Goal: Task Accomplishment & Management: Manage account settings

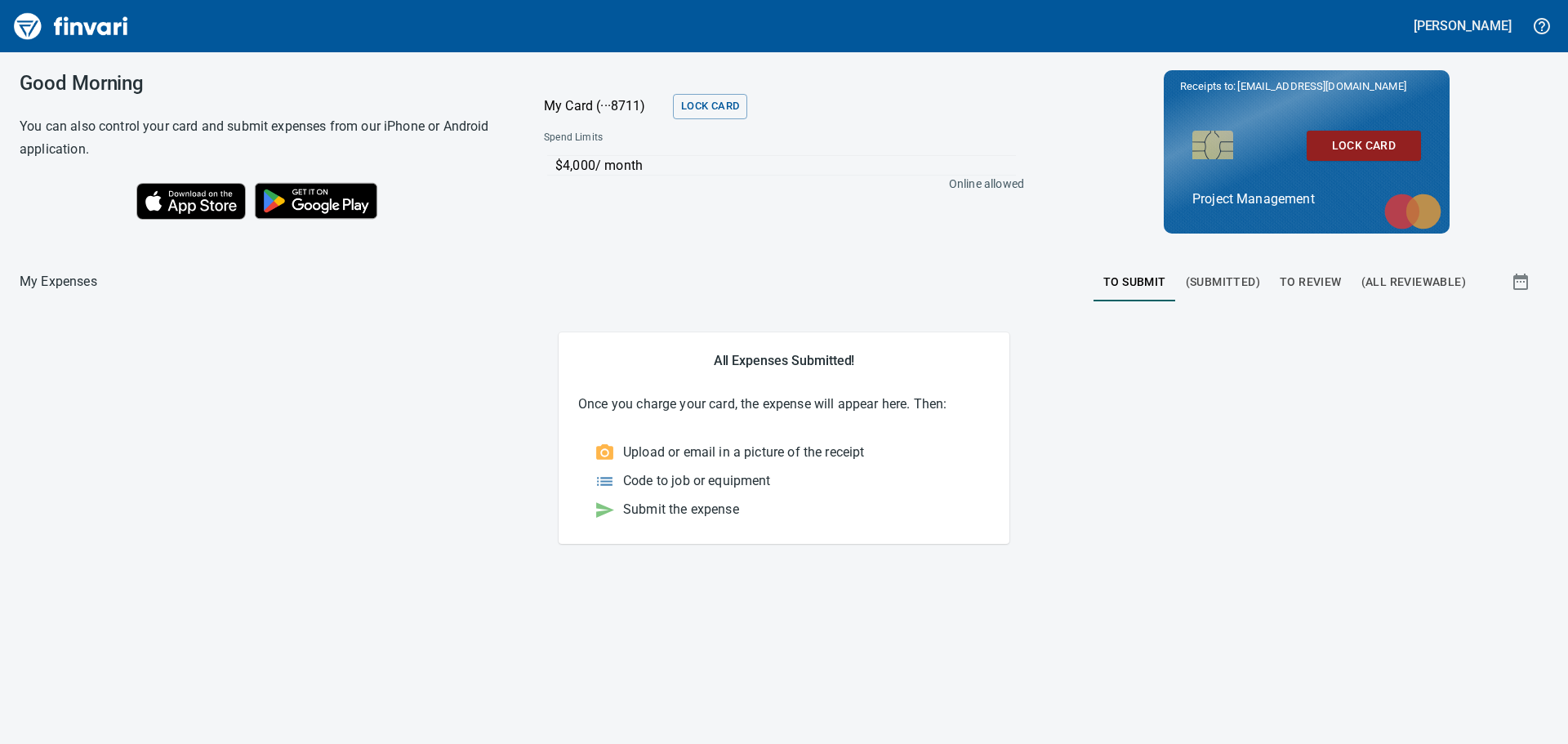
click at [1045, 279] on span "To Review" at bounding box center [1310, 282] width 62 height 21
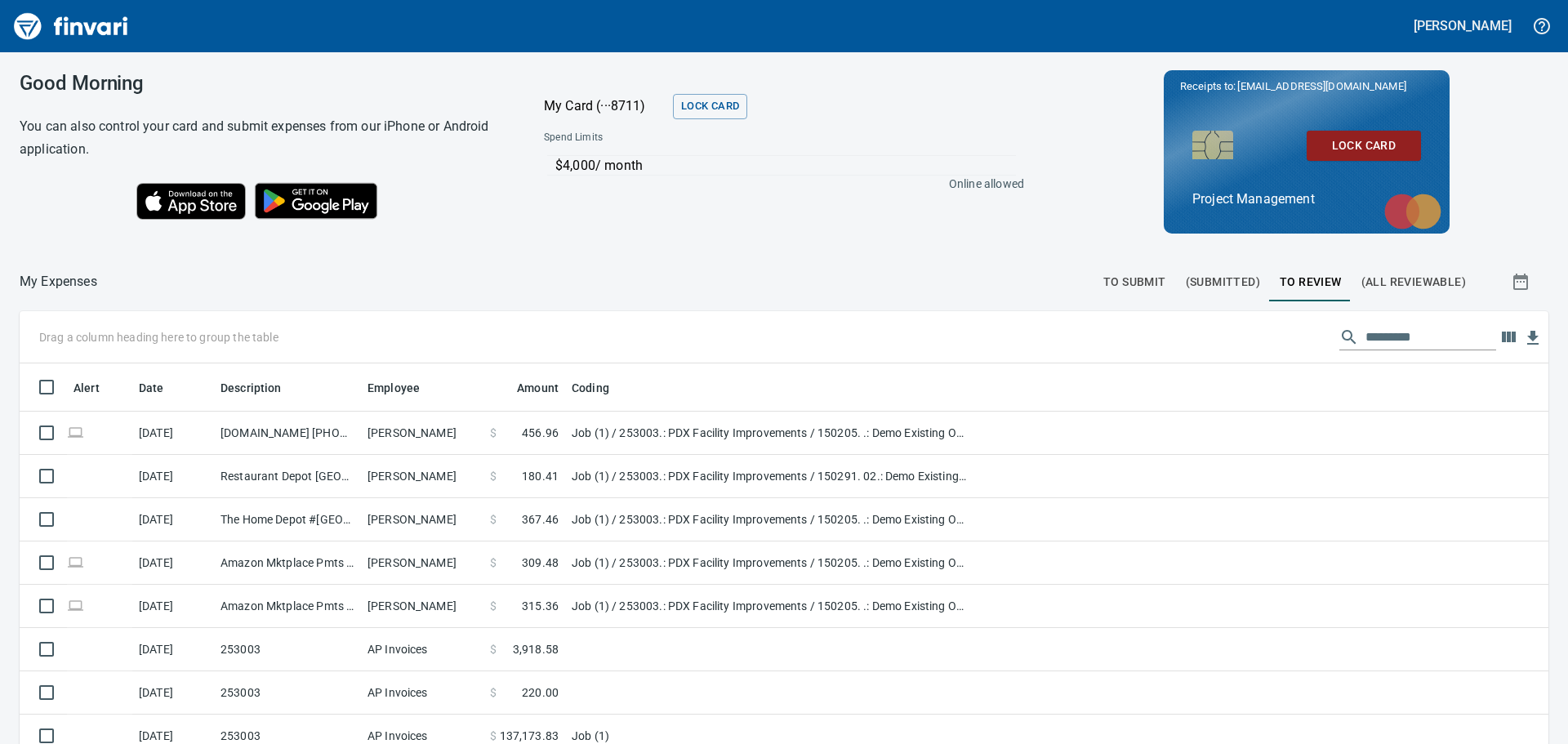
scroll to position [552, 1491]
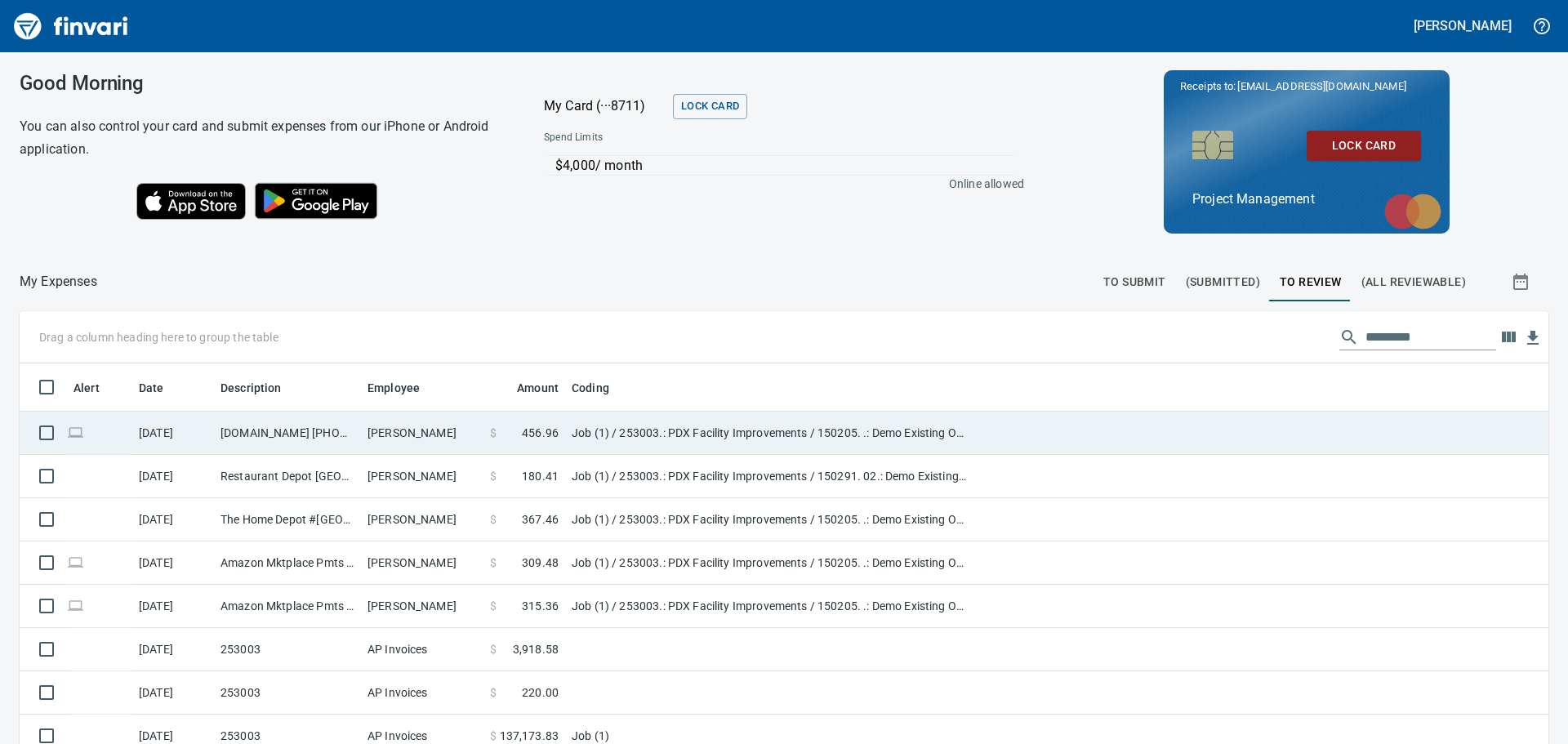
click at [321, 429] on td "[DOMAIN_NAME] [PHONE_NUMBER] [GEOGRAPHIC_DATA]" at bounding box center [287, 433] width 147 height 43
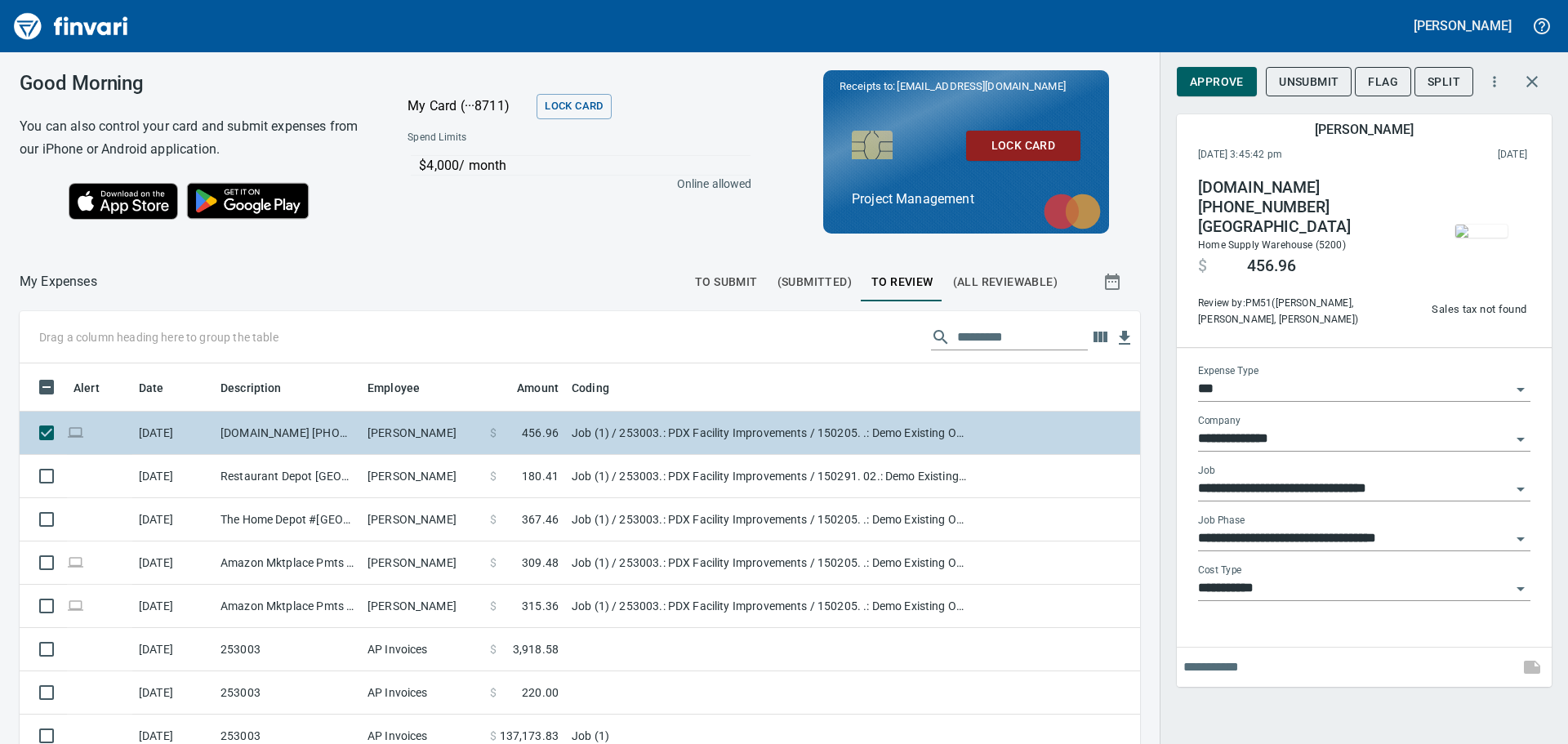
scroll to position [552, 1083]
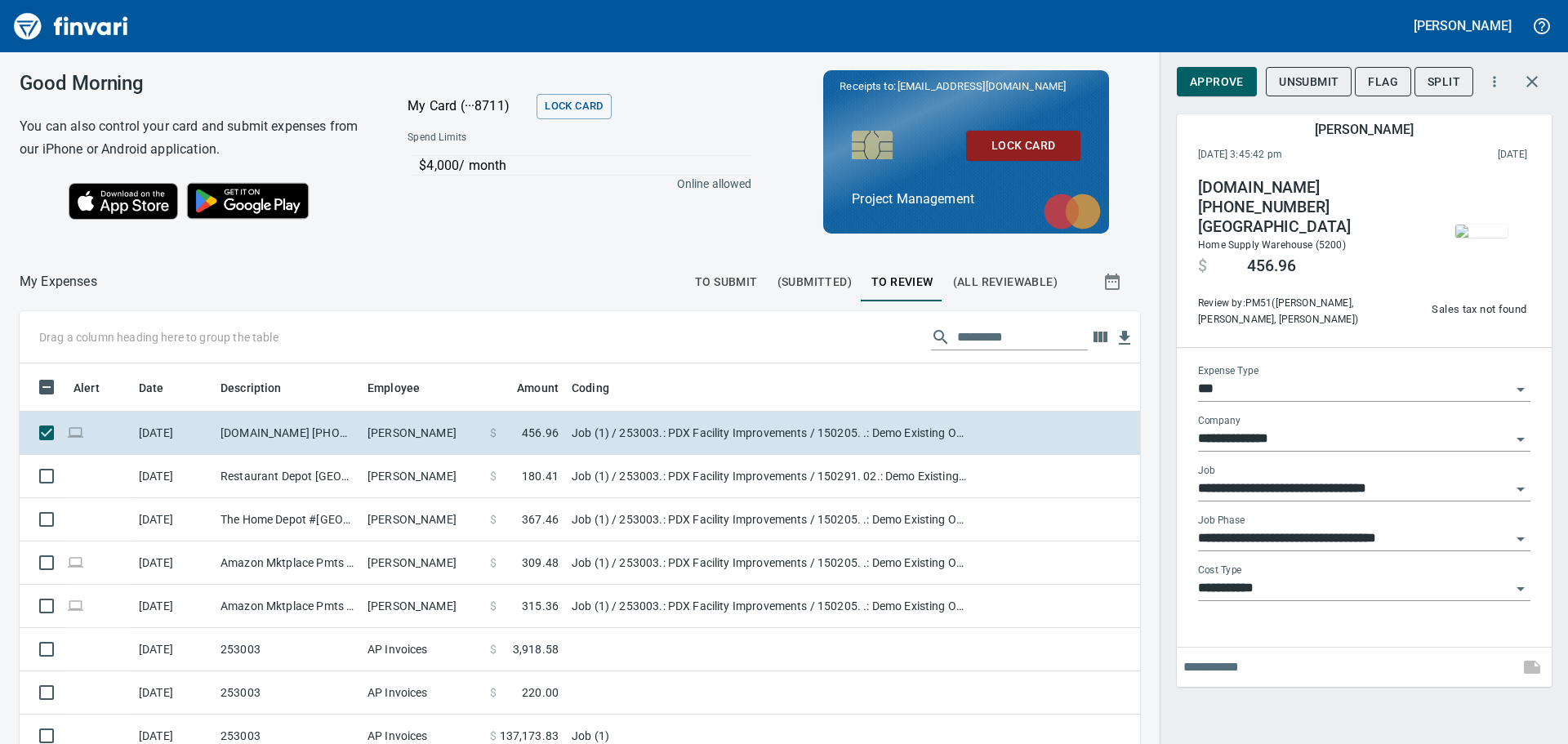
click at [1045, 237] on img "button" at bounding box center [1481, 231] width 52 height 13
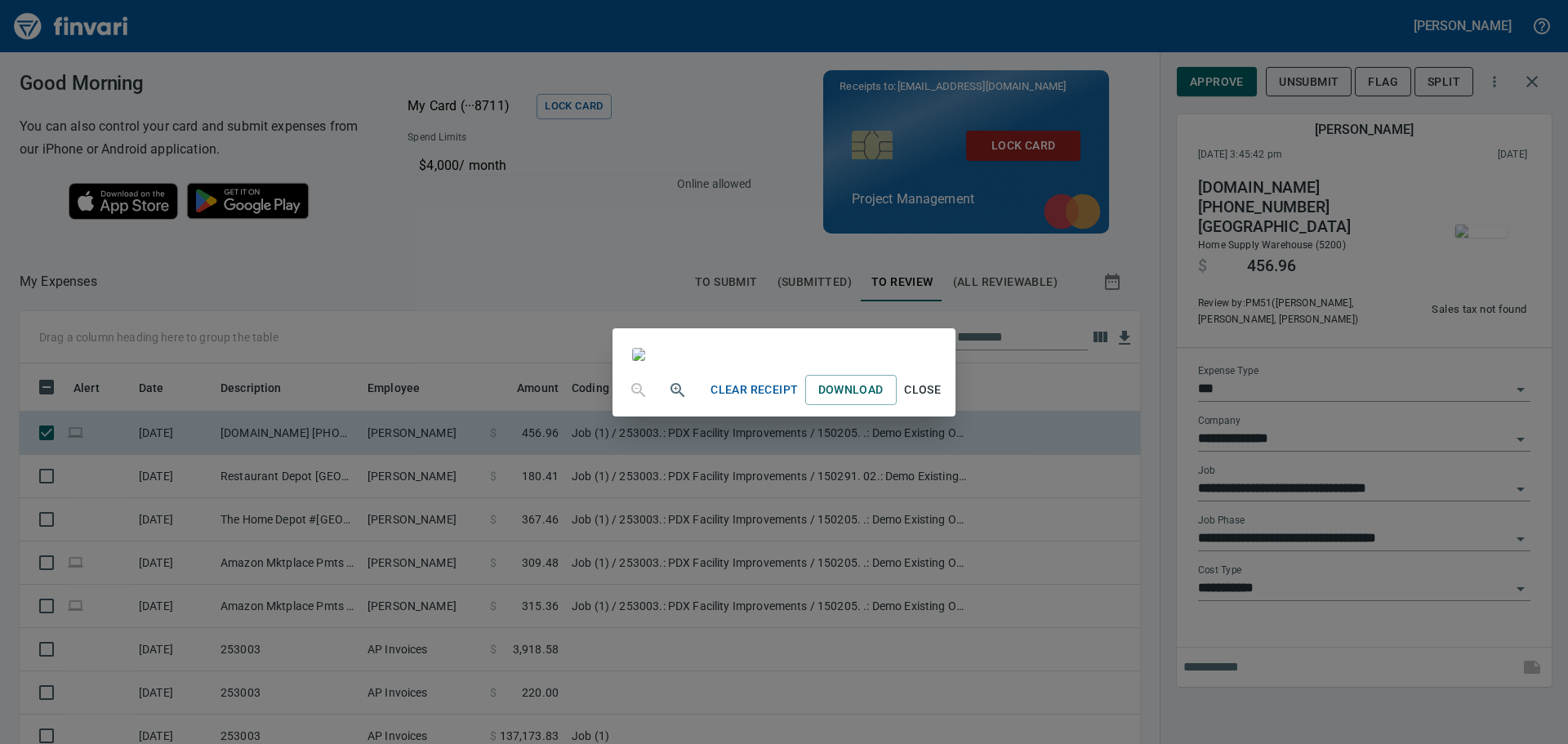
scroll to position [572, 0]
click at [632, 361] on img at bounding box center [638, 354] width 13 height 13
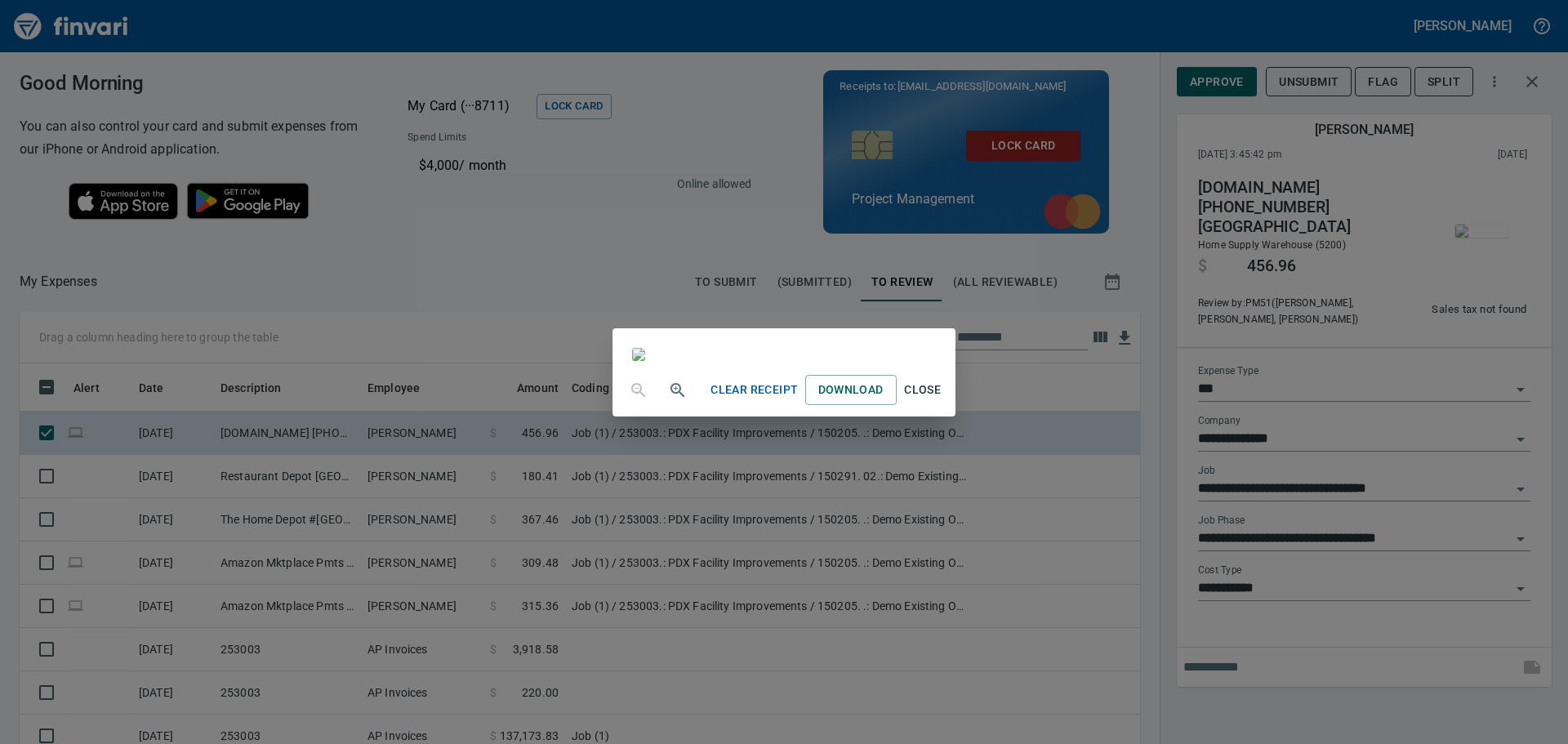
click at [942, 400] on span "Close" at bounding box center [922, 390] width 39 height 21
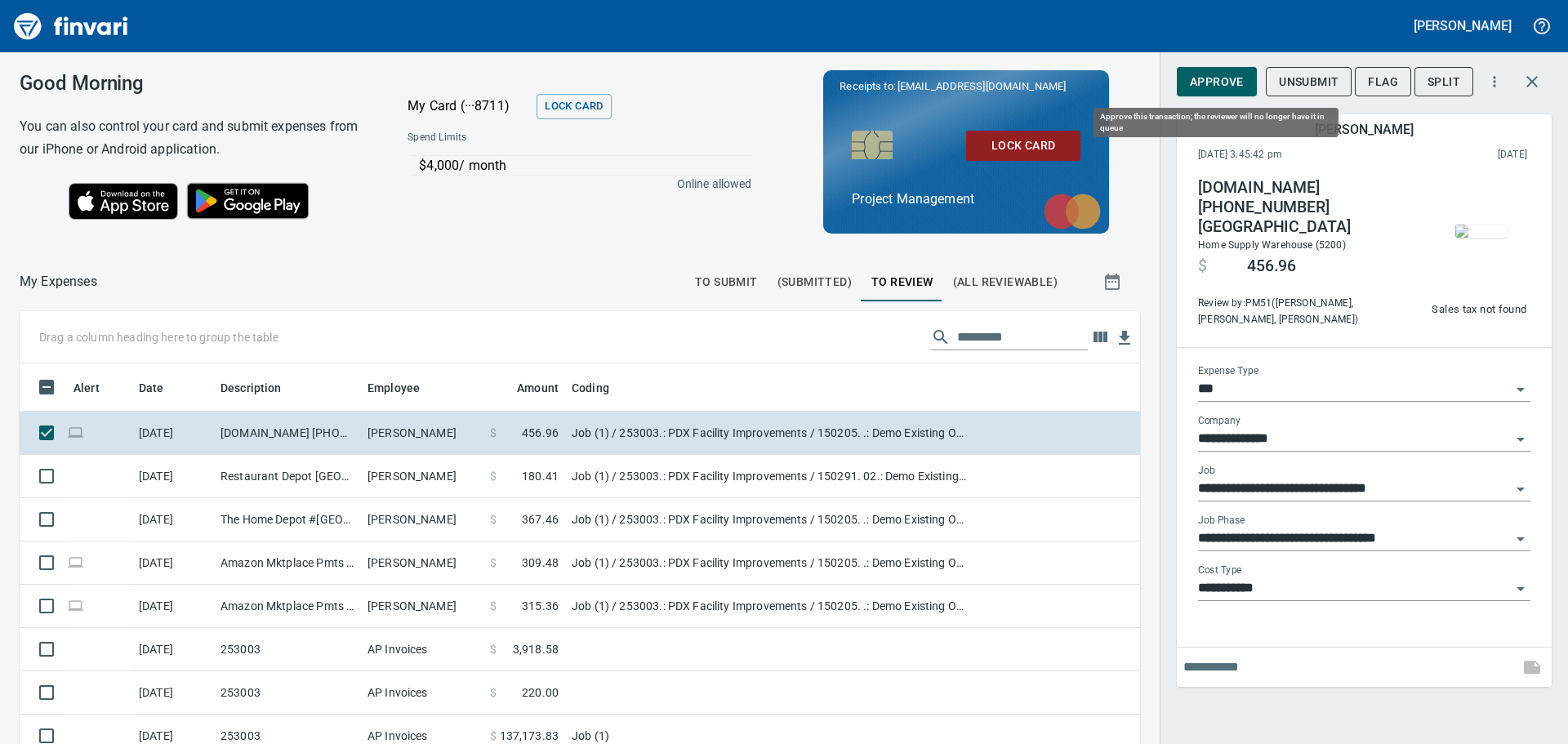
click at [1045, 78] on span "Approve" at bounding box center [1217, 82] width 54 height 21
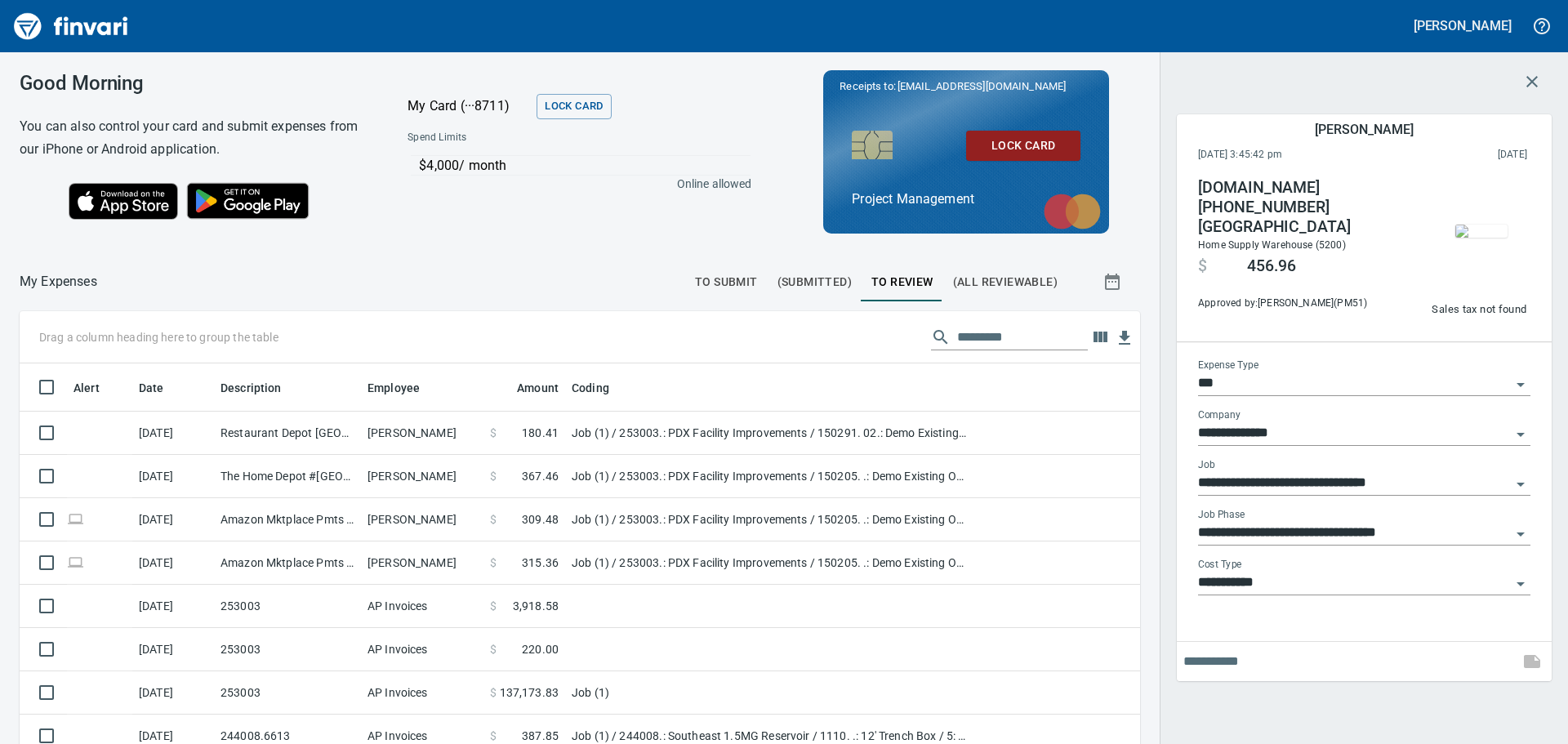
scroll to position [552, 1083]
click at [1045, 79] on icon "button" at bounding box center [1532, 81] width 20 height 20
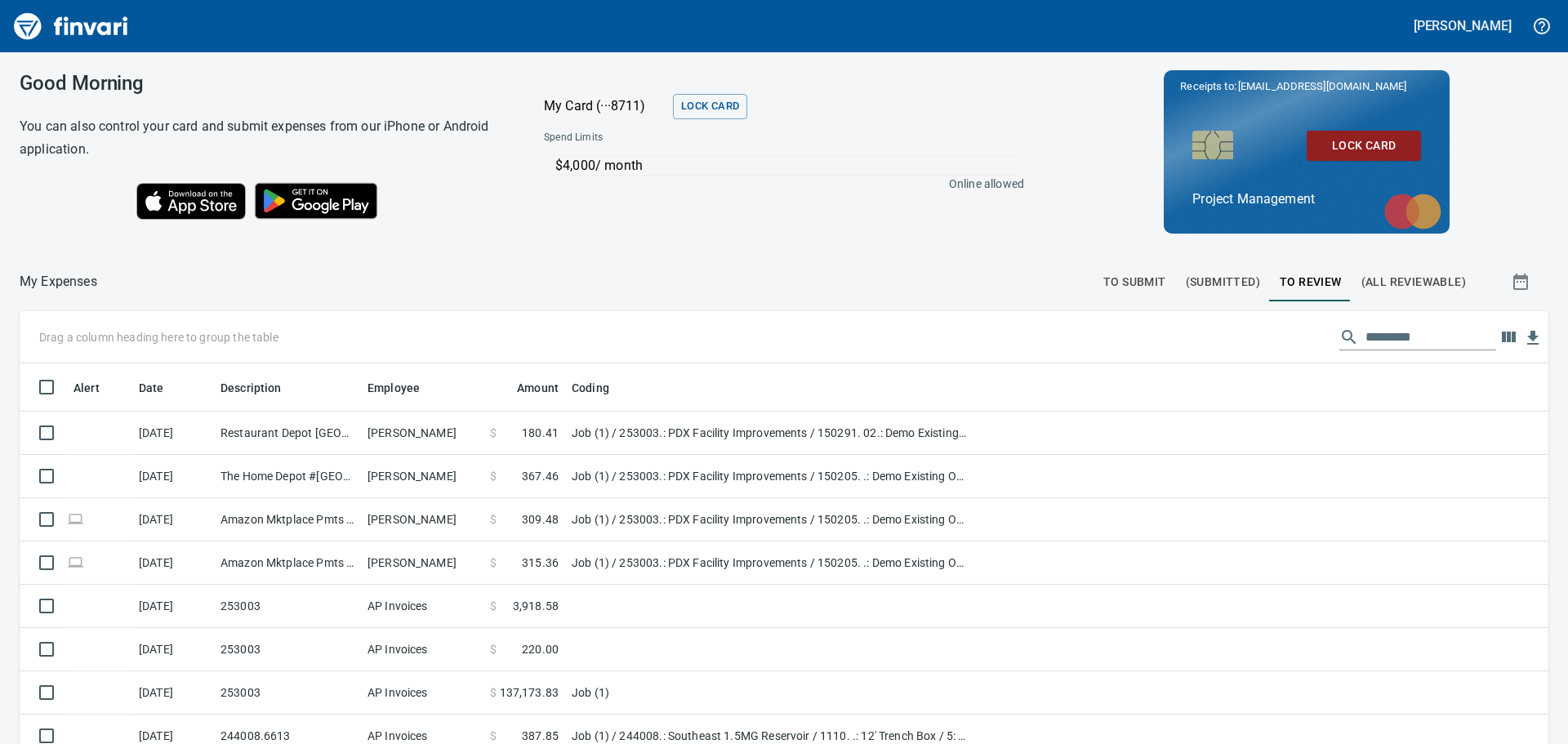
scroll to position [552, 1490]
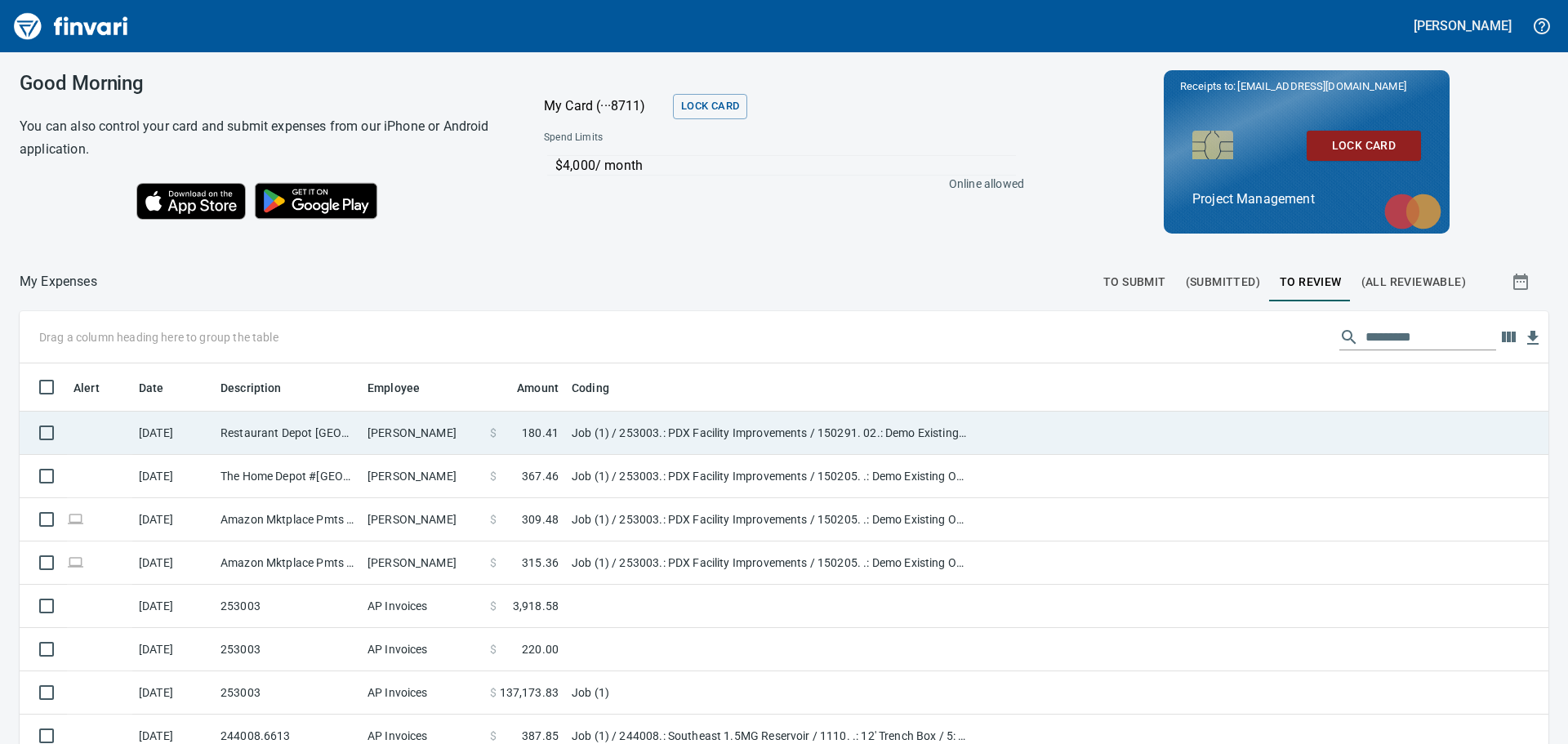
click at [292, 424] on td "Restaurant Depot [GEOGRAPHIC_DATA] OR" at bounding box center [287, 433] width 147 height 43
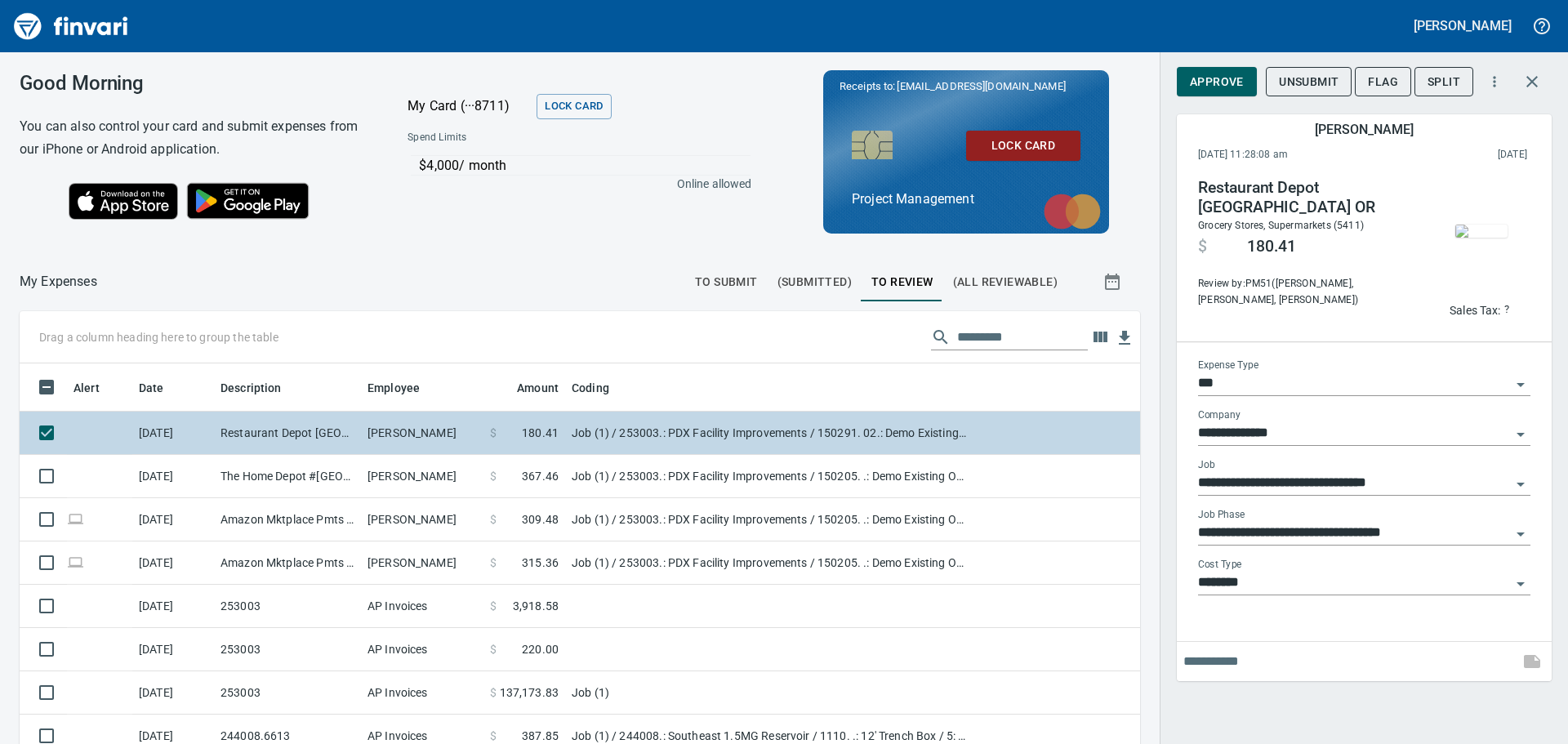
scroll to position [552, 1083]
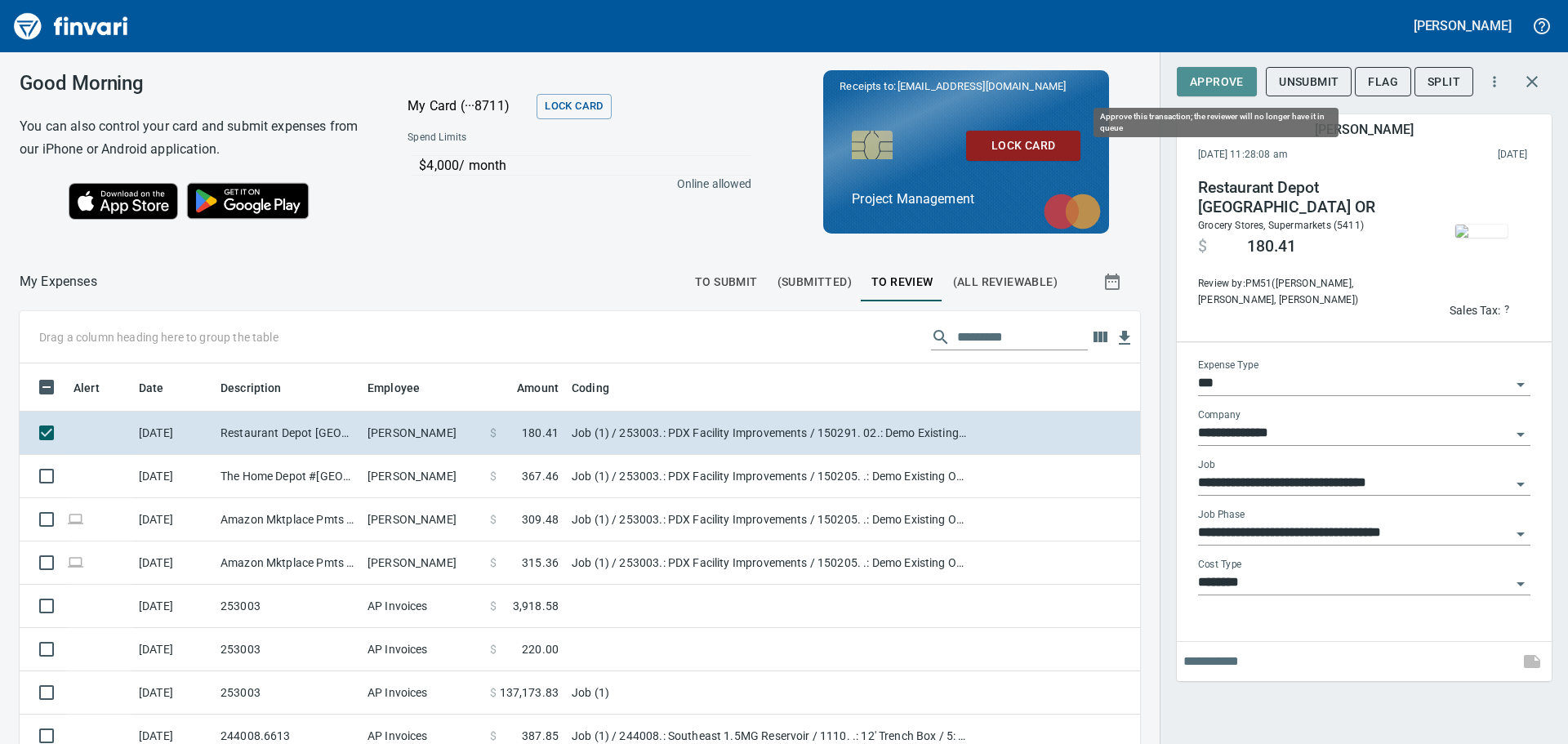
click at [1045, 77] on span "Approve" at bounding box center [1217, 82] width 54 height 21
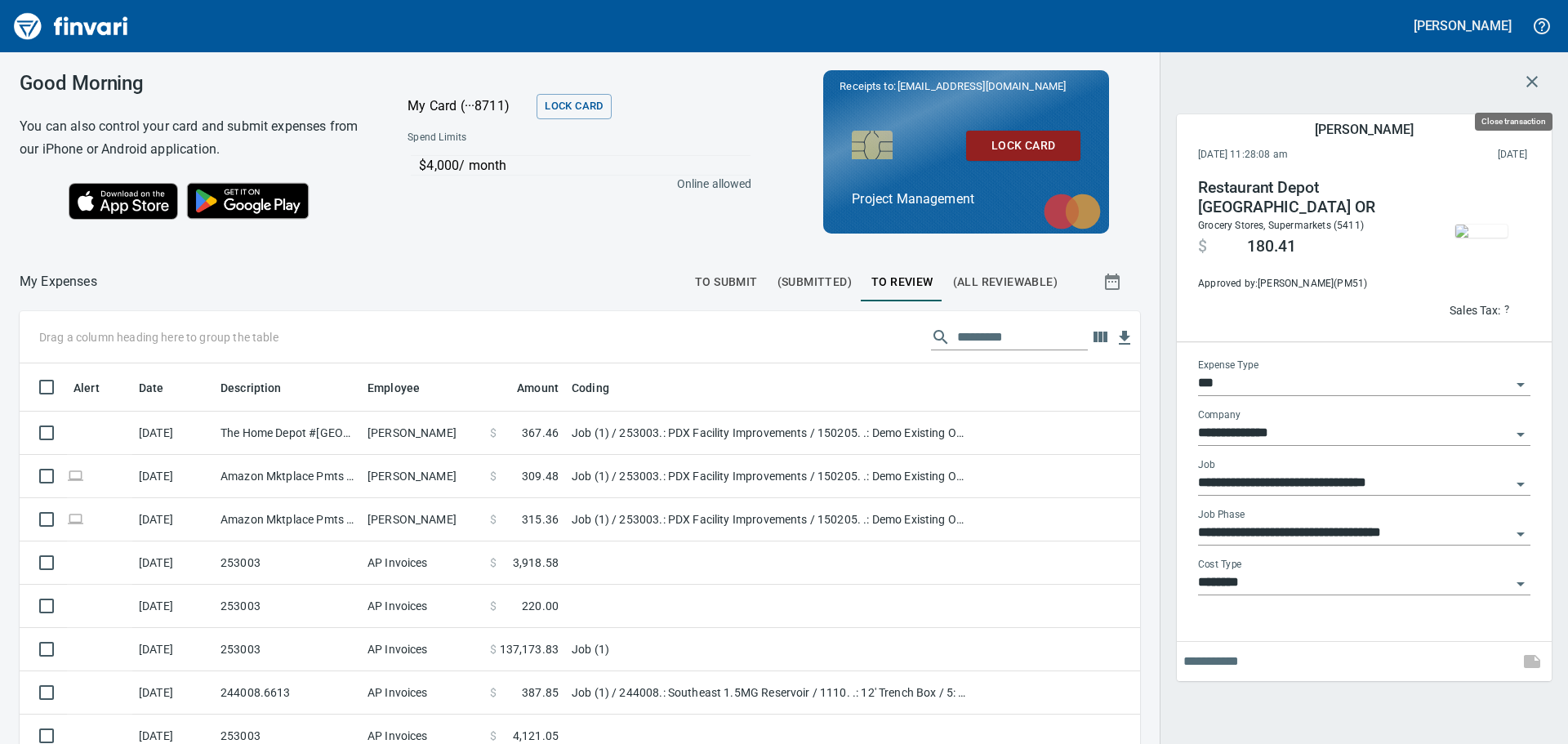
click at [1045, 82] on icon "button" at bounding box center [1532, 81] width 11 height 11
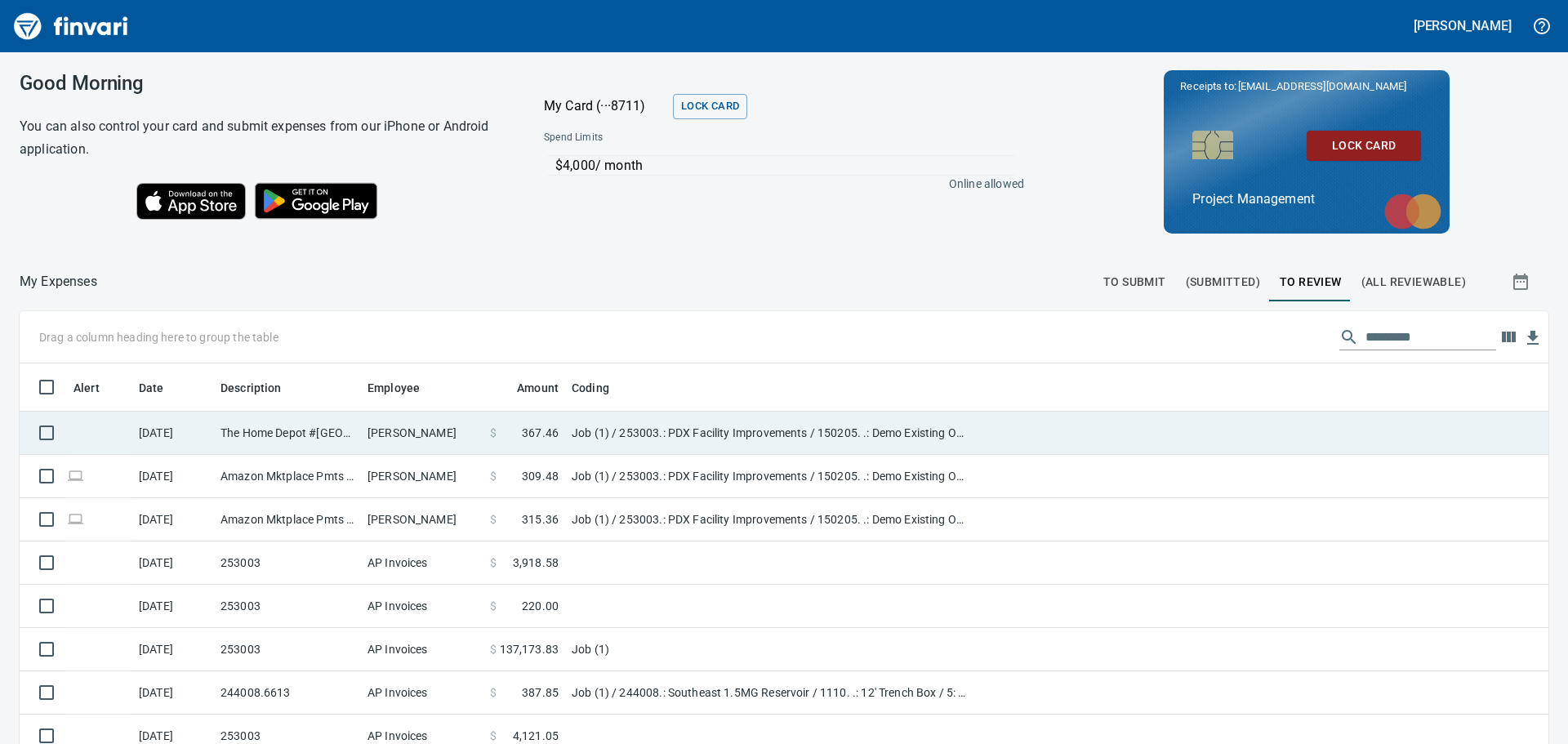
scroll to position [552, 1491]
click at [364, 428] on td "[PERSON_NAME]" at bounding box center [421, 433] width 122 height 43
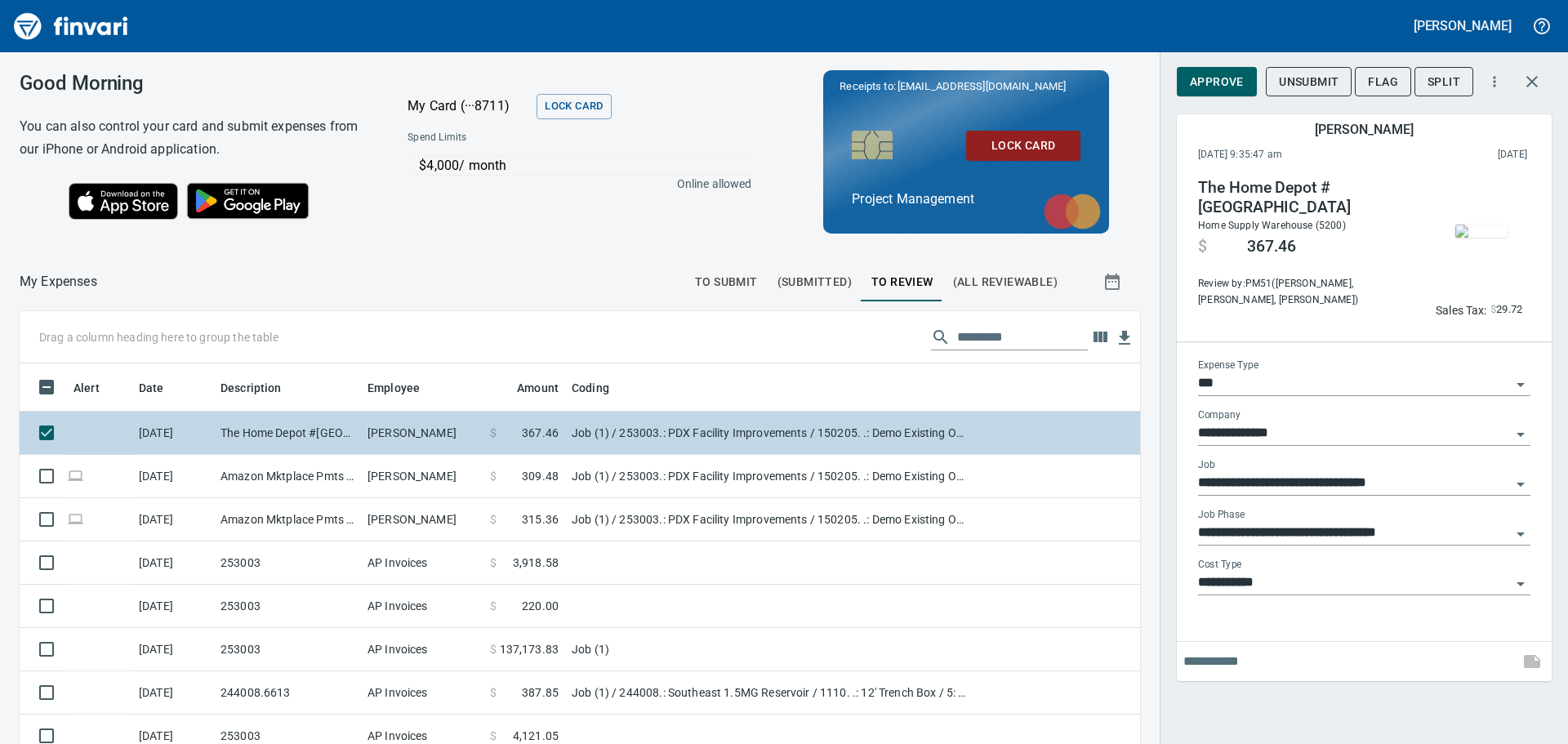
scroll to position [552, 1083]
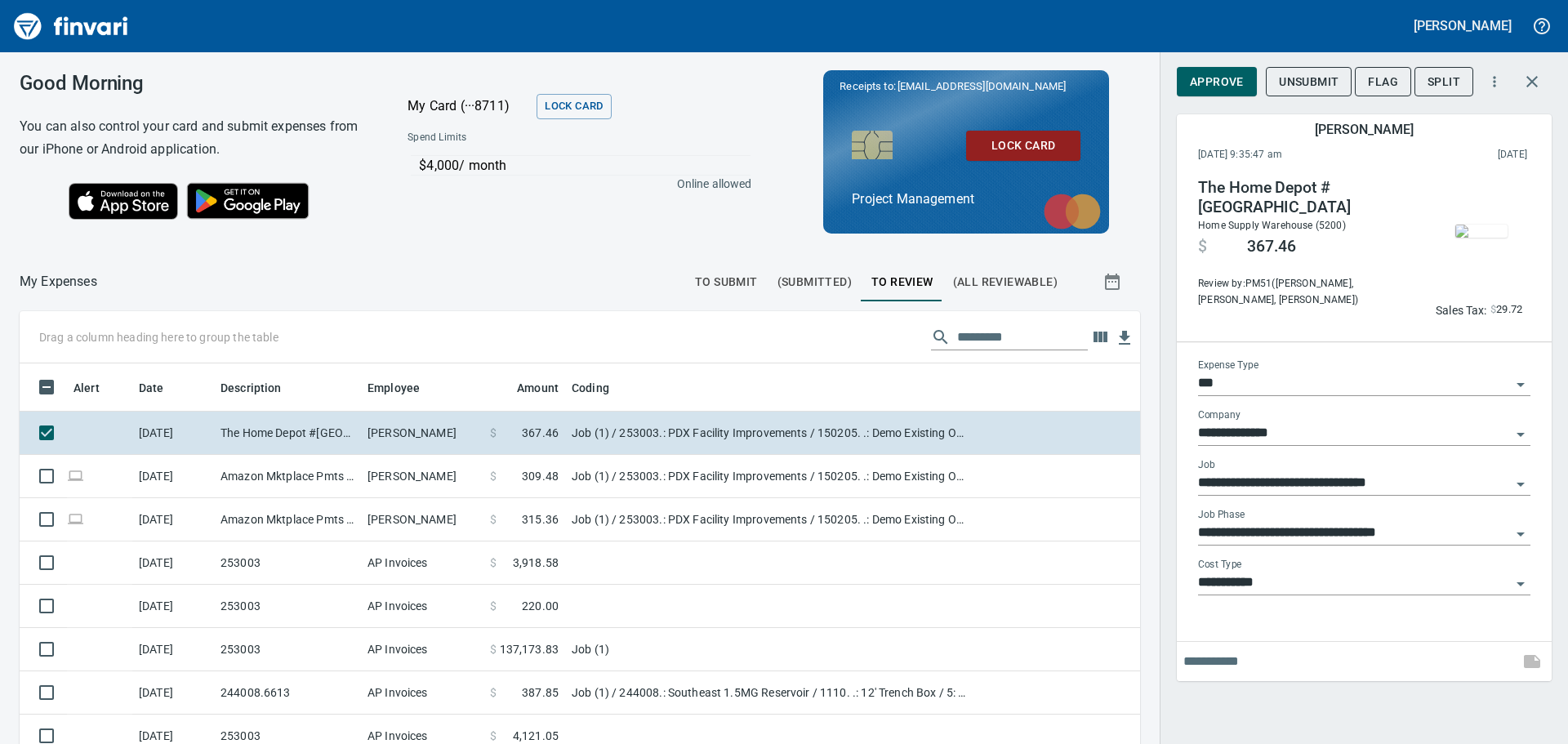
click at [1045, 224] on img "button" at bounding box center [1481, 231] width 52 height 13
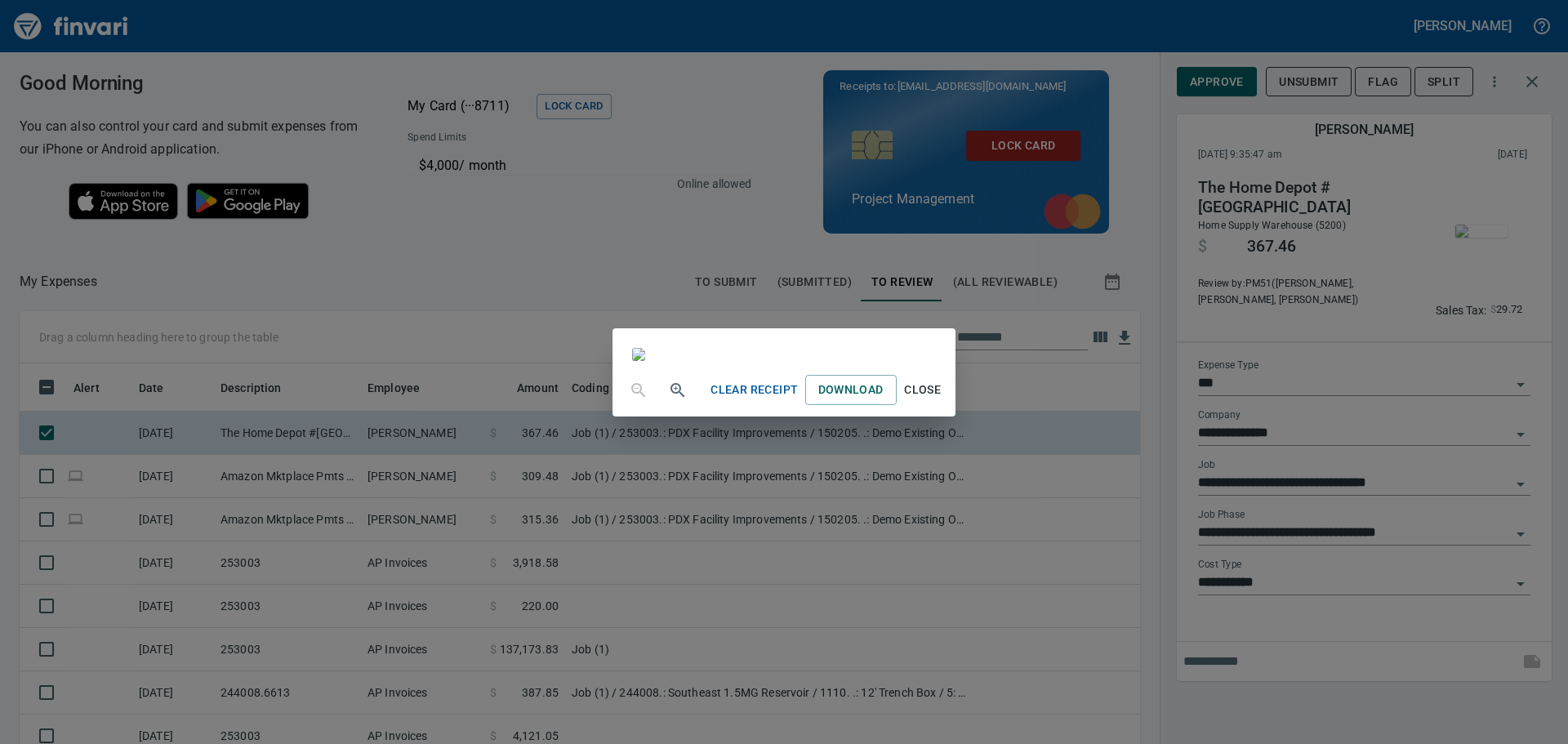
click at [942, 400] on span "Close" at bounding box center [922, 390] width 39 height 21
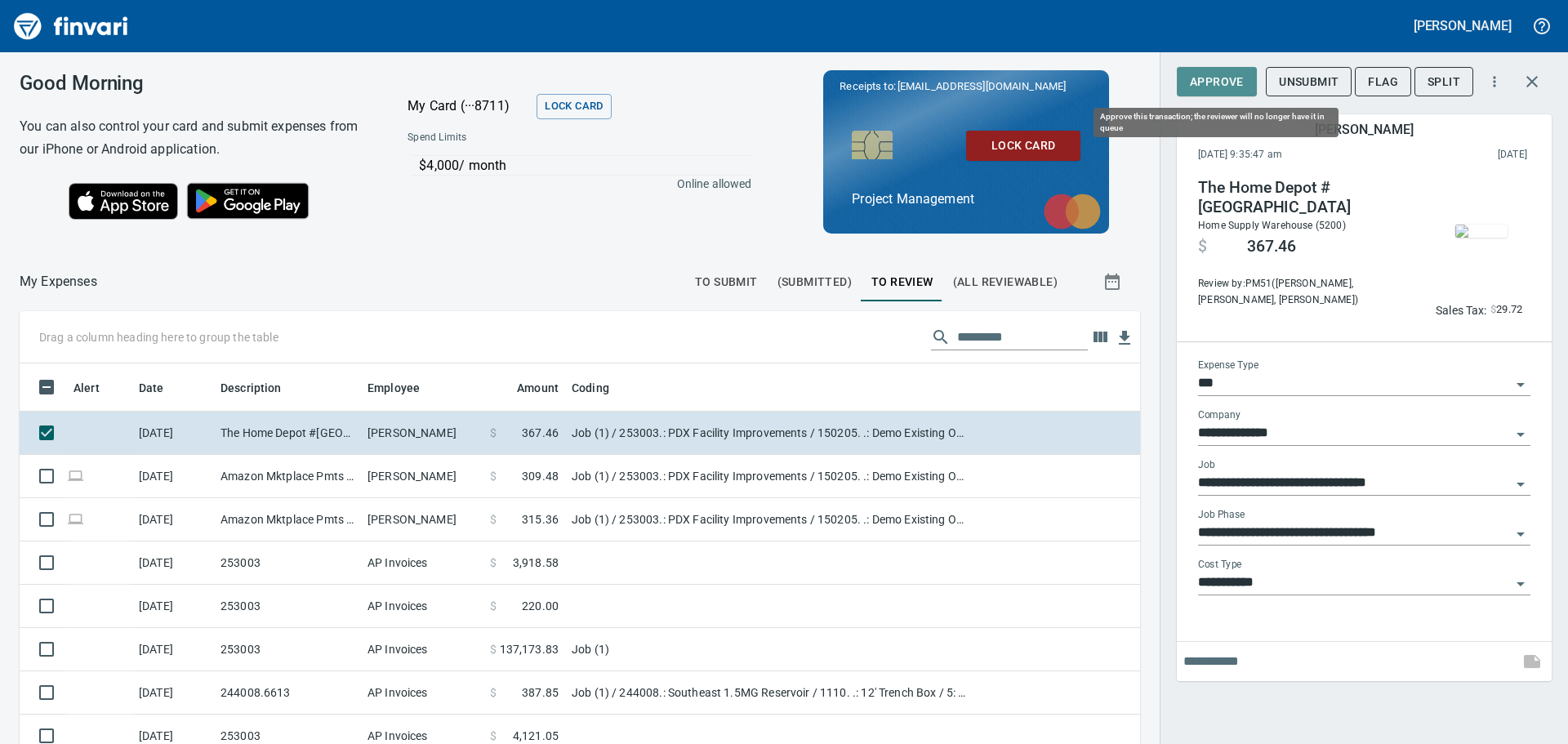
click at [1045, 75] on span "Approve" at bounding box center [1217, 82] width 54 height 21
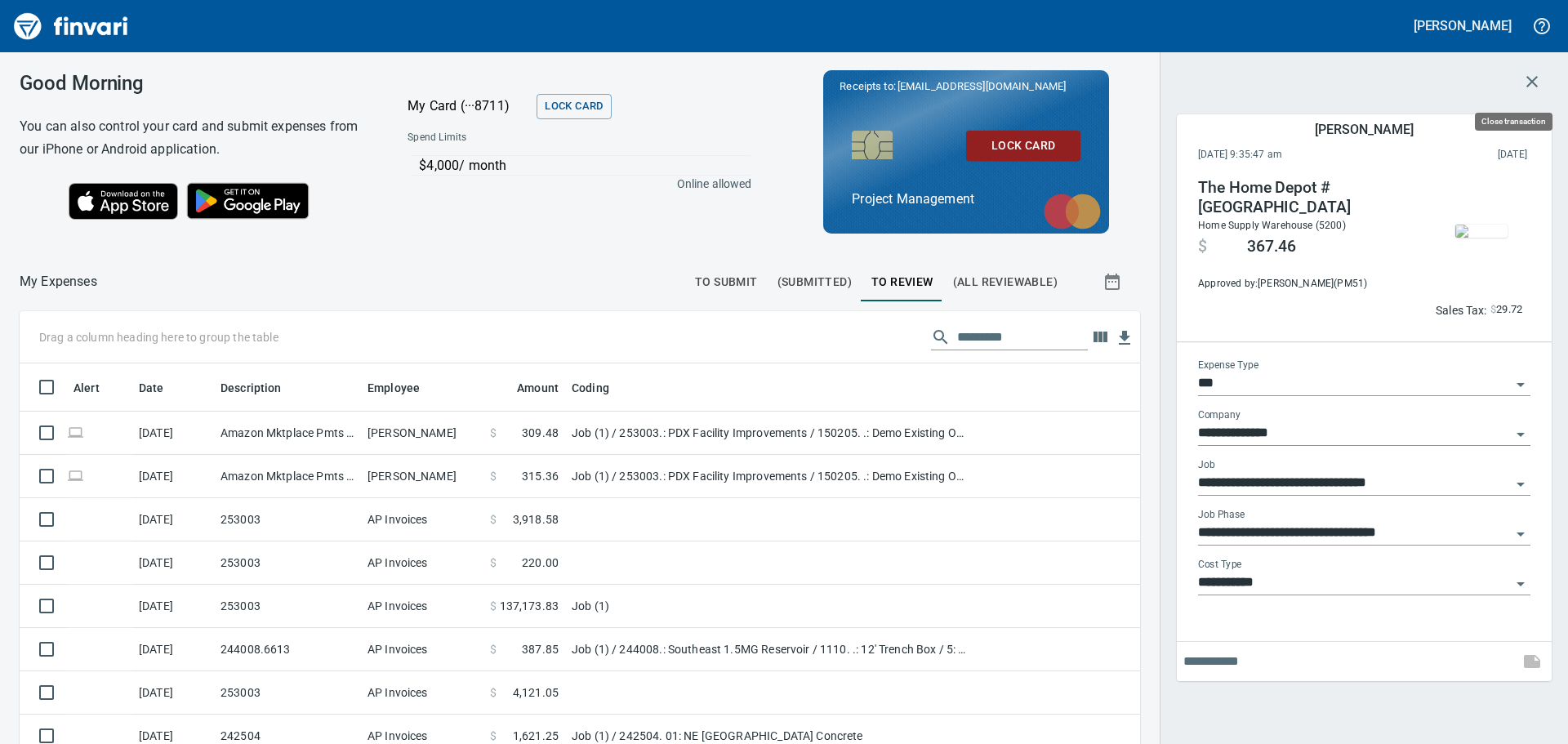
click at [1045, 79] on icon "button" at bounding box center [1532, 81] width 11 height 11
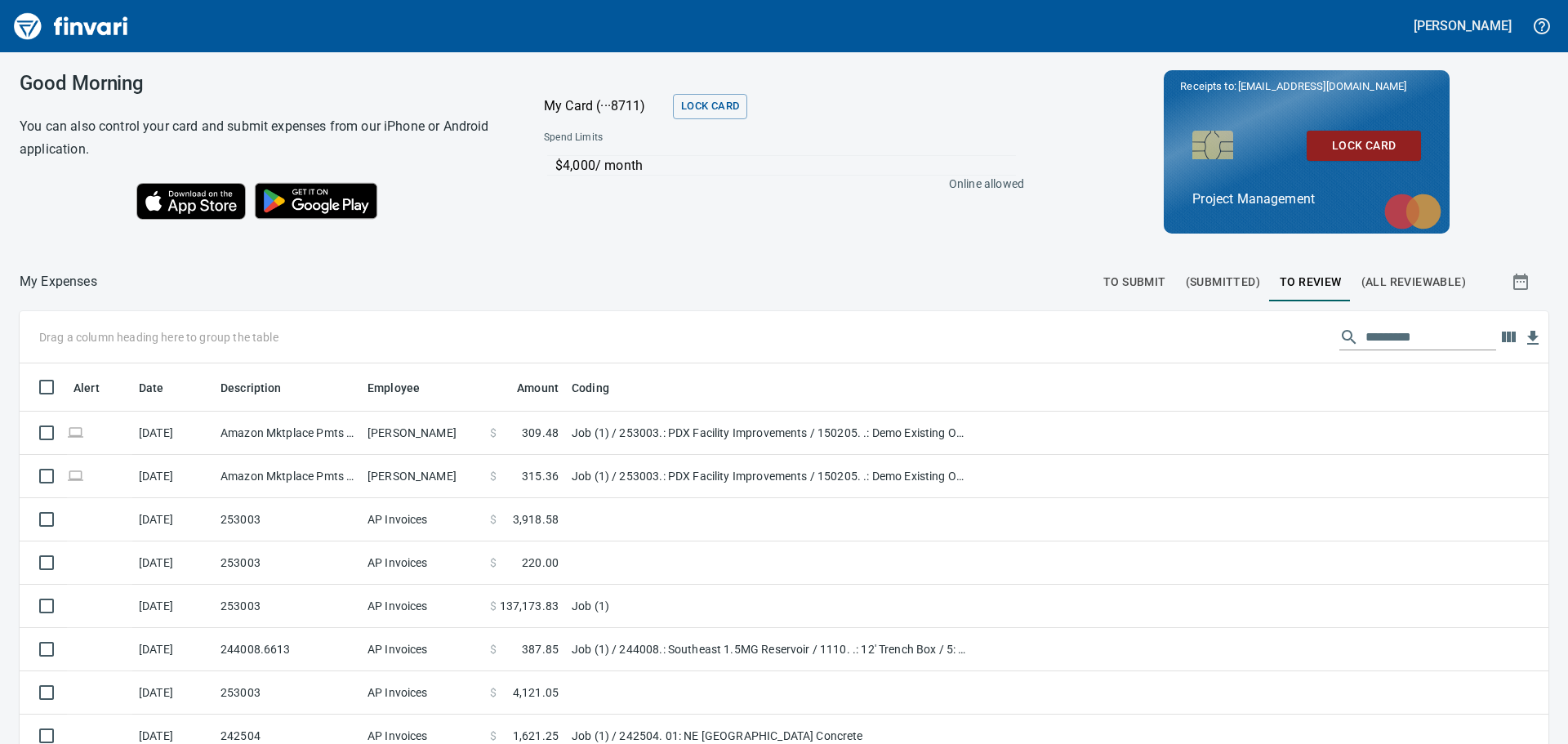
scroll to position [552, 1489]
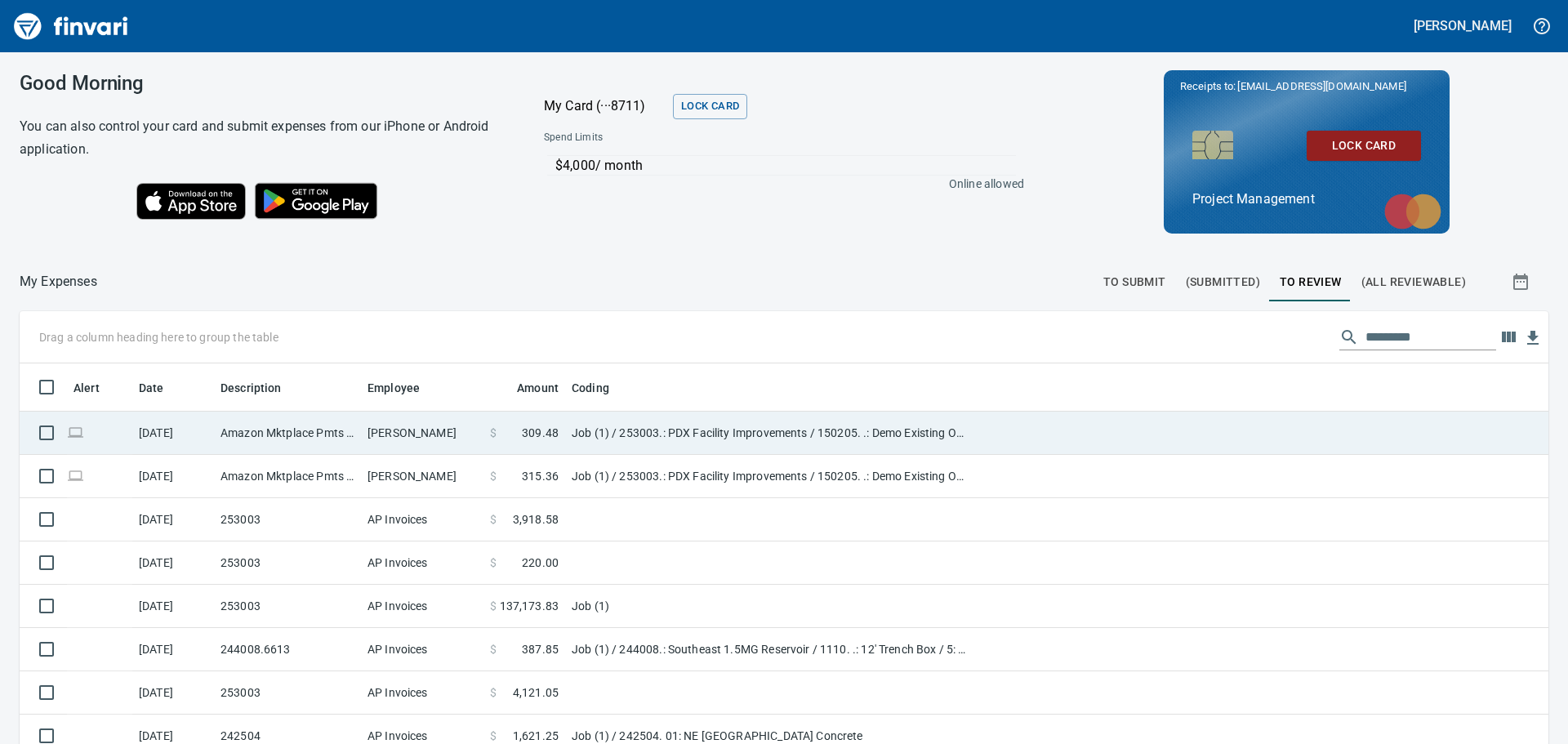
click at [323, 430] on td "Amazon Mktplace Pmts [DOMAIN_NAME][URL] WA" at bounding box center [287, 433] width 147 height 43
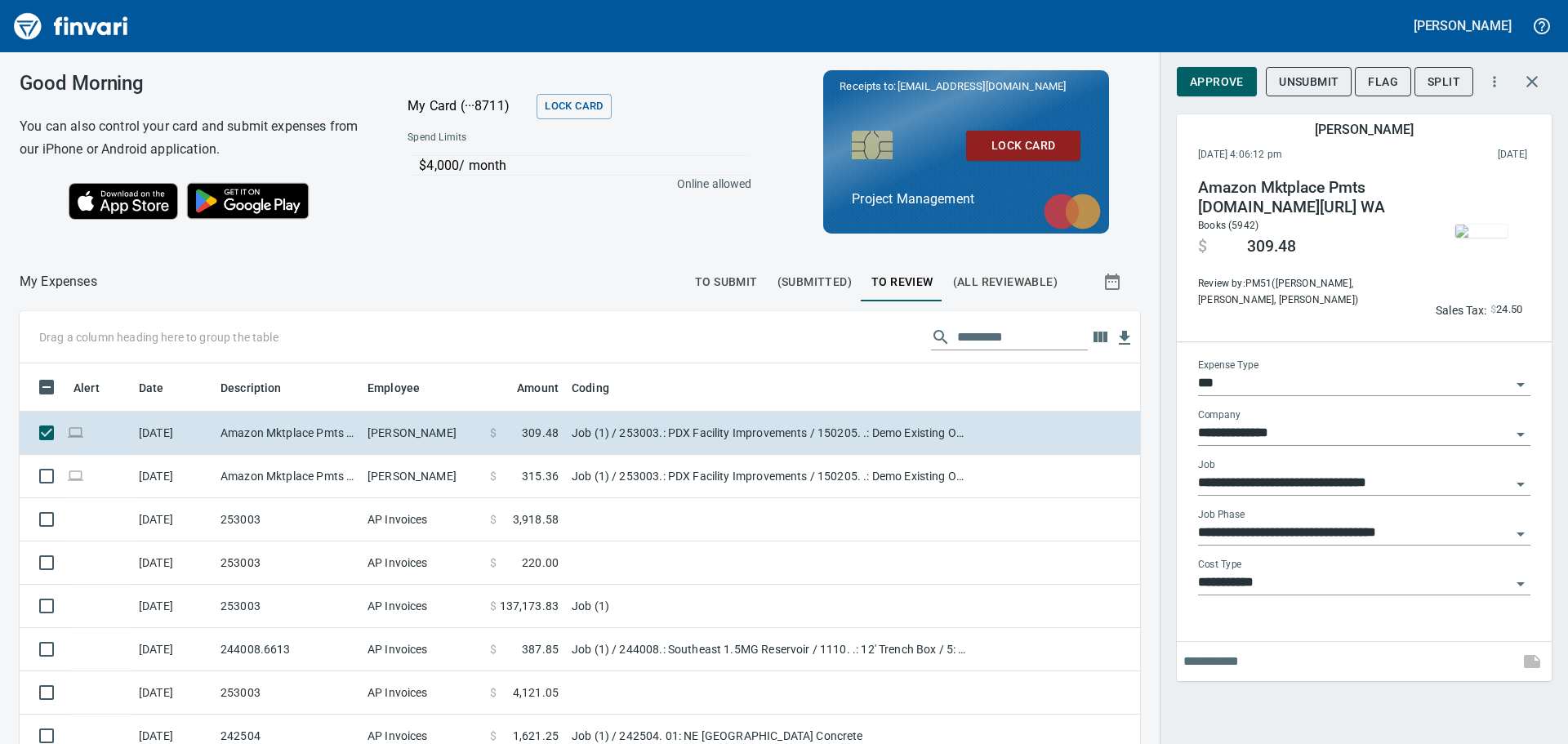
scroll to position [552, 1083]
click at [1045, 231] on img "button" at bounding box center [1481, 231] width 52 height 13
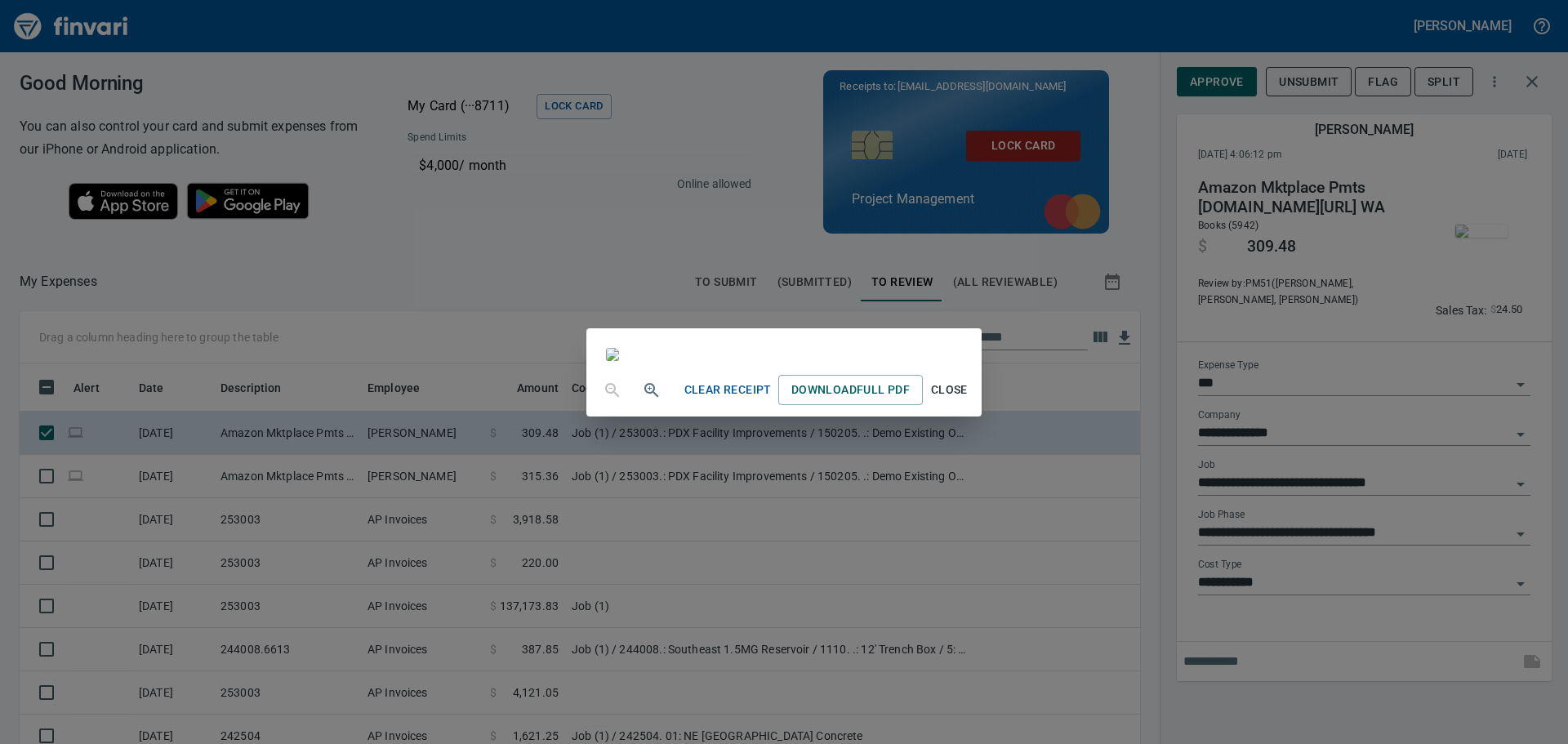
click at [968, 400] on span "Close" at bounding box center [948, 390] width 39 height 21
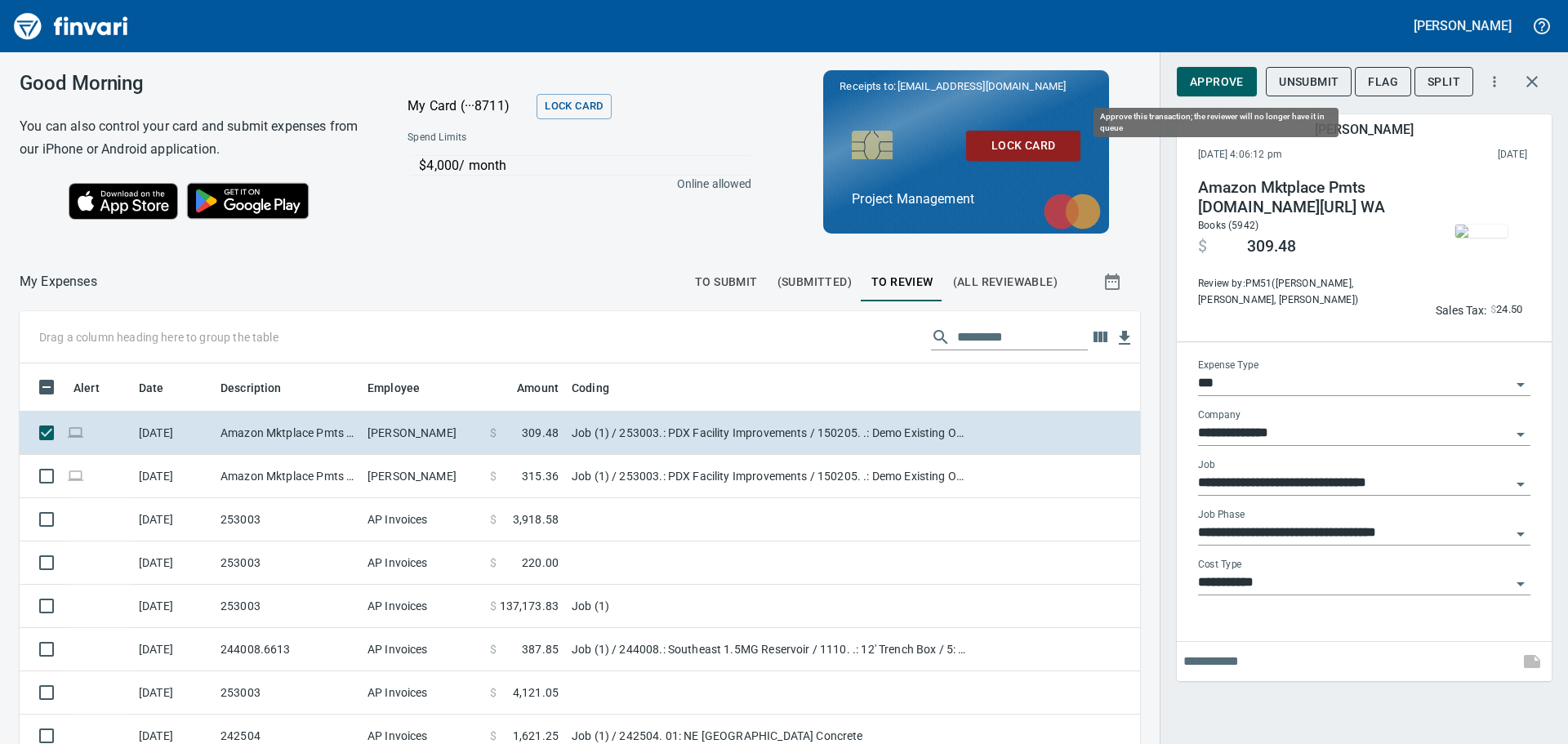
click at [1045, 79] on span "Approve" at bounding box center [1217, 82] width 54 height 21
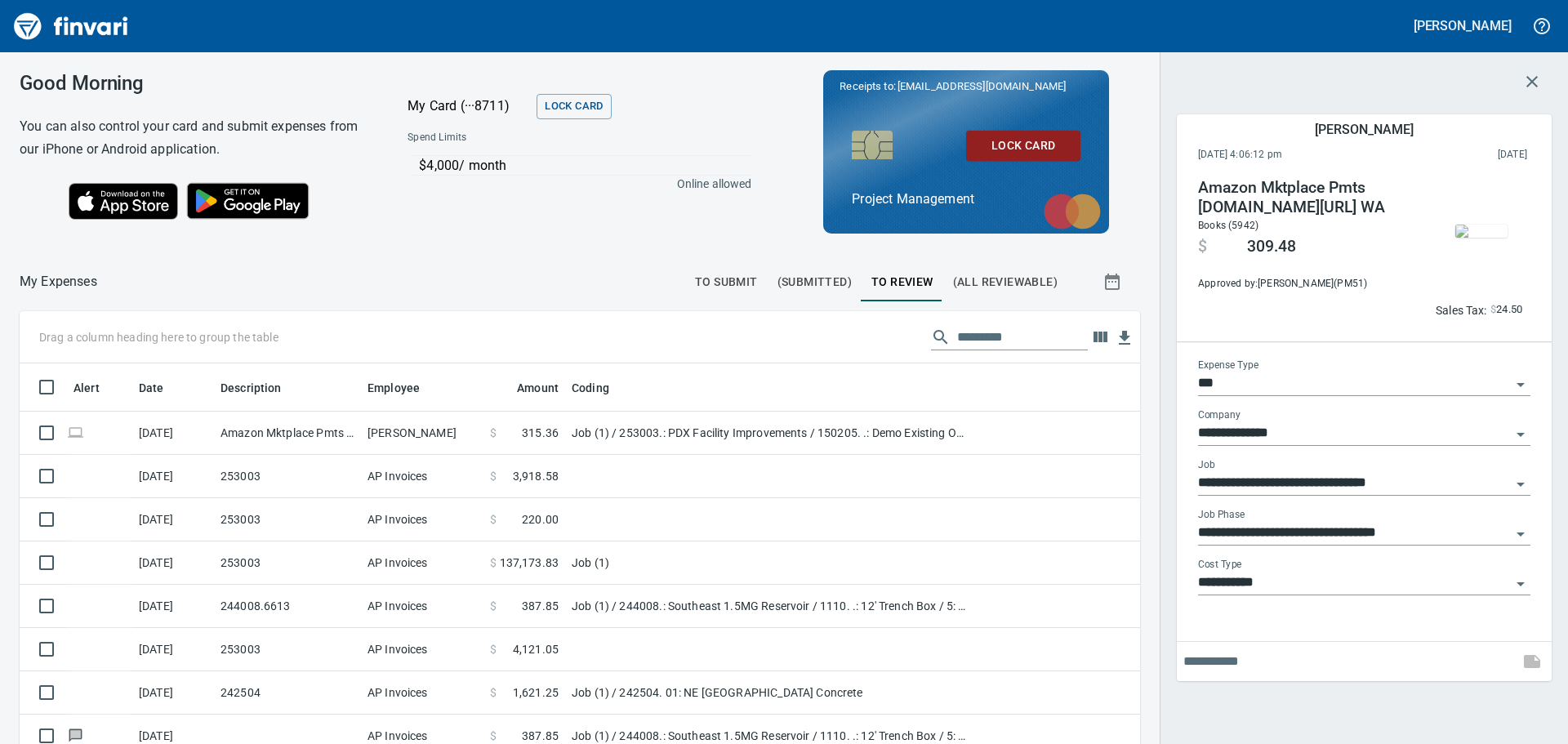
scroll to position [552, 1096]
click at [1045, 77] on icon "button" at bounding box center [1532, 81] width 20 height 20
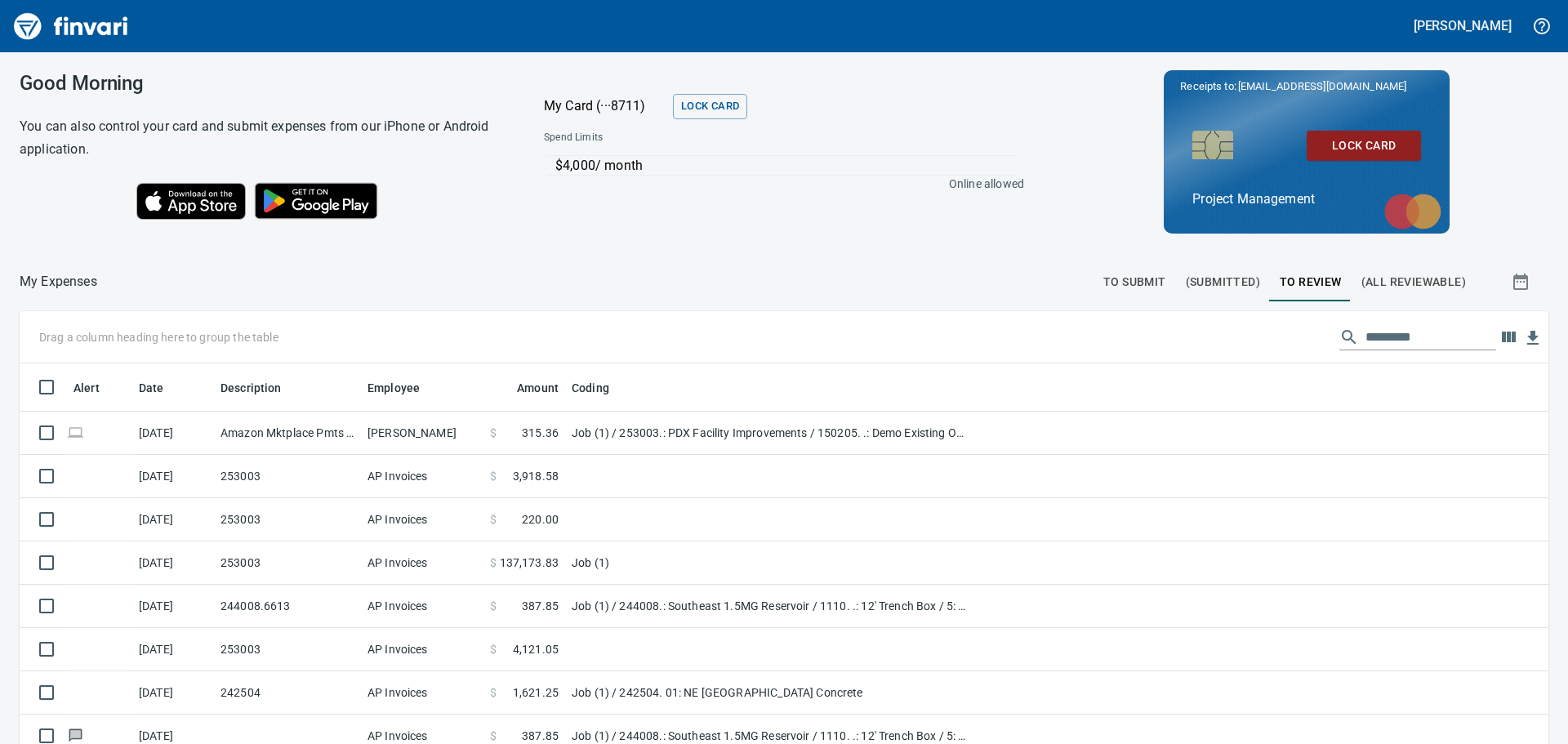
scroll to position [552, 1502]
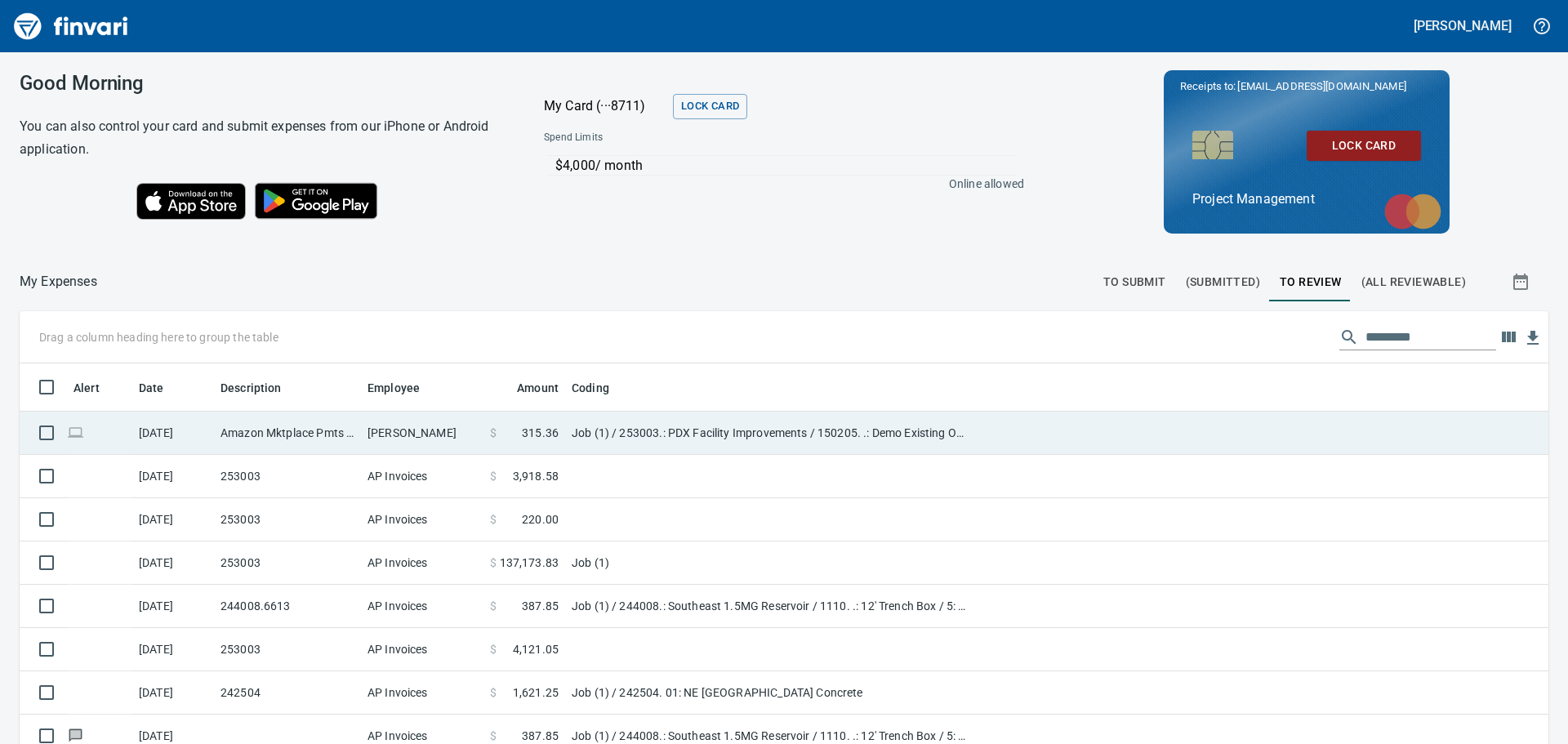
click at [274, 423] on td "Amazon Mktplace Pmts [DOMAIN_NAME][URL] WA" at bounding box center [287, 433] width 147 height 43
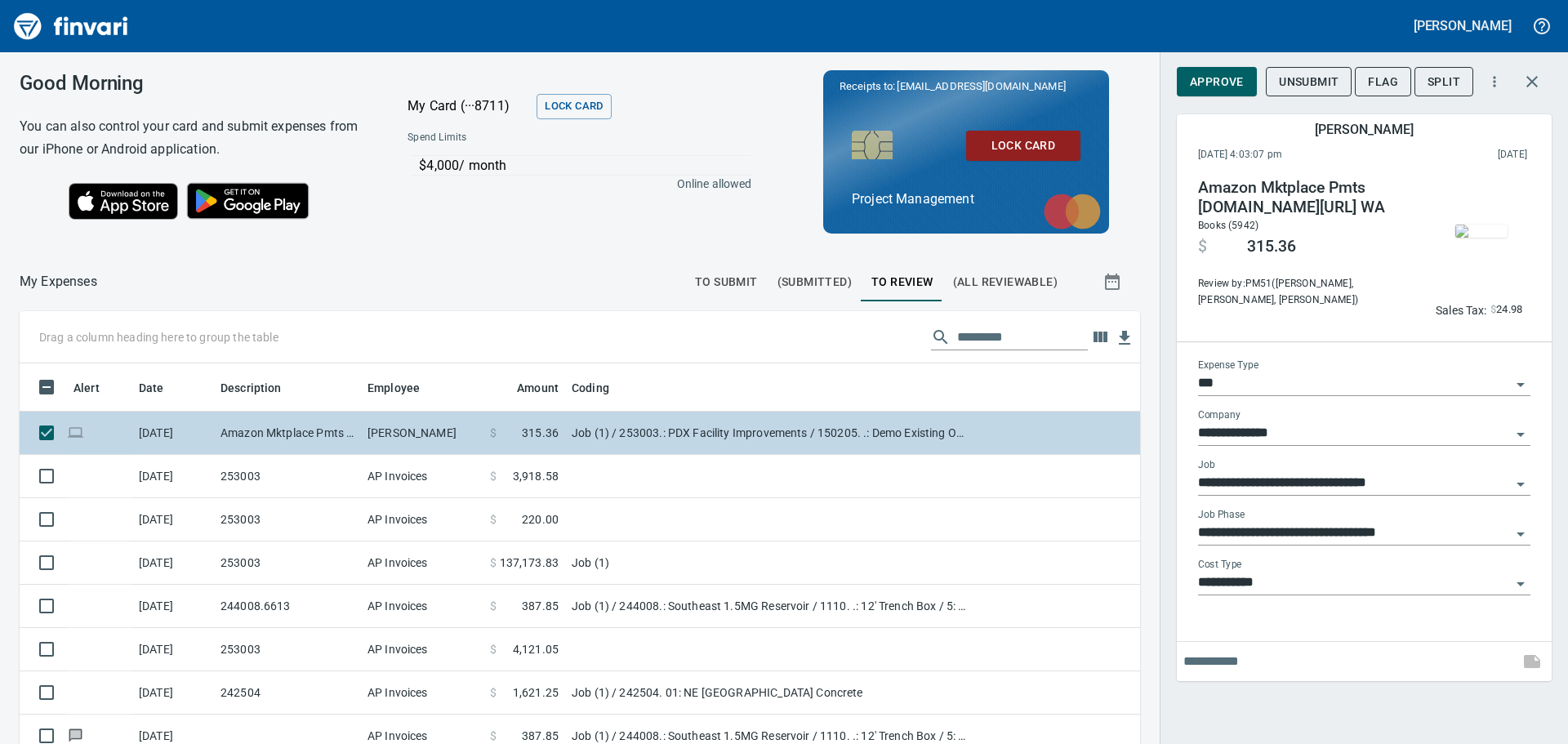
scroll to position [552, 1096]
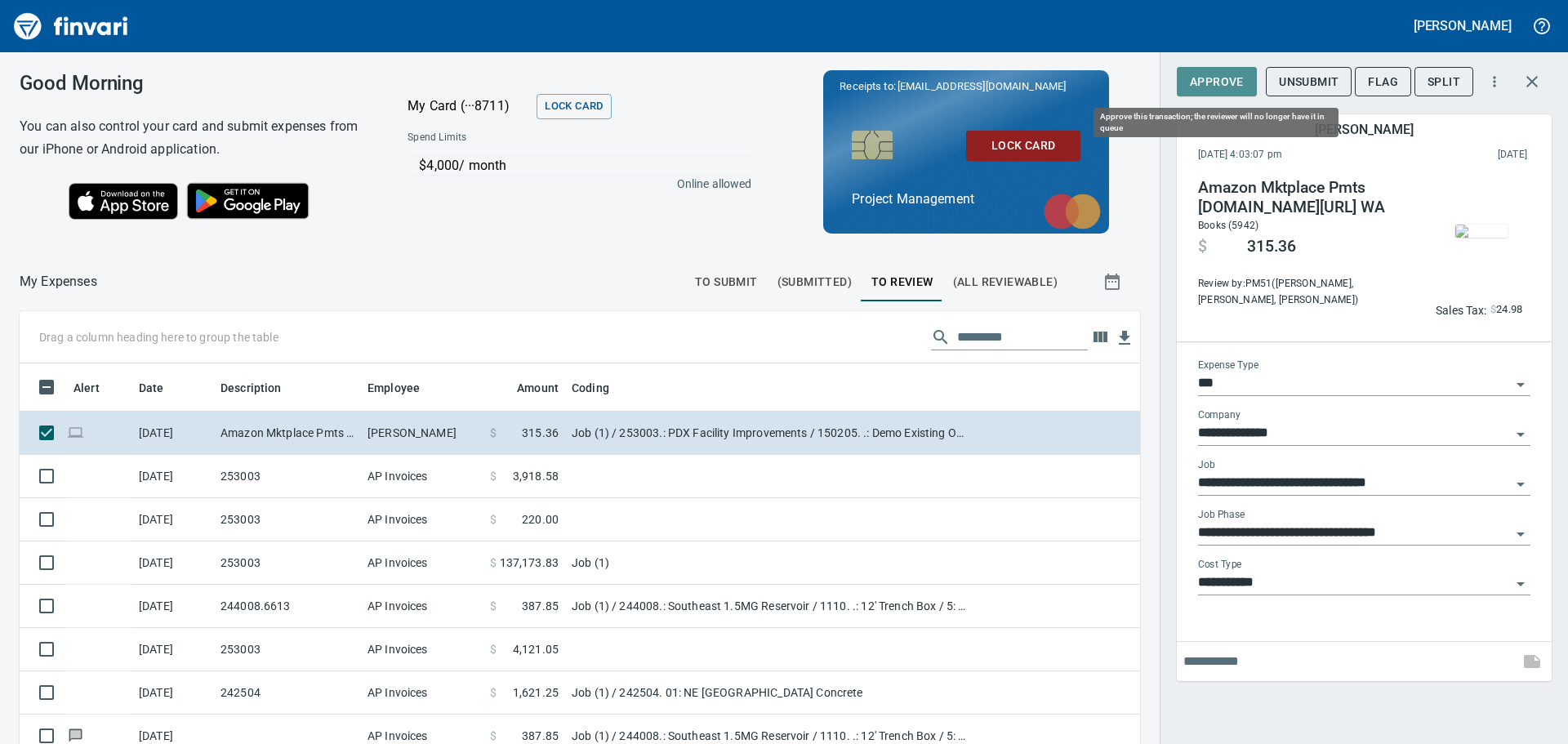
click at [1045, 76] on span "Approve" at bounding box center [1217, 82] width 54 height 21
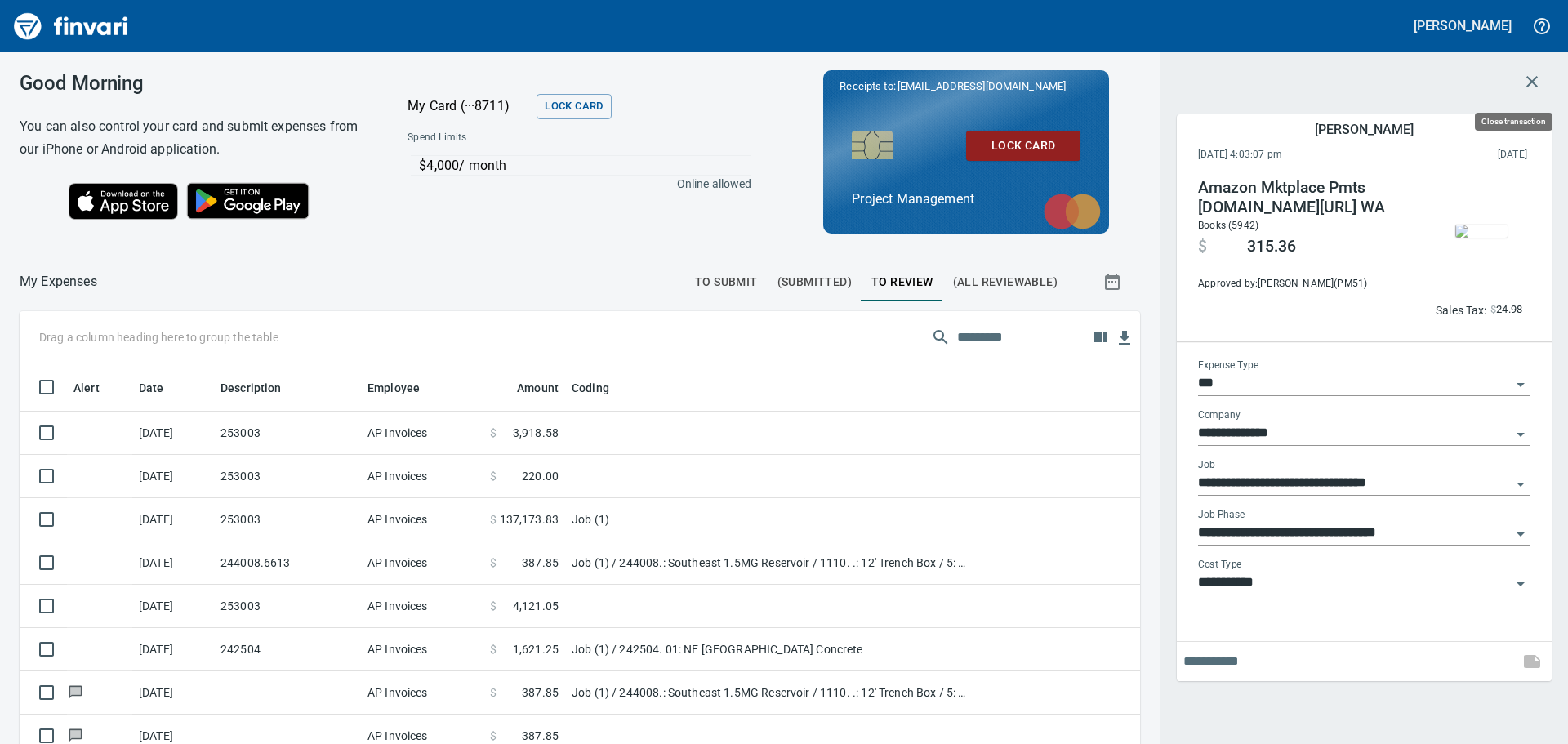
click at [1045, 81] on icon "button" at bounding box center [1532, 81] width 20 height 20
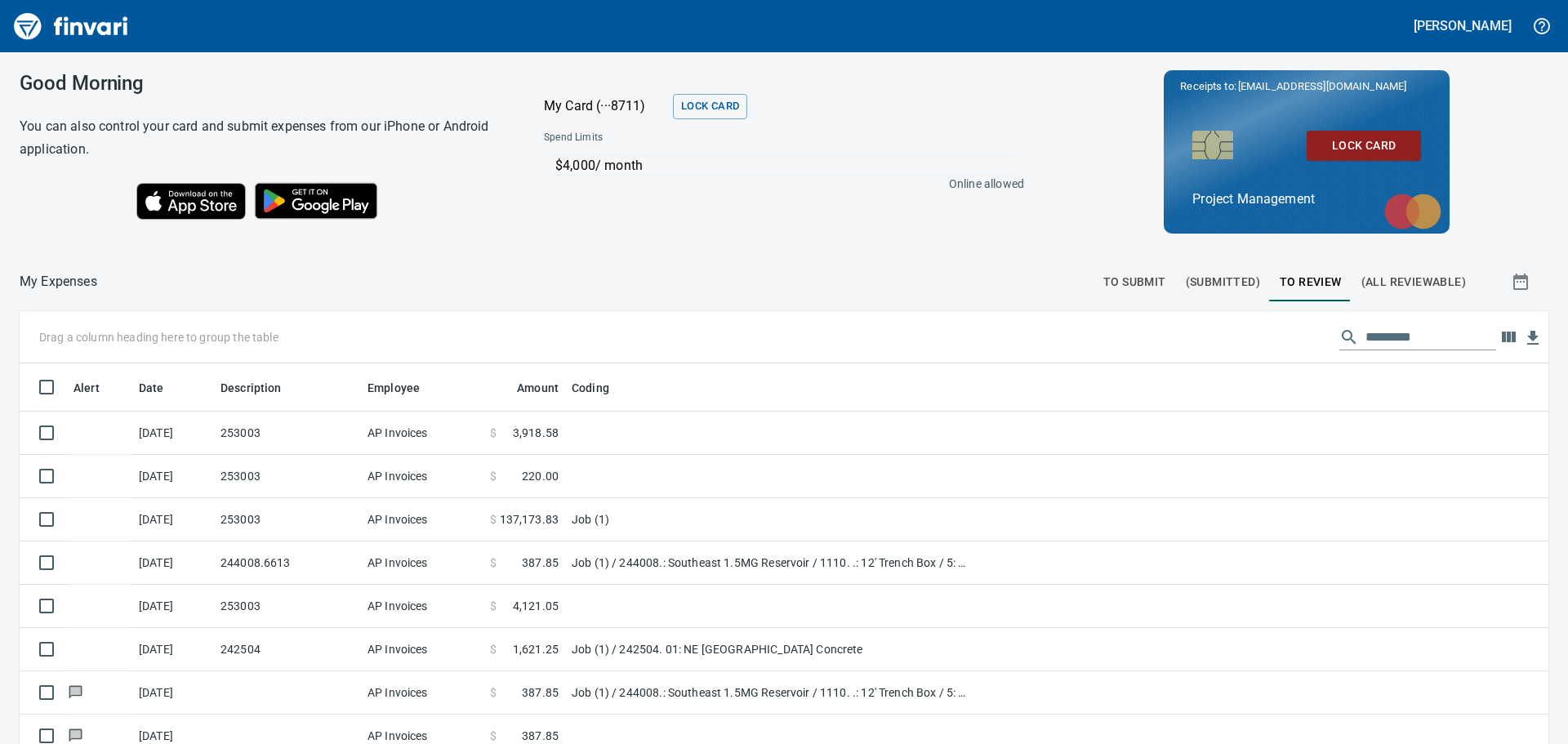
scroll to position [552, 1501]
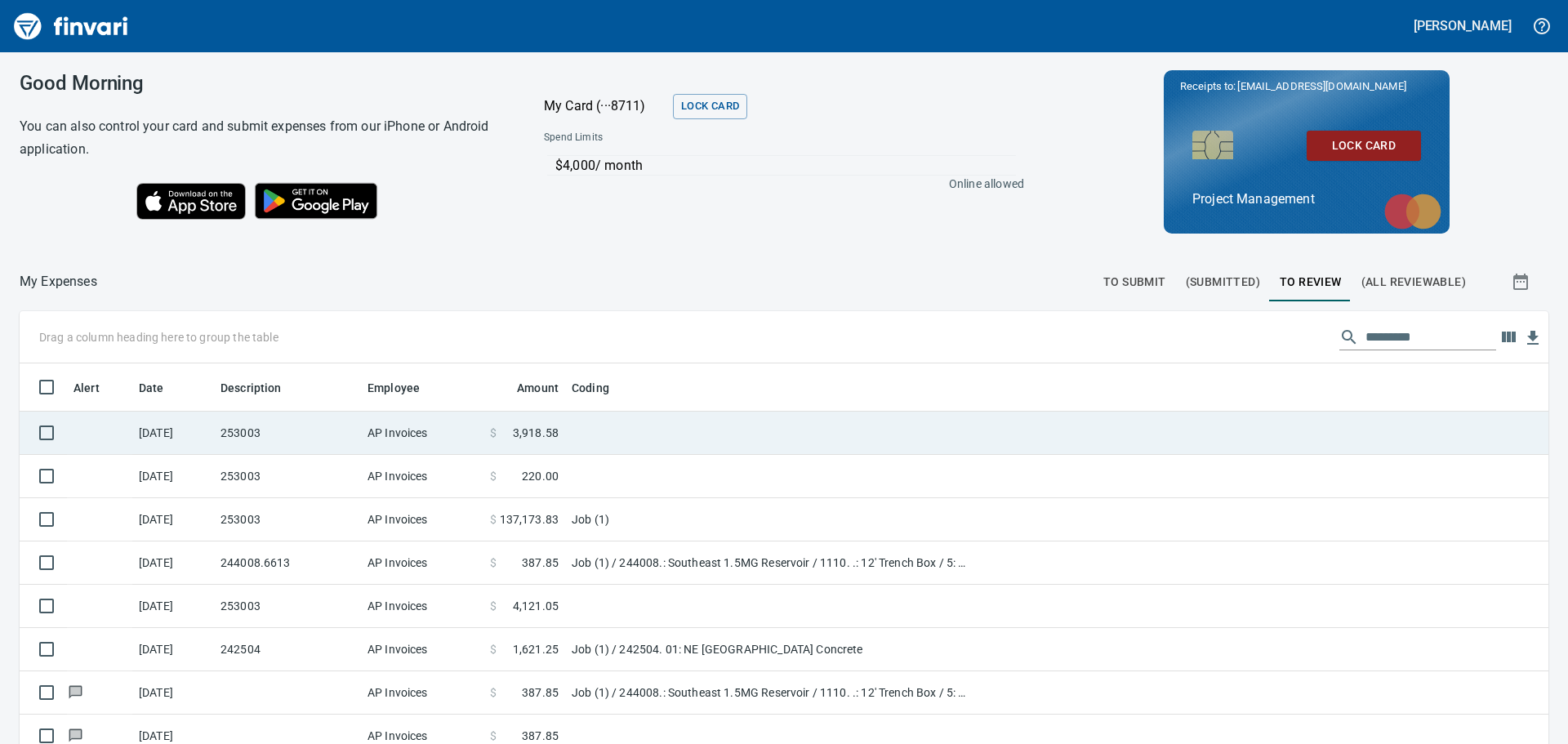
click at [311, 428] on td "253003" at bounding box center [287, 433] width 147 height 43
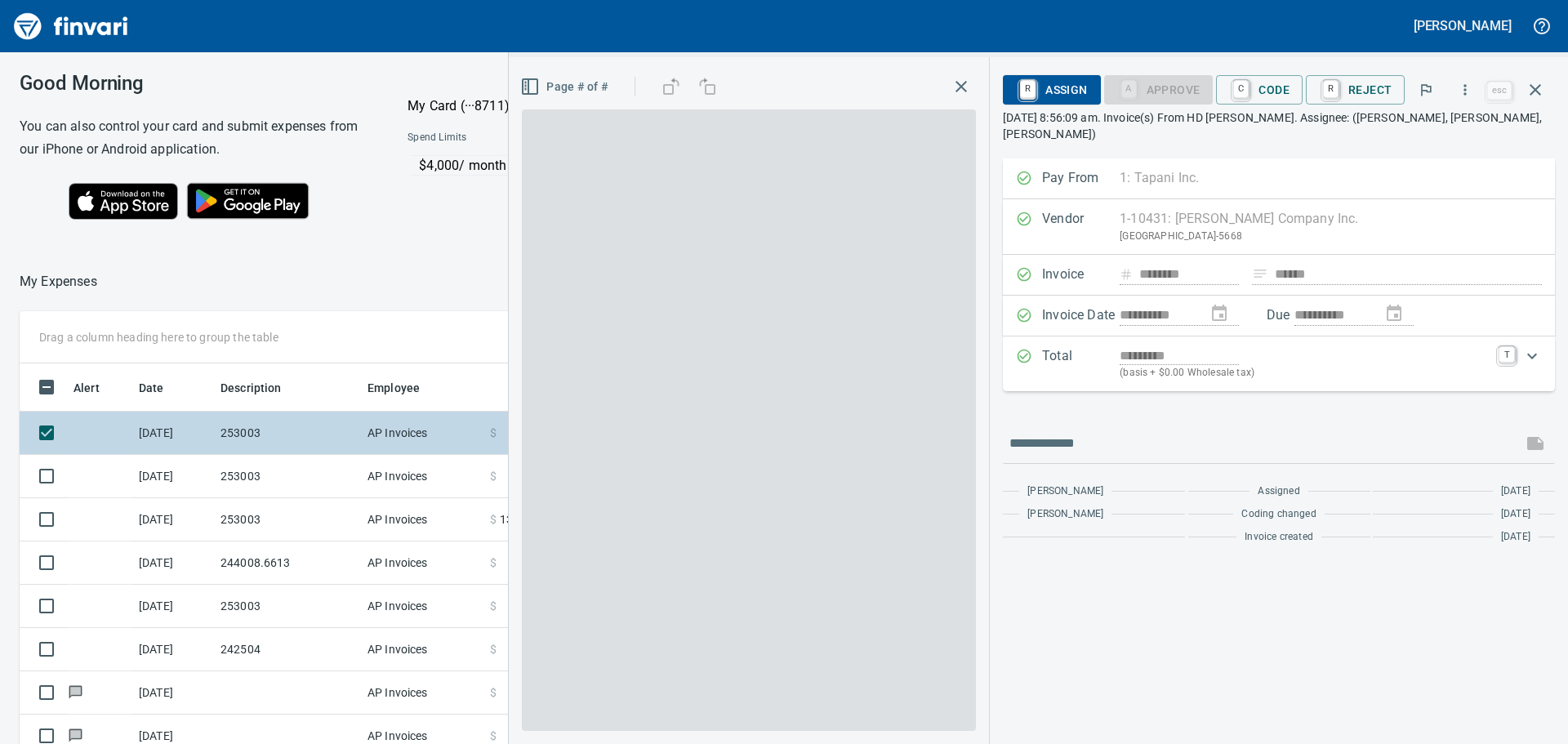
scroll to position [552, 1096]
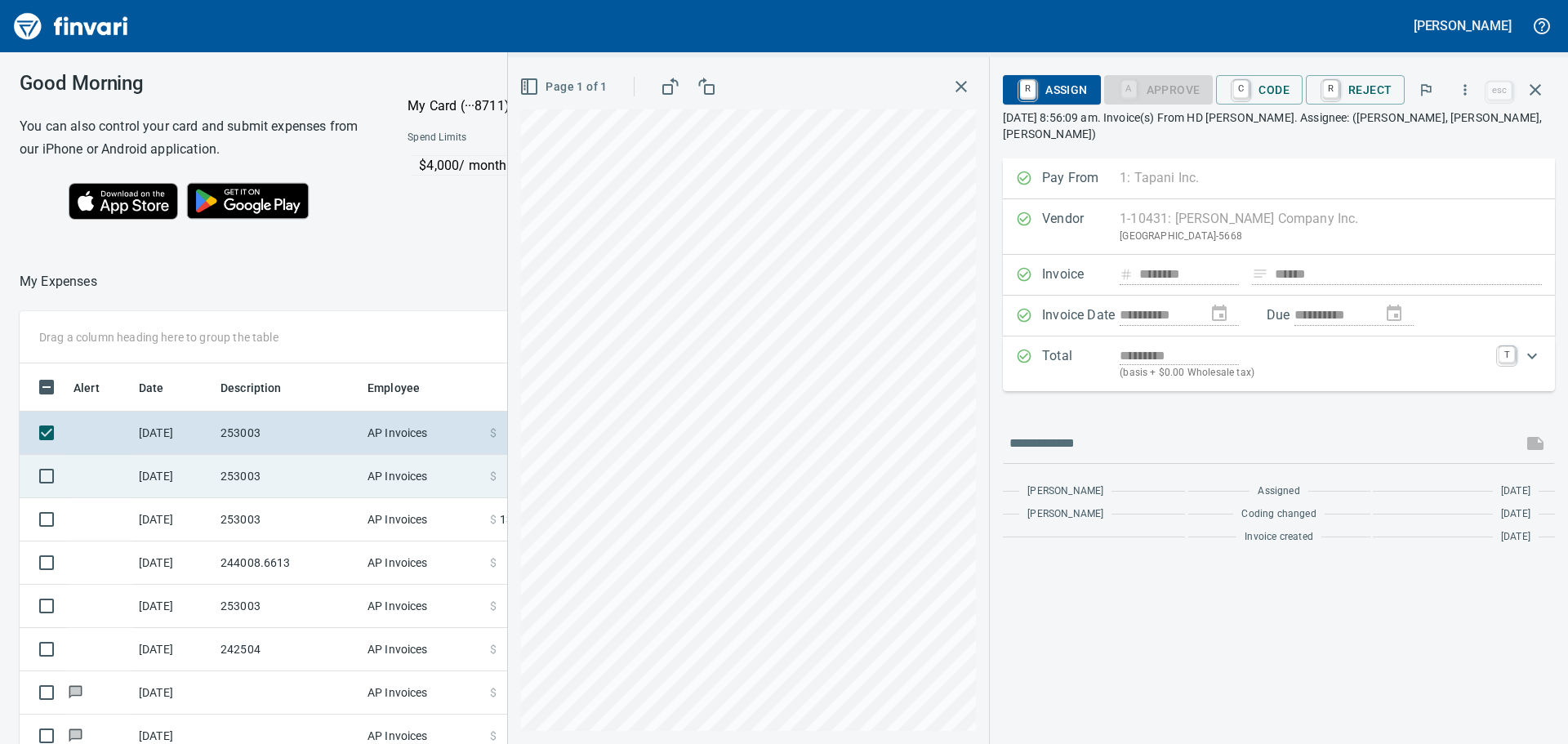
click at [308, 450] on td "253003" at bounding box center [287, 477] width 147 height 43
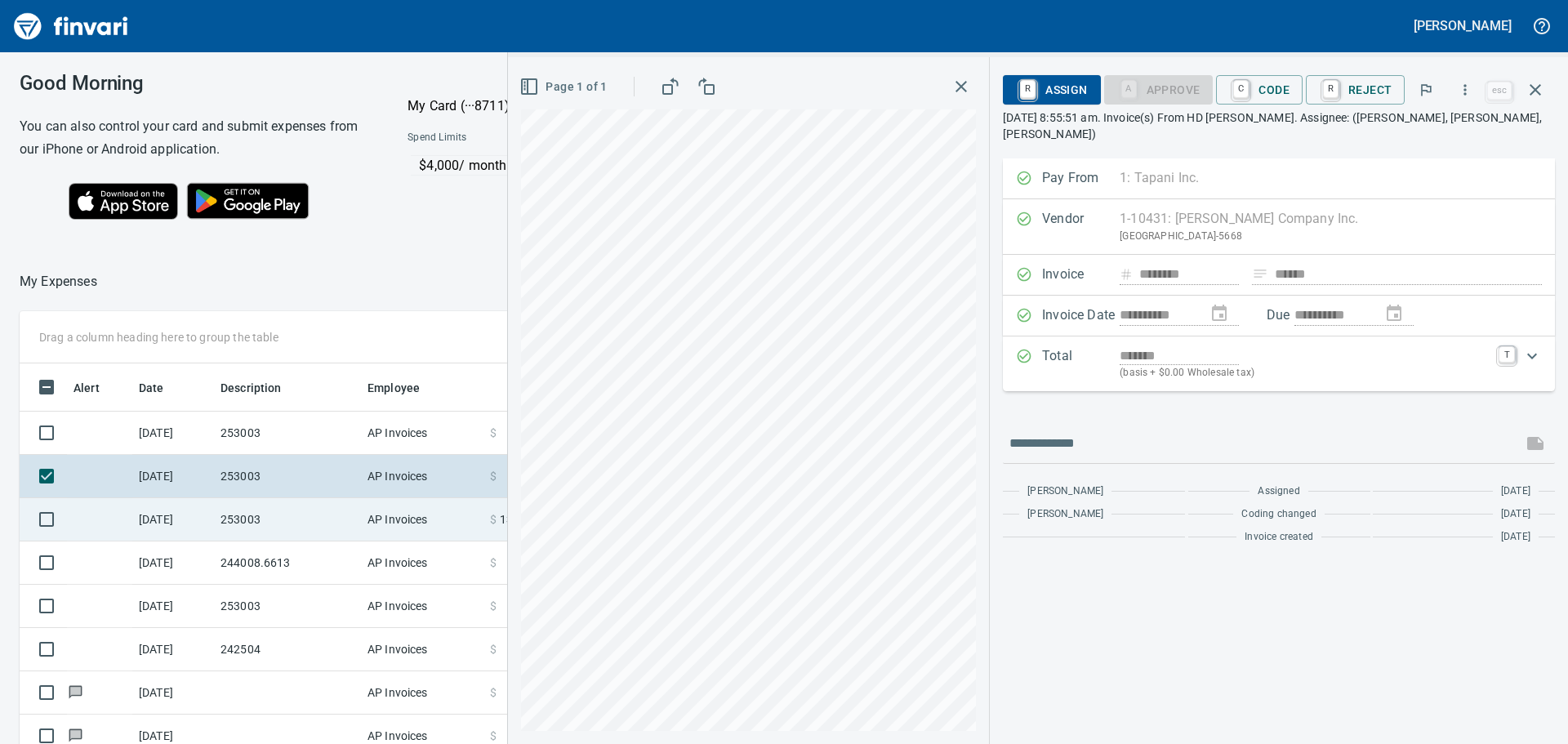
click at [304, 450] on td "253003" at bounding box center [287, 520] width 147 height 43
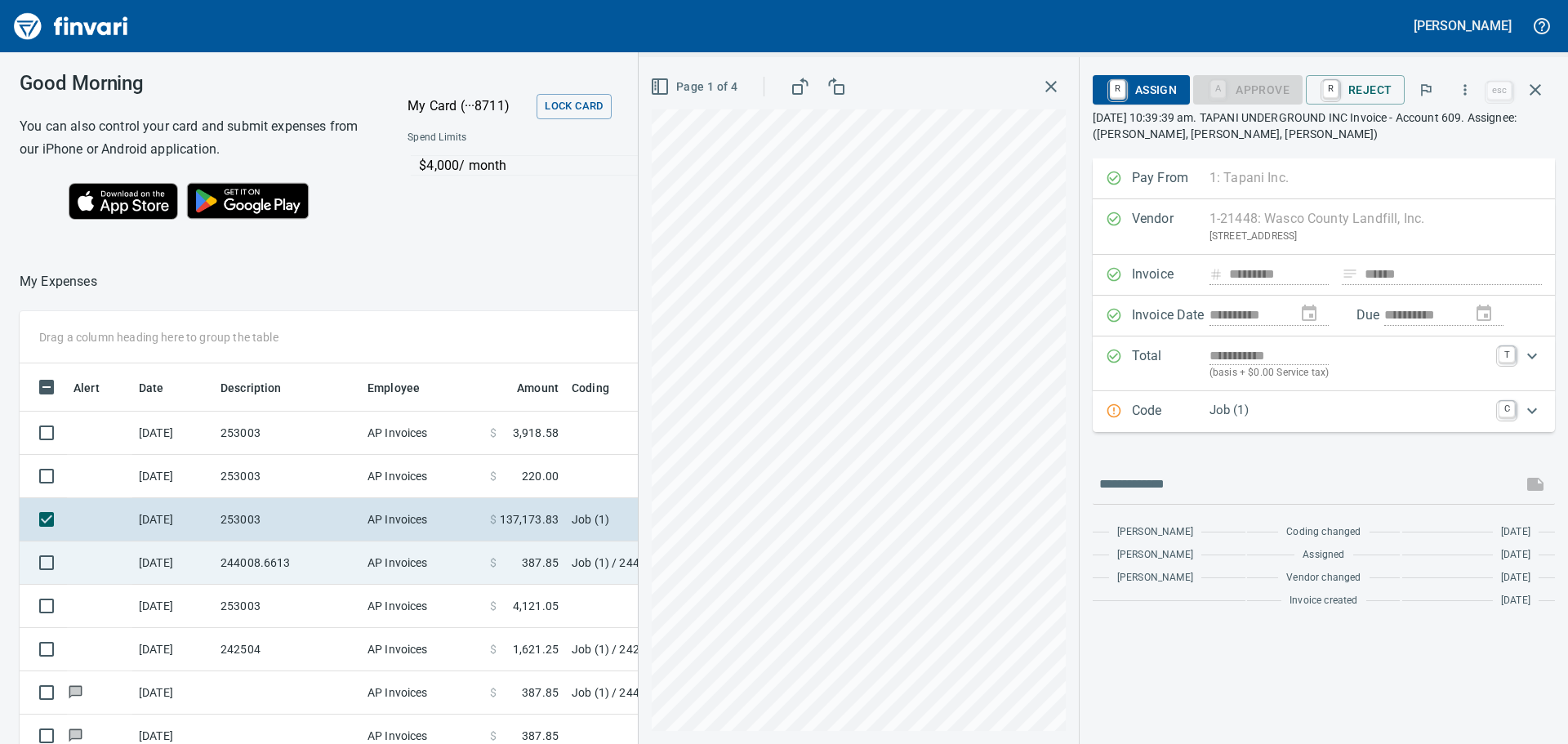
click at [314, 450] on td "244008.6613" at bounding box center [287, 563] width 147 height 43
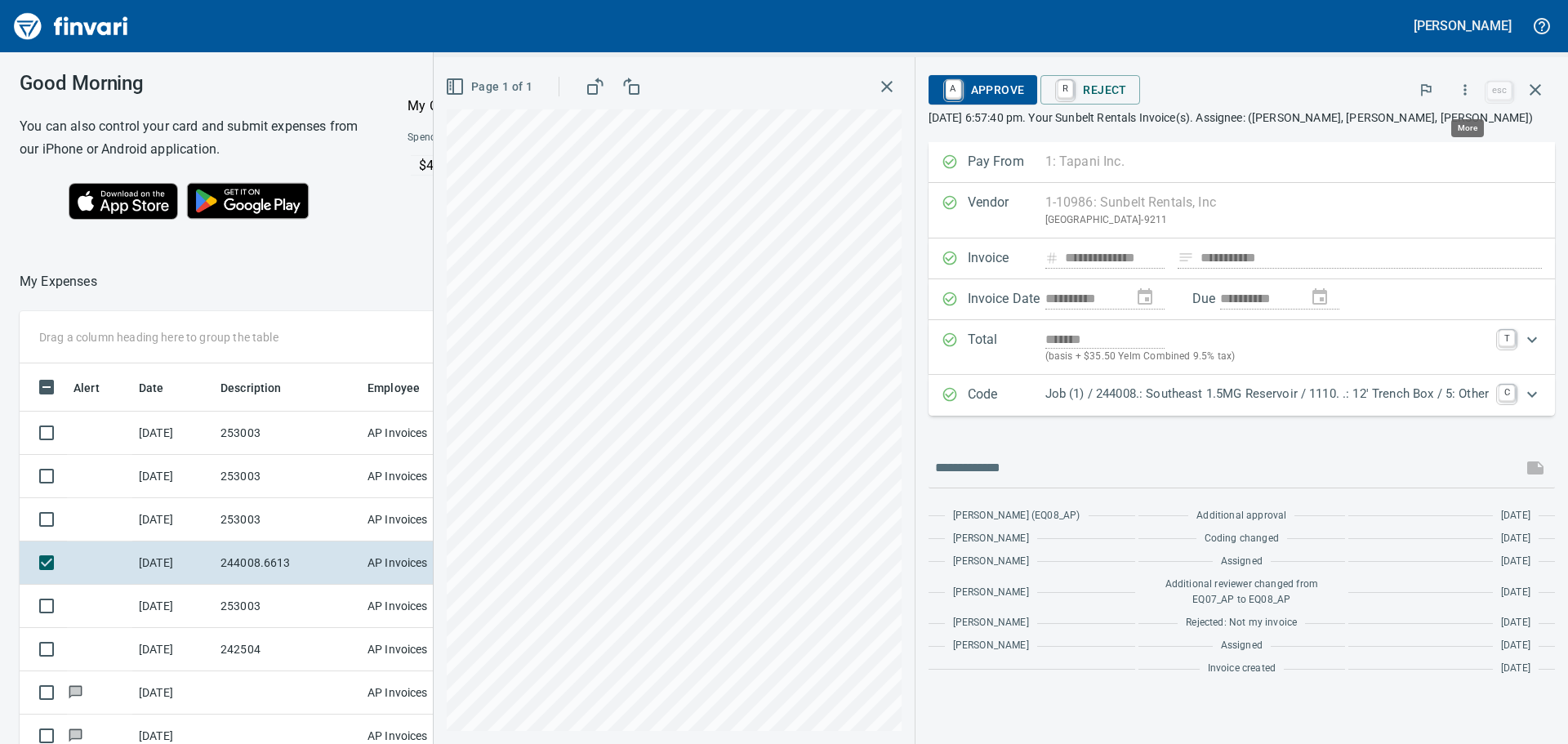
scroll to position [552, 1096]
click at [1045, 86] on icon "button" at bounding box center [1465, 89] width 3 height 10
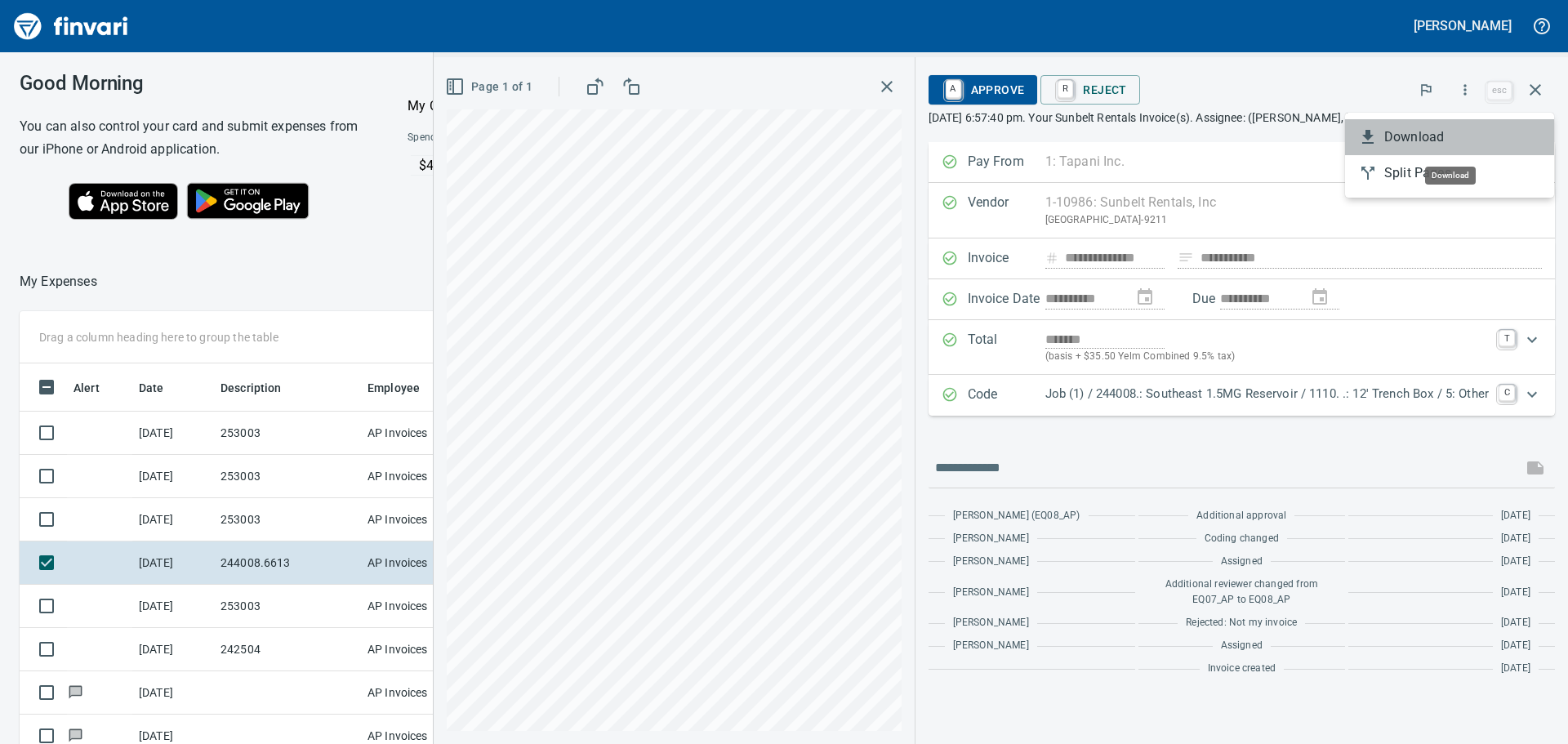
click at [1045, 130] on div at bounding box center [1371, 136] width 26 height 20
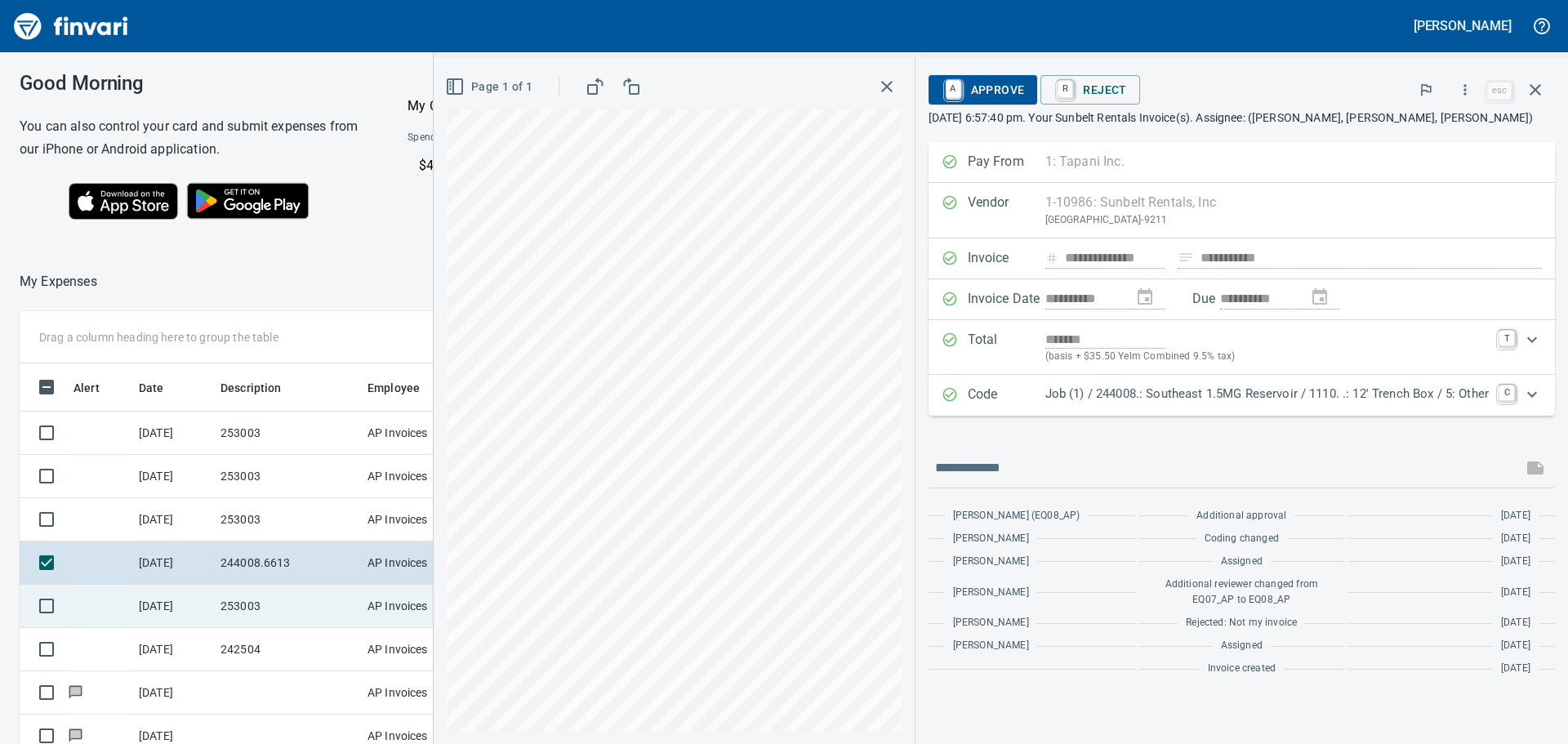
click at [336, 450] on td "253003" at bounding box center [287, 607] width 147 height 43
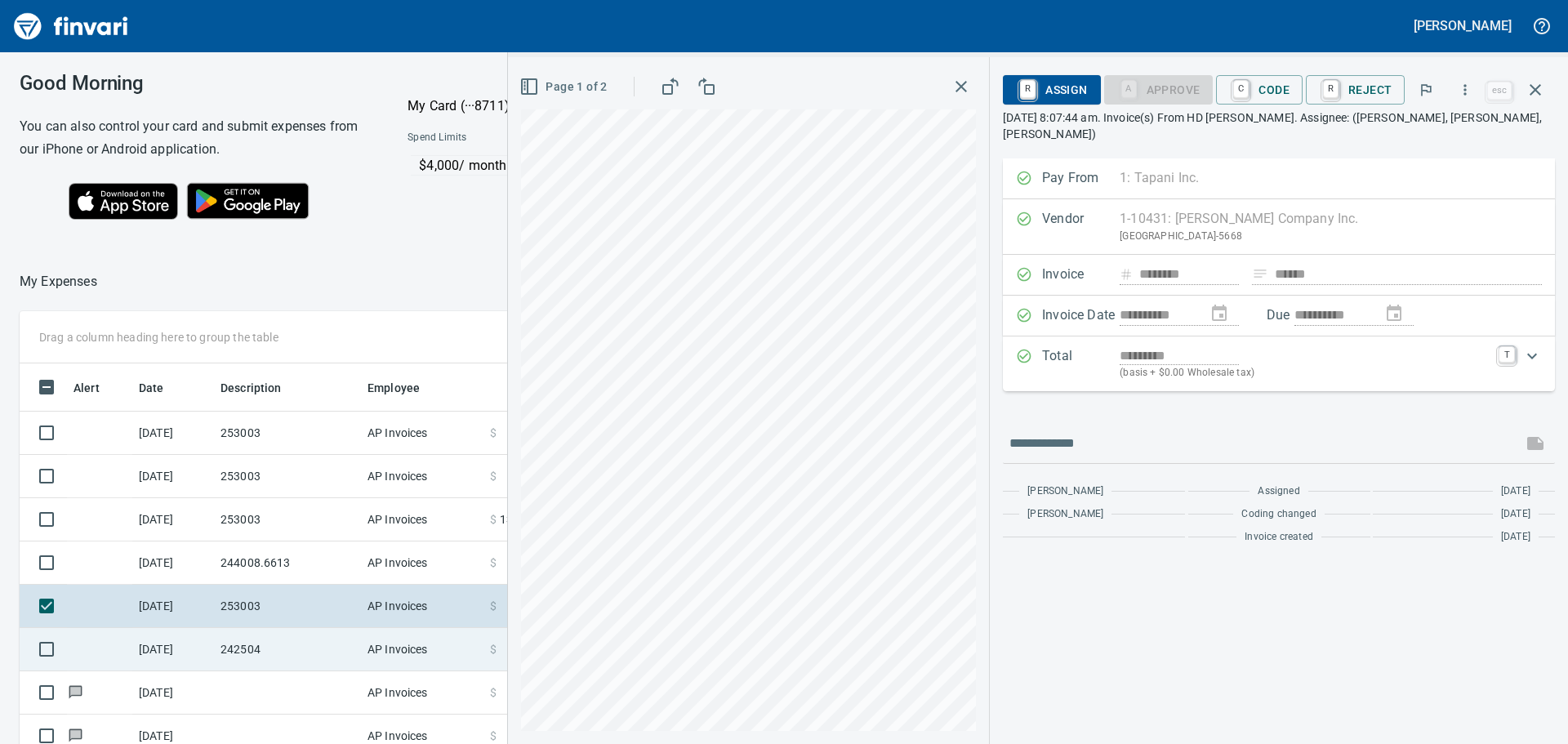
click at [284, 450] on td "242504" at bounding box center [287, 650] width 147 height 43
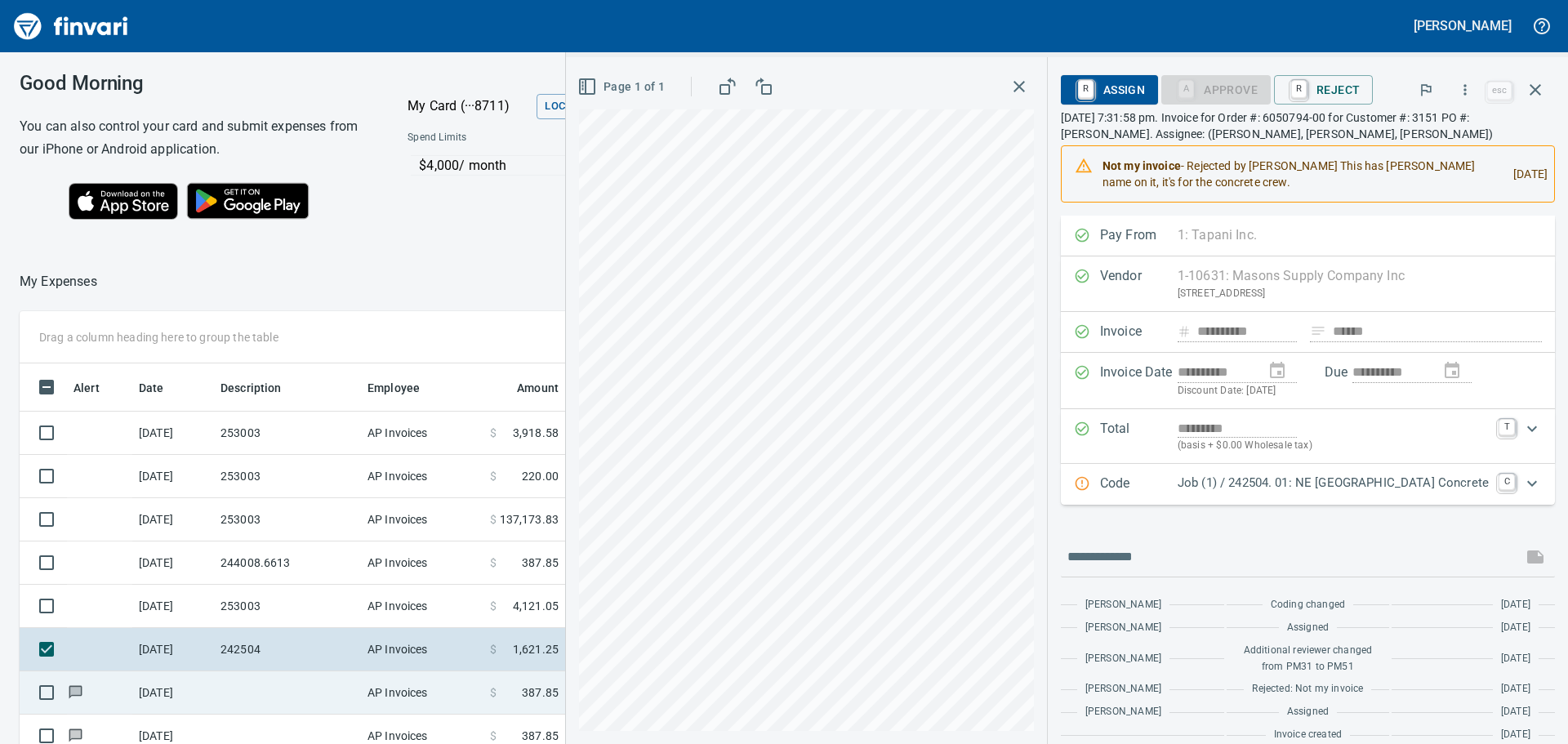
click at [293, 450] on td at bounding box center [287, 693] width 147 height 43
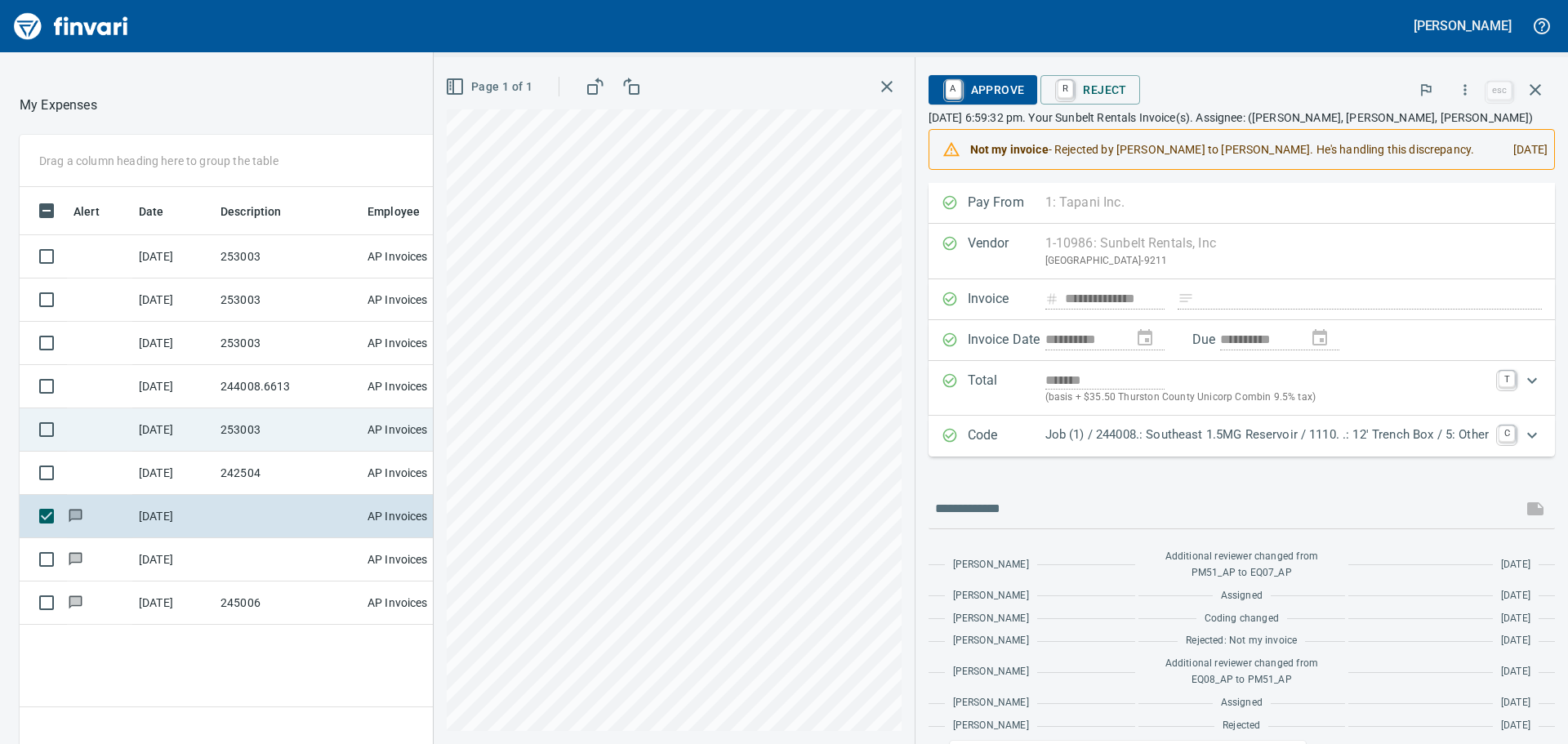
scroll to position [184, 0]
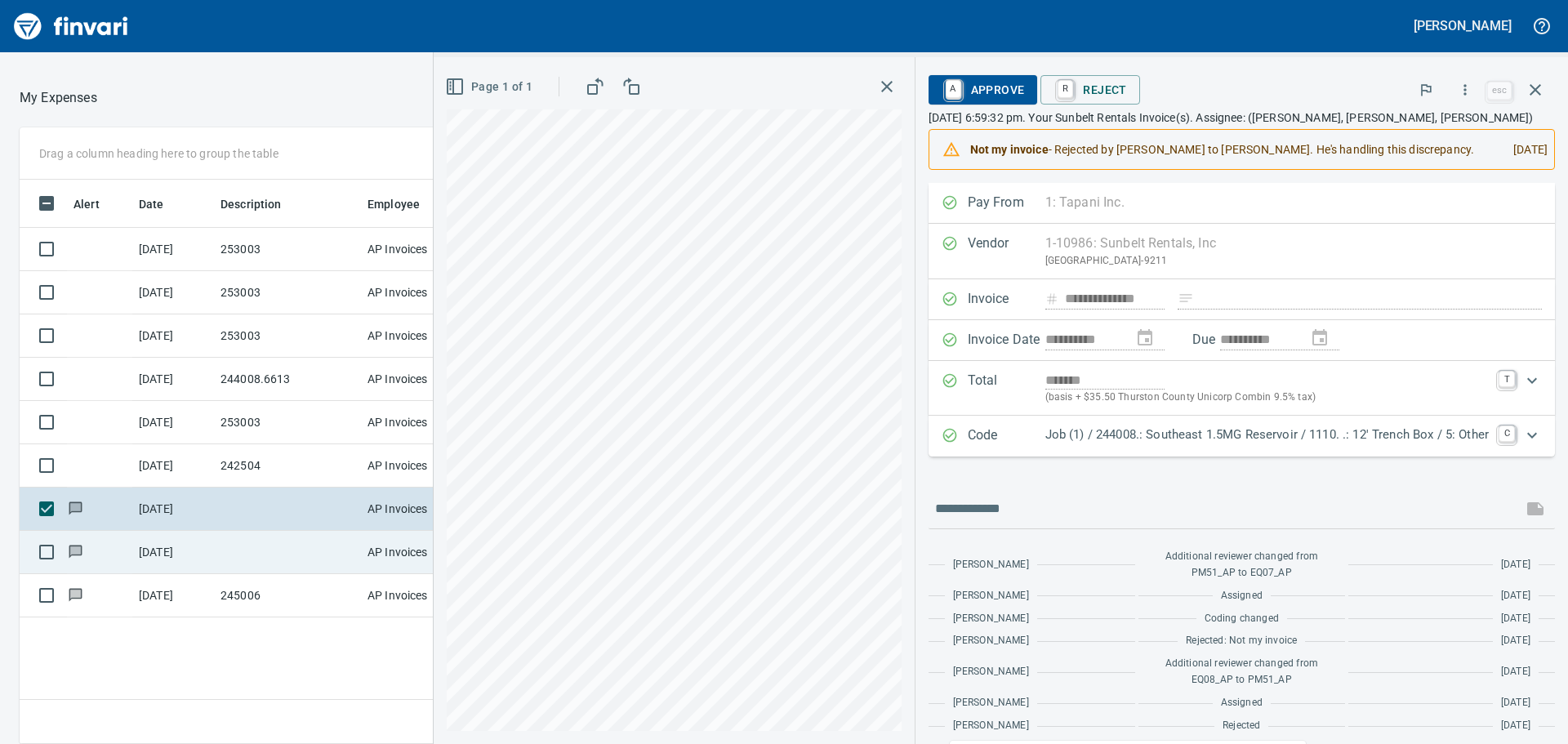
click at [292, 450] on td at bounding box center [287, 552] width 147 height 43
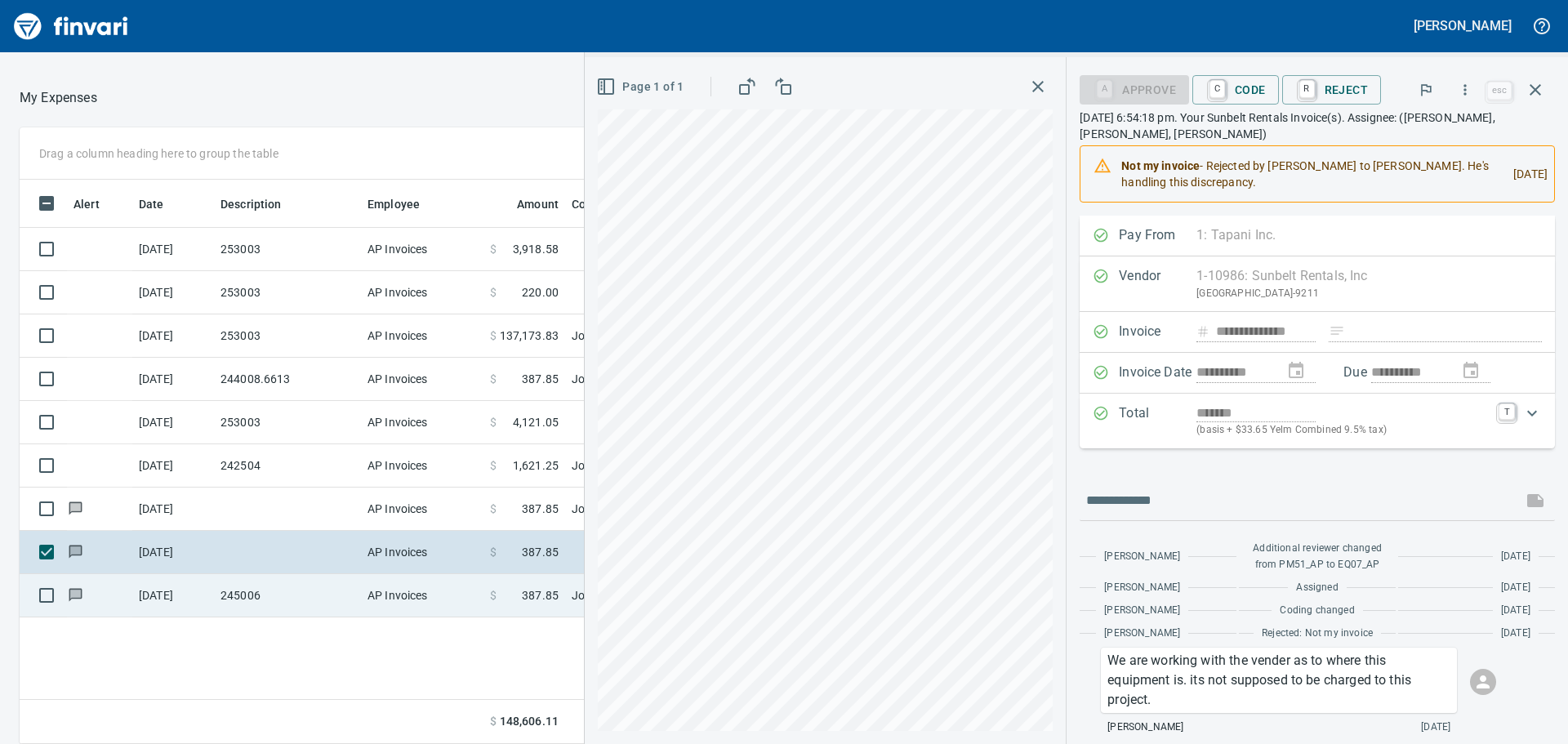
click at [292, 450] on td "245006" at bounding box center [287, 595] width 147 height 43
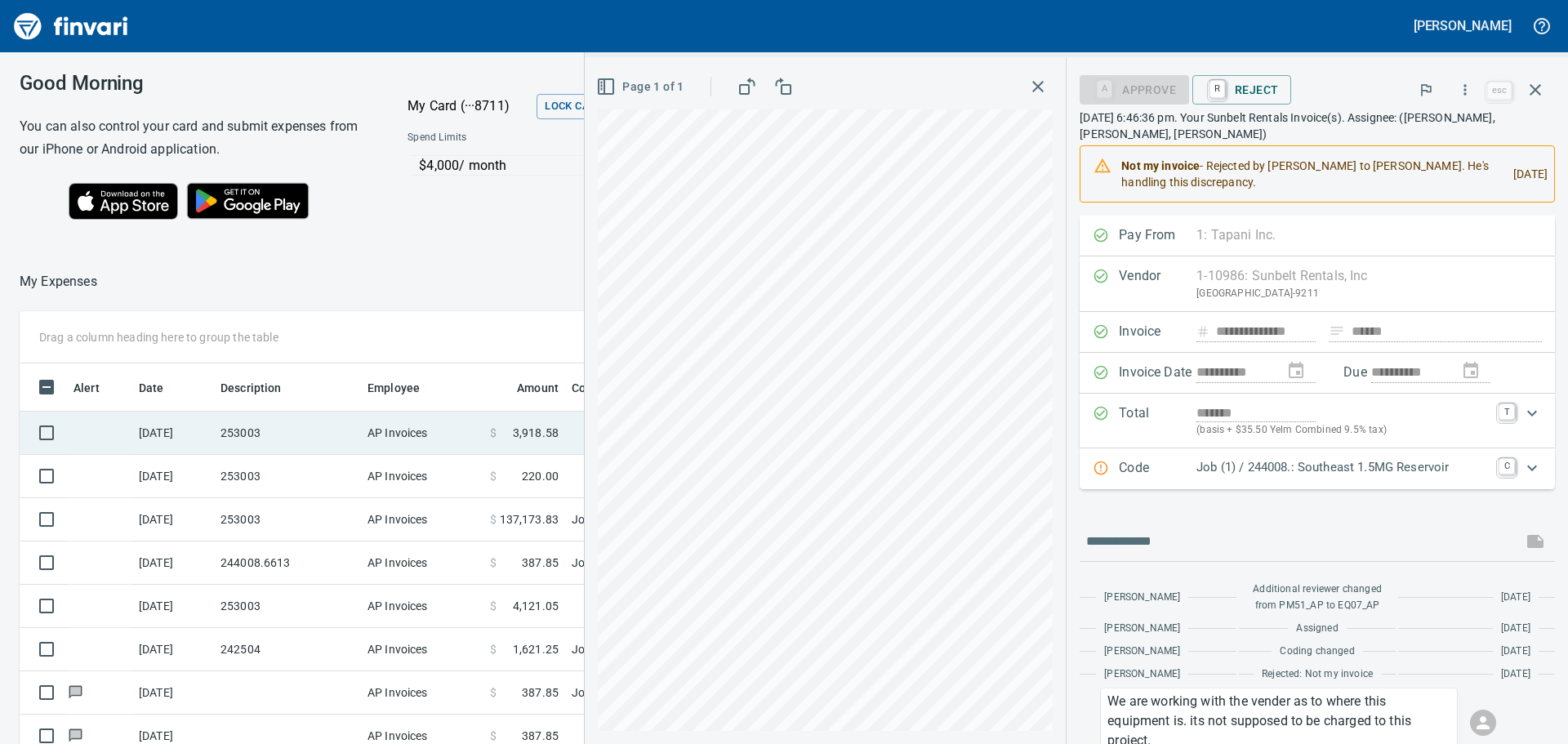
click at [306, 430] on td "253003" at bounding box center [287, 433] width 147 height 43
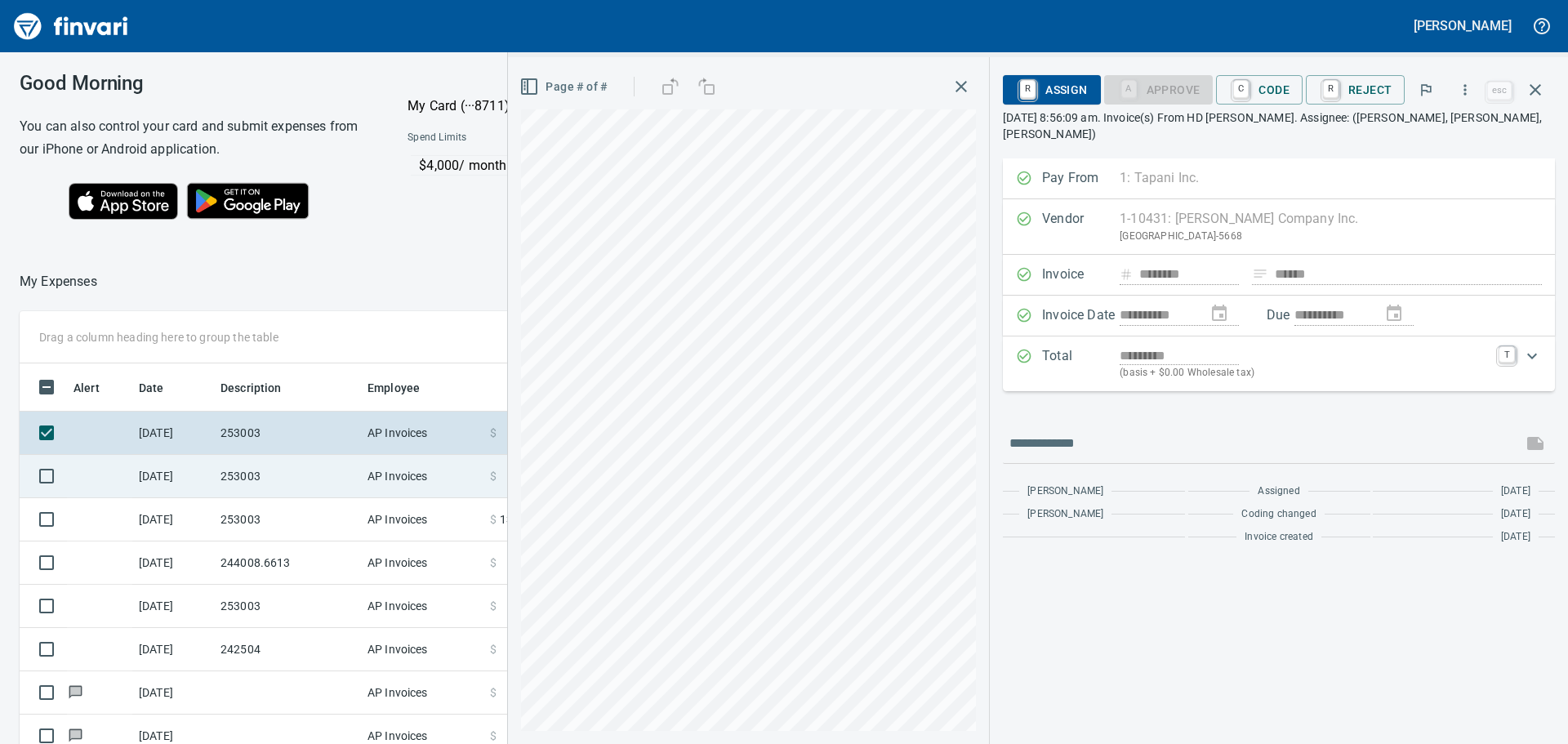
click at [310, 450] on td "253003" at bounding box center [287, 477] width 147 height 43
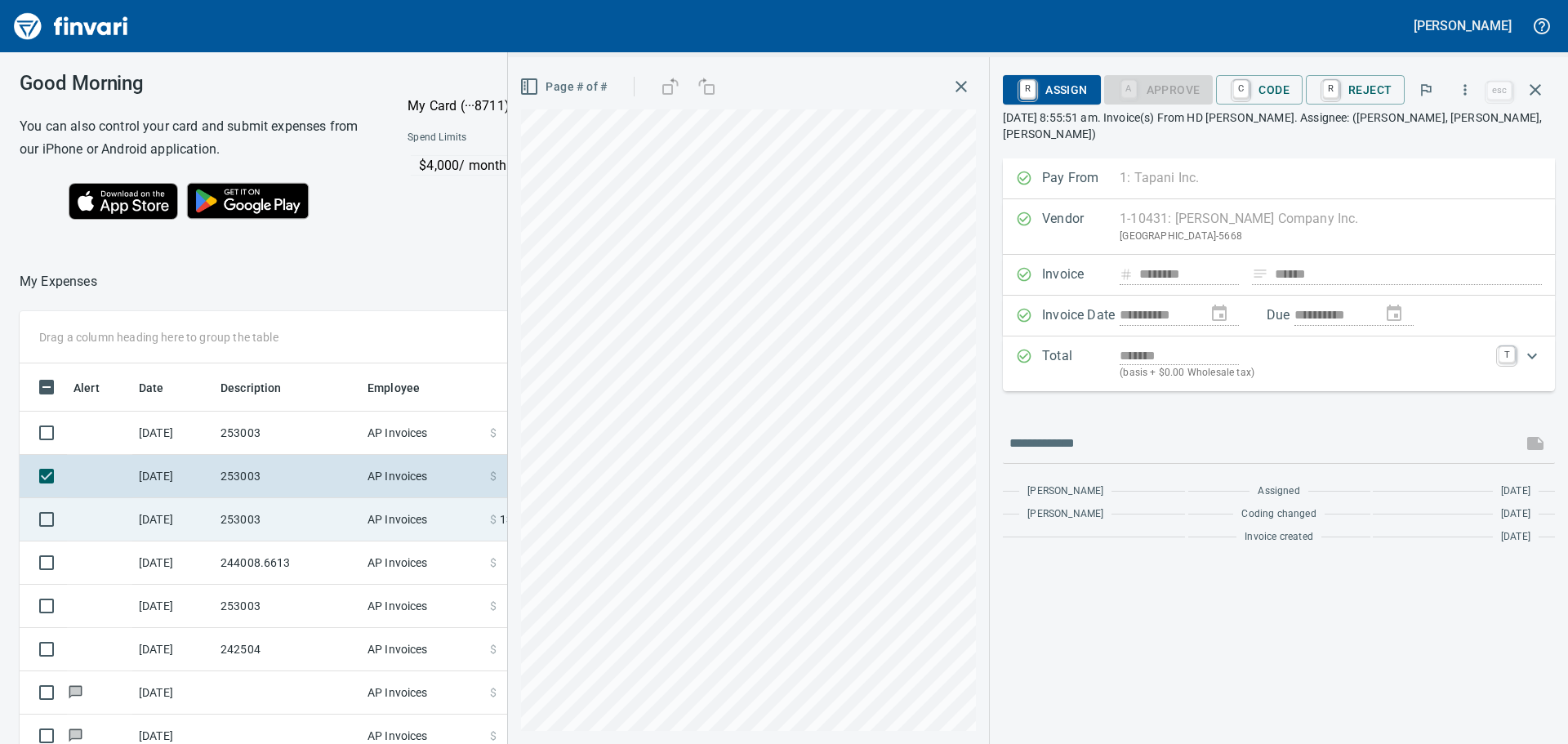
click at [313, 450] on td "253003" at bounding box center [287, 520] width 147 height 43
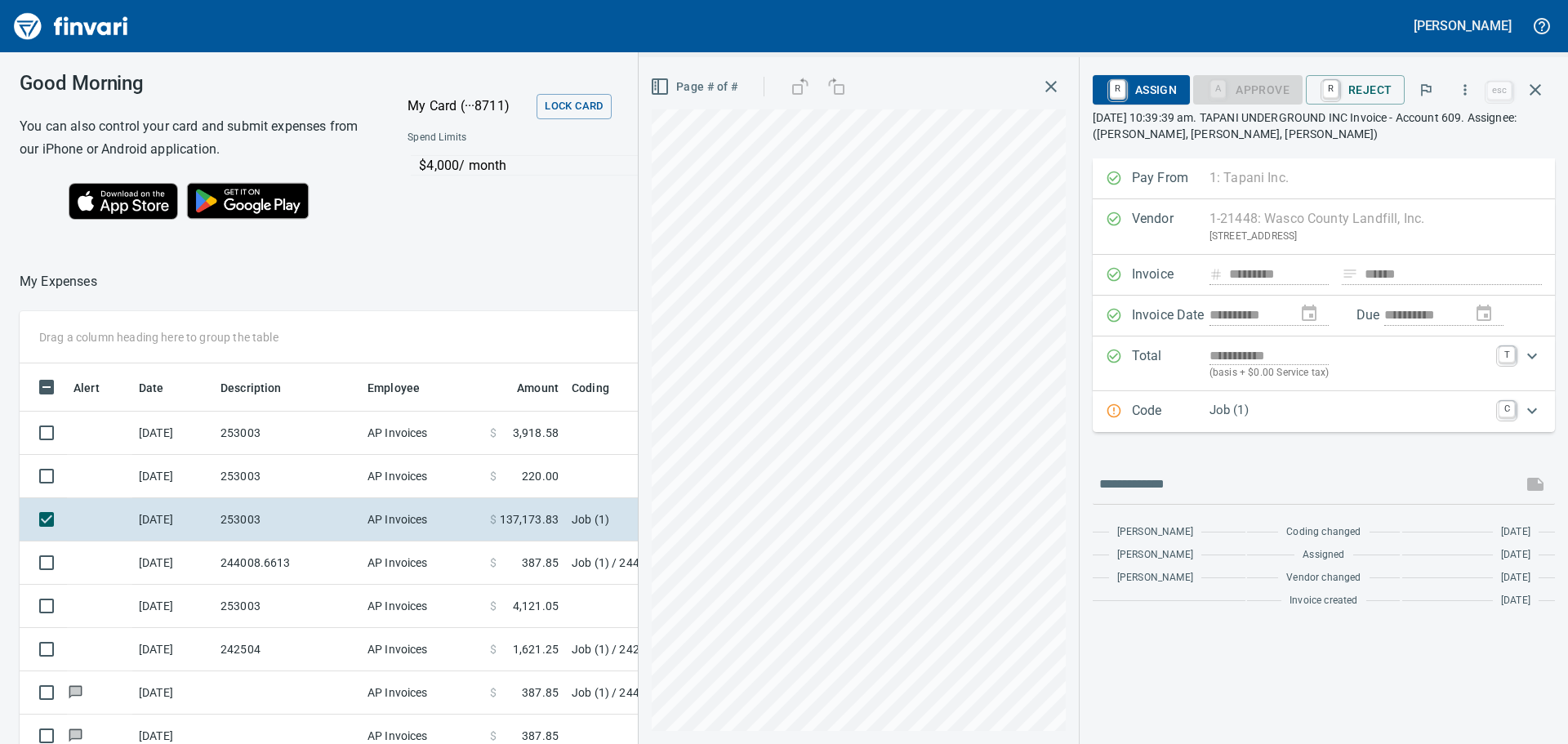
click at [1045, 411] on p "Code" at bounding box center [1170, 411] width 78 height 21
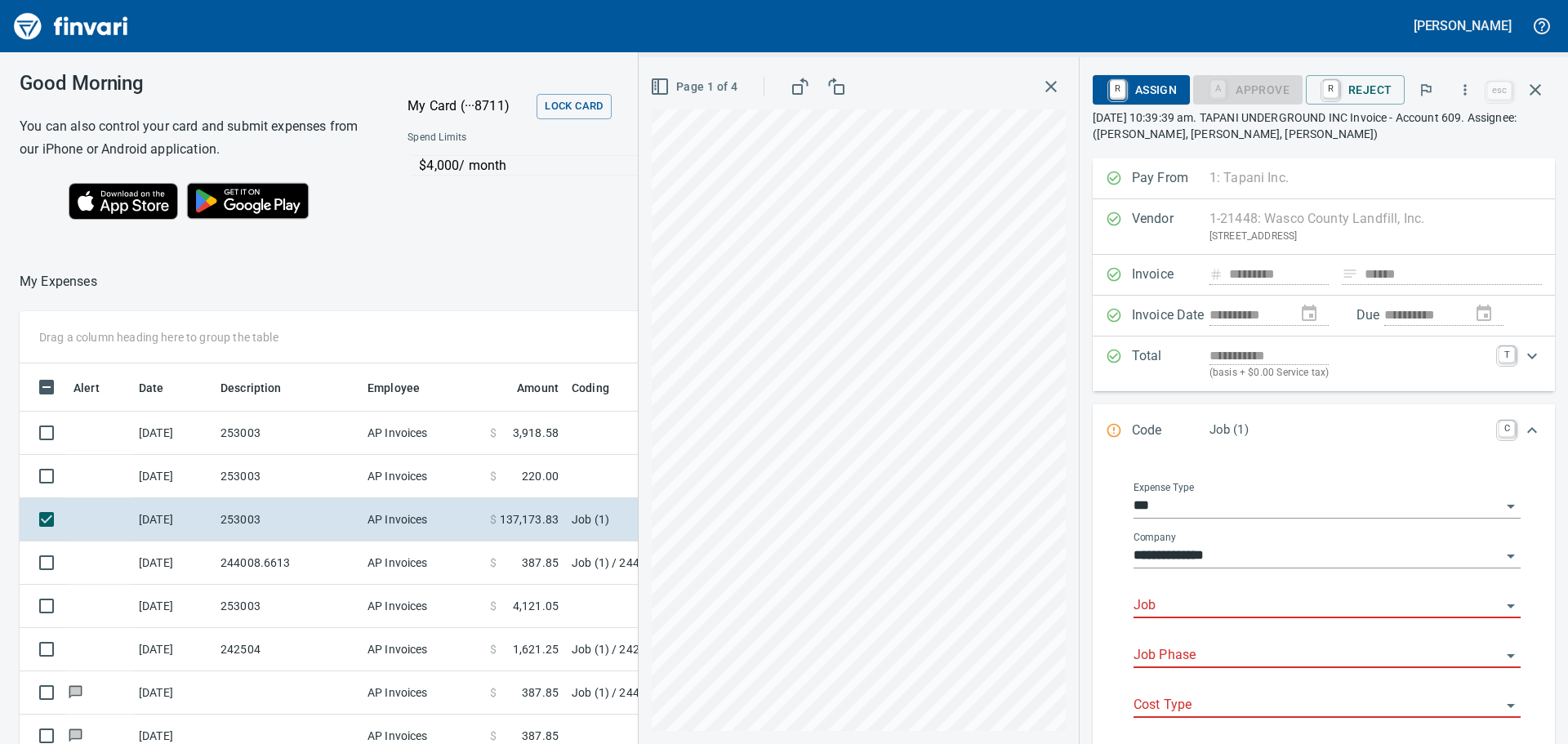
click at [1045, 450] on input "Job" at bounding box center [1317, 606] width 367 height 22
click at [1045, 450] on li "253003.: PDX Facility Improvements" at bounding box center [1321, 648] width 372 height 39
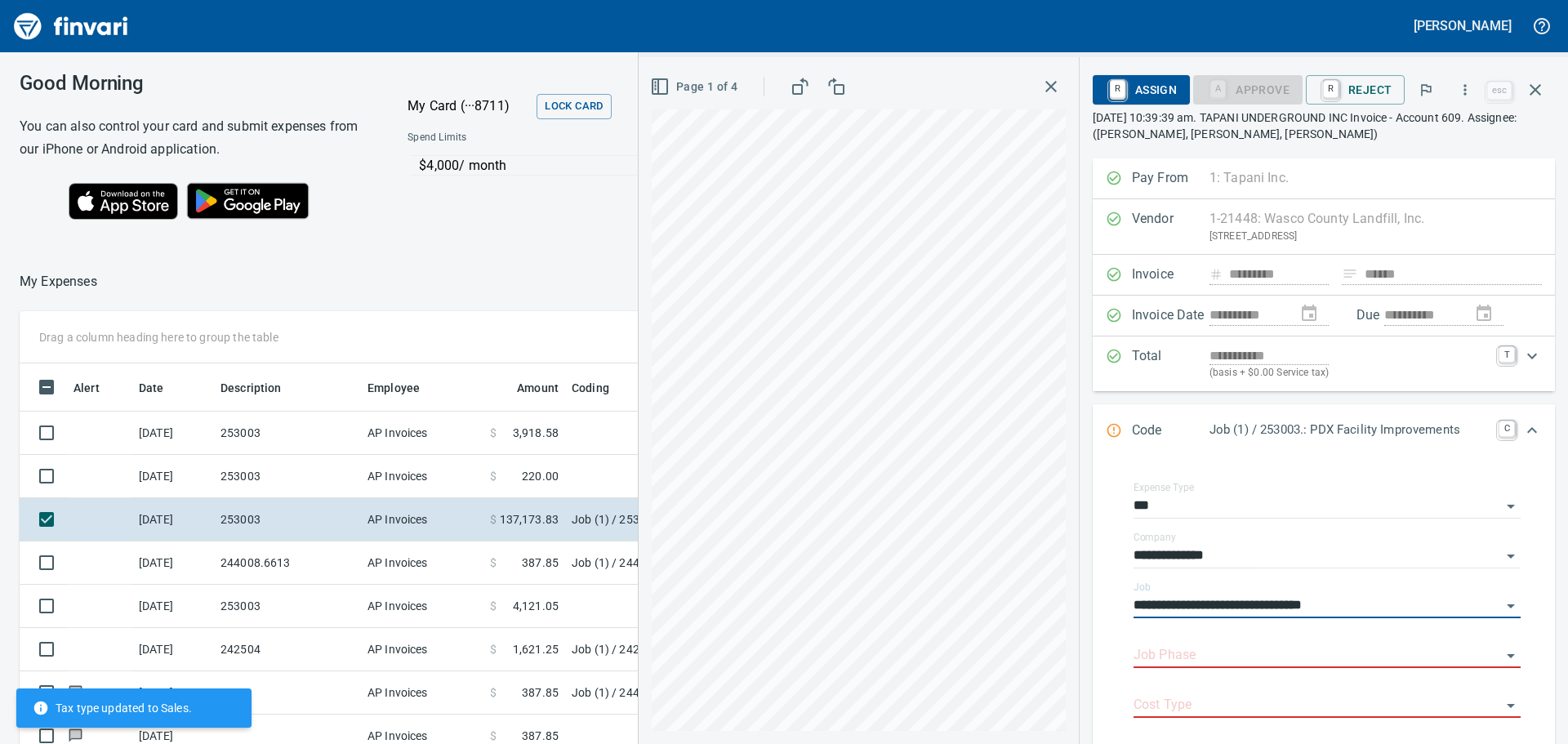
type input "**********"
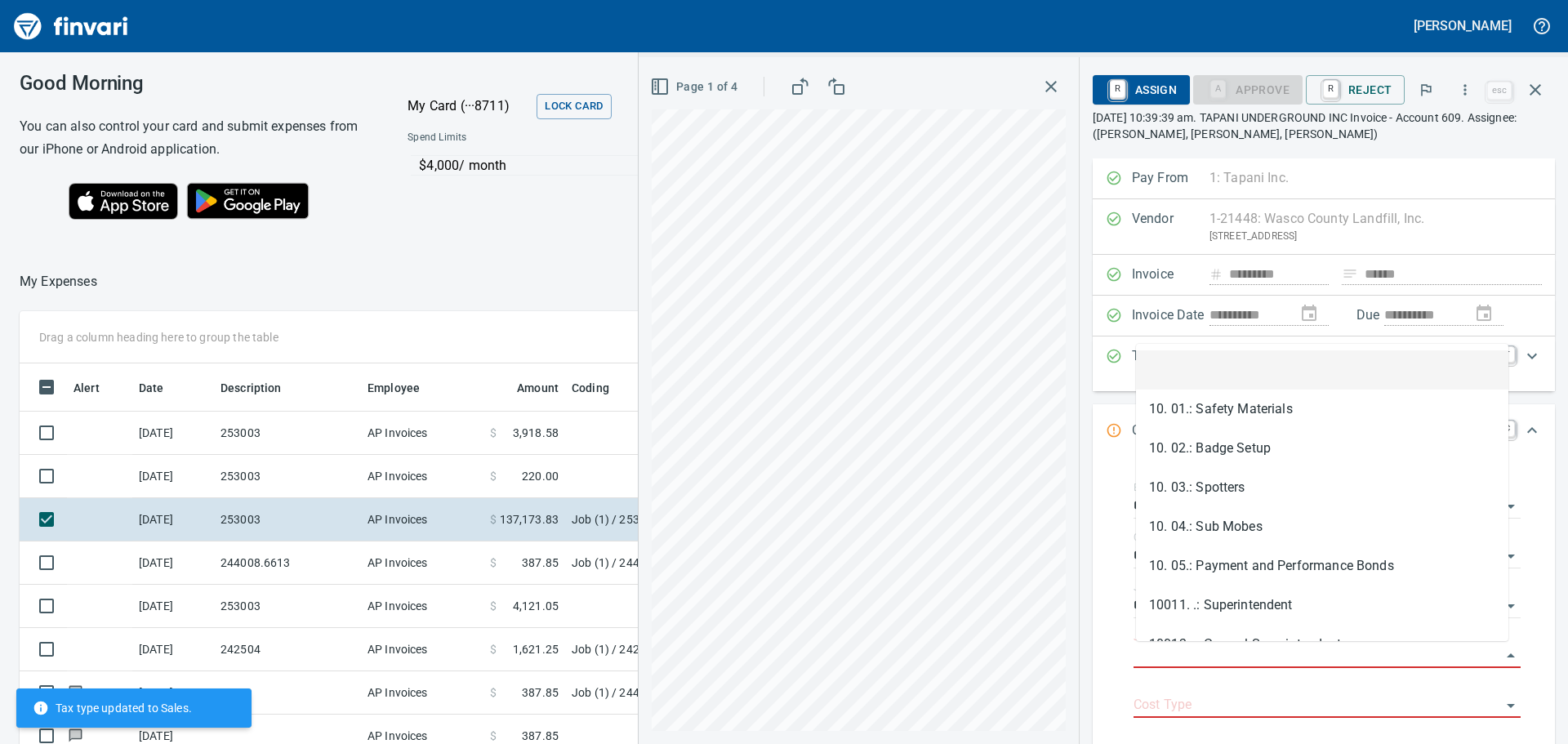
click at [1045, 450] on input "Job Phase" at bounding box center [1317, 655] width 367 height 22
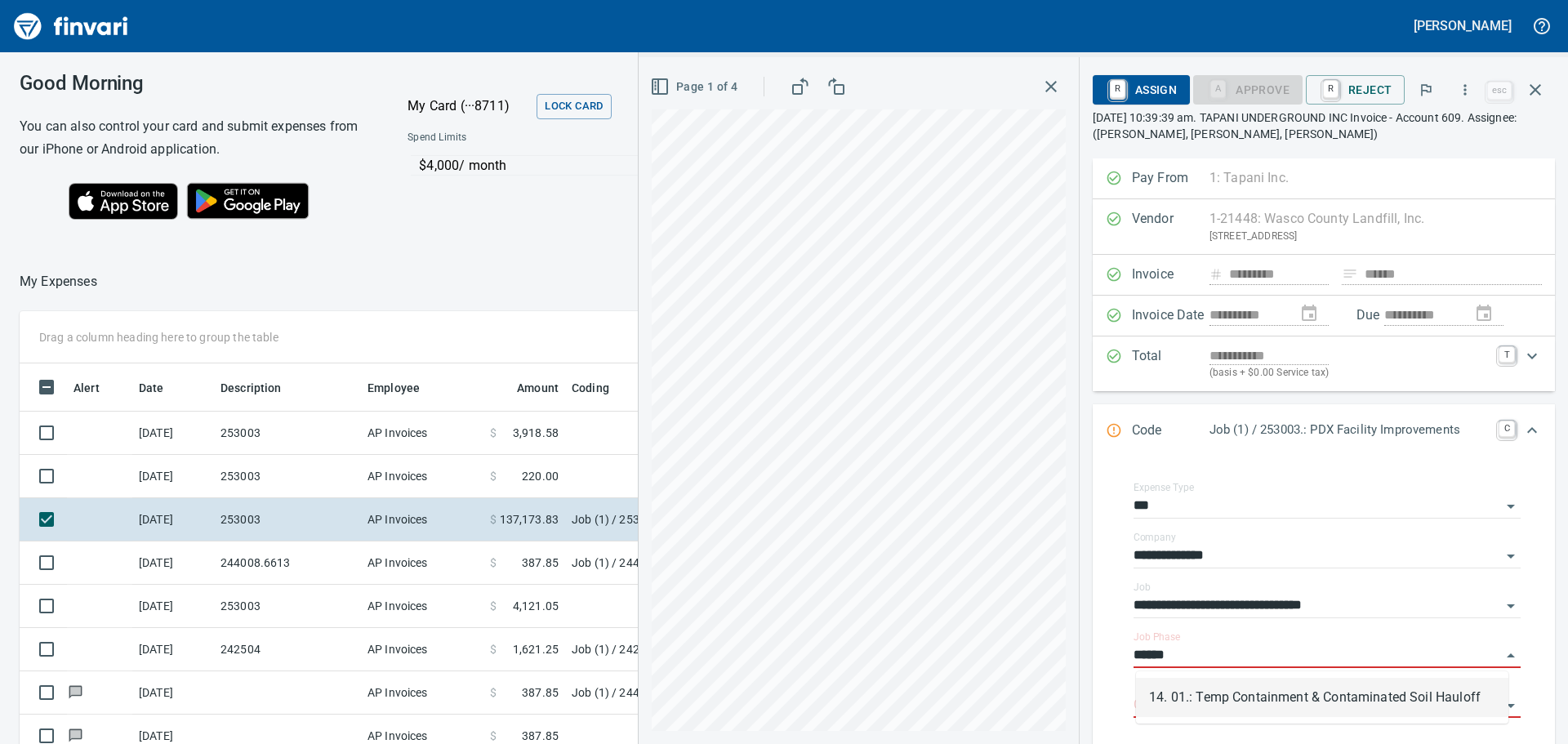
click at [1045, 450] on li "14. 01.: Temp Containment & Contaminated Soil Hauloff" at bounding box center [1321, 697] width 372 height 39
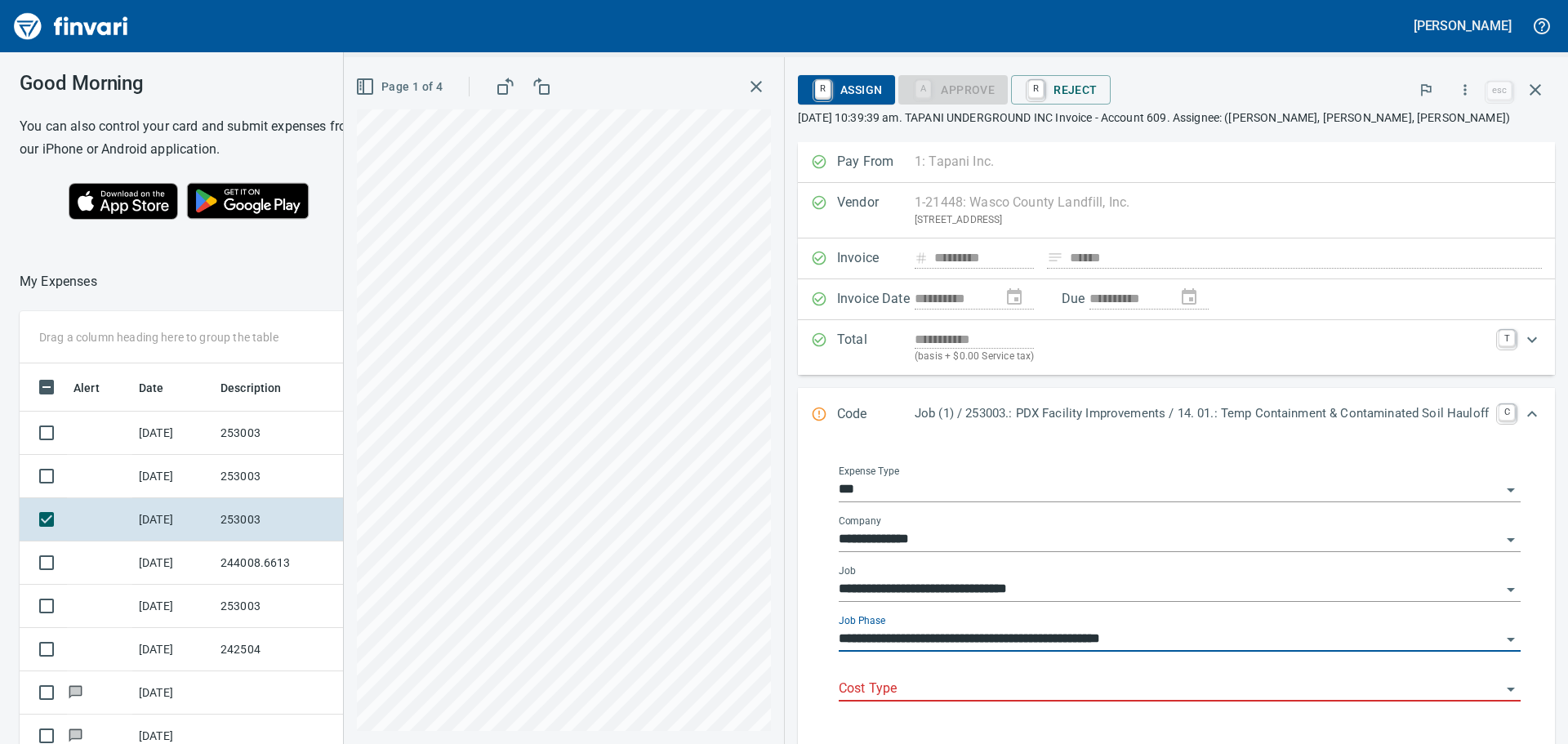
type input "**********"
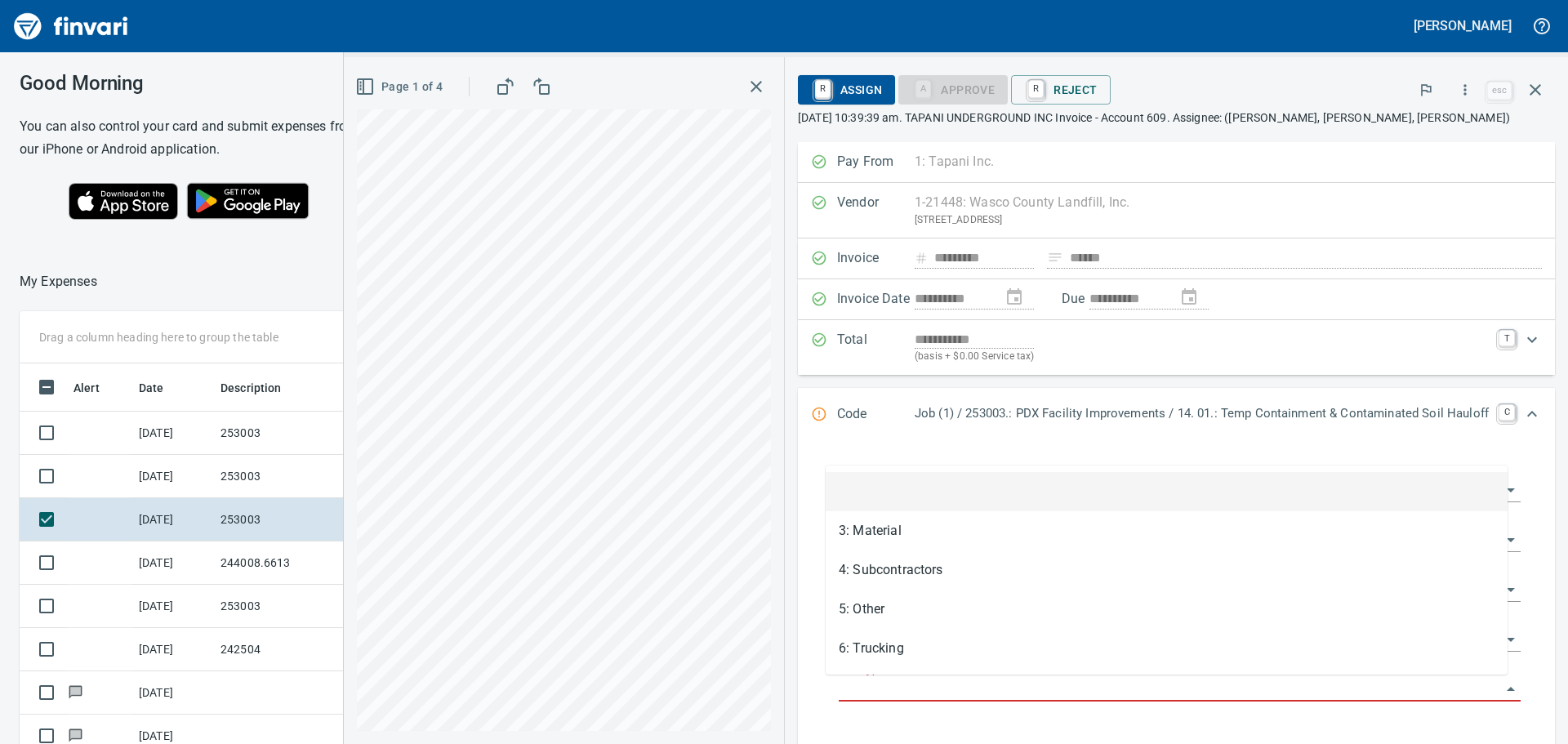
click at [944, 450] on body "[PERSON_NAME] Good Morning You can also control your card and submit expenses f…" at bounding box center [784, 372] width 1568 height 744
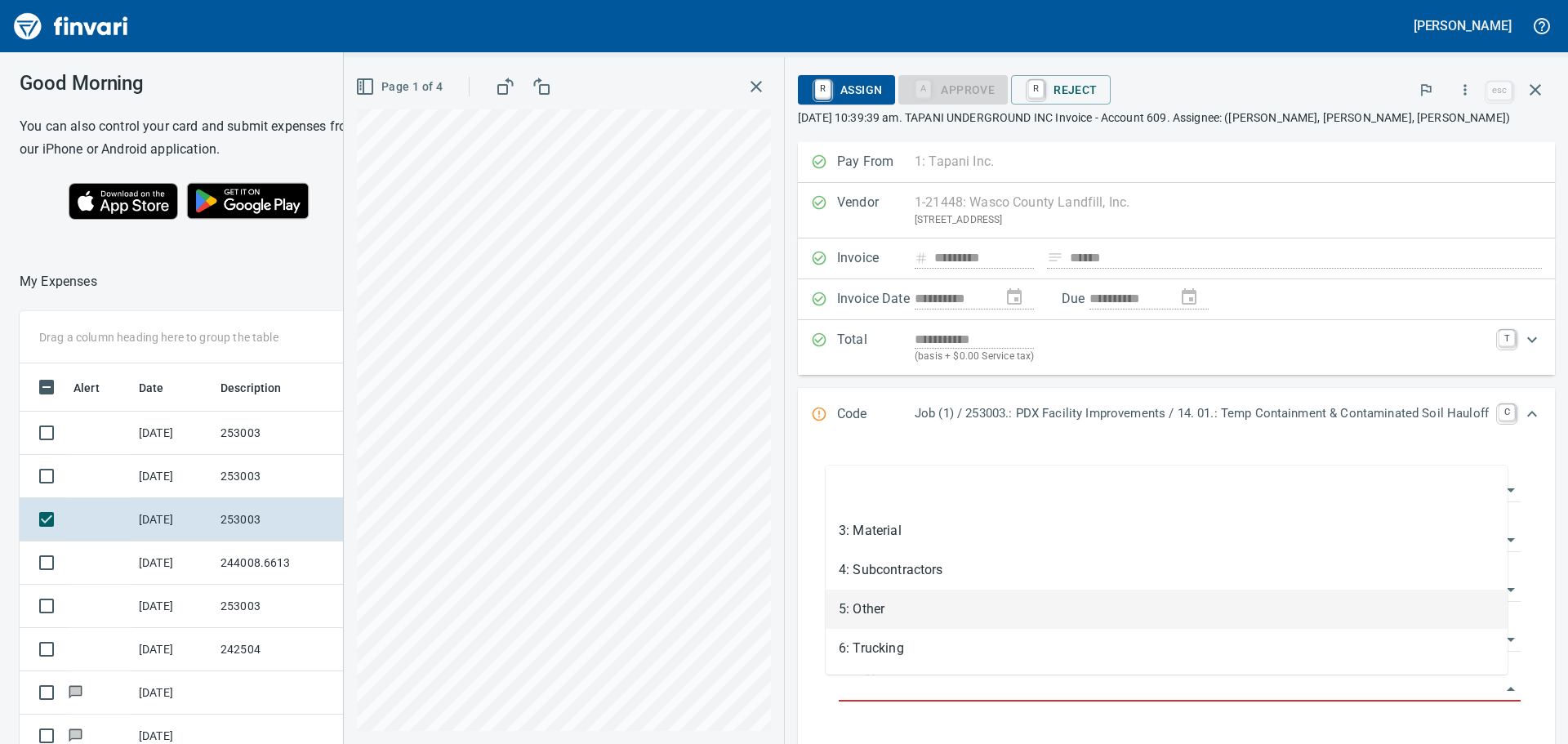
click at [875, 450] on li "5: Other" at bounding box center [1166, 609] width 682 height 39
type input "********"
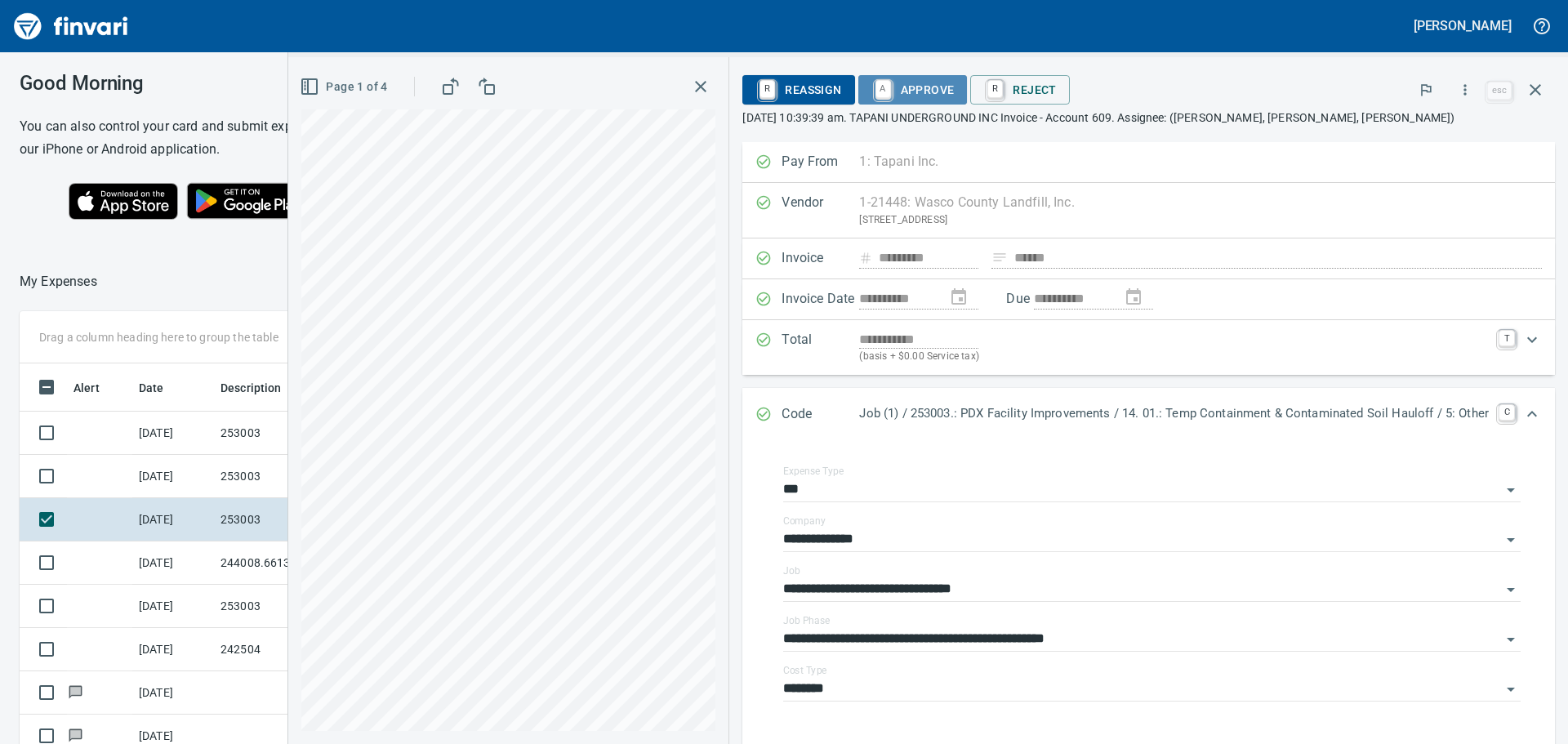
click at [927, 88] on span "A Approve" at bounding box center [912, 90] width 83 height 28
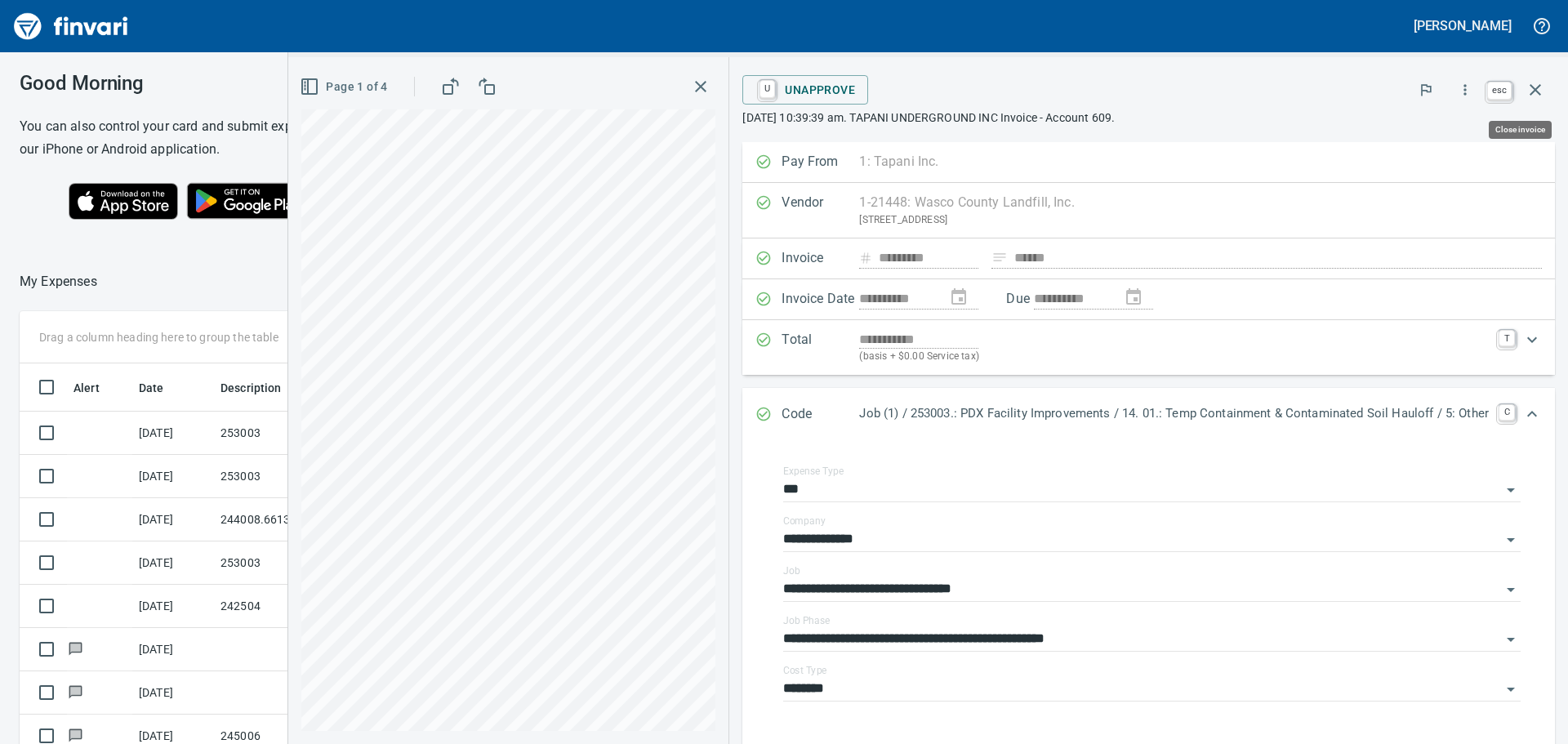
click at [1045, 83] on icon "button" at bounding box center [1534, 90] width 20 height 20
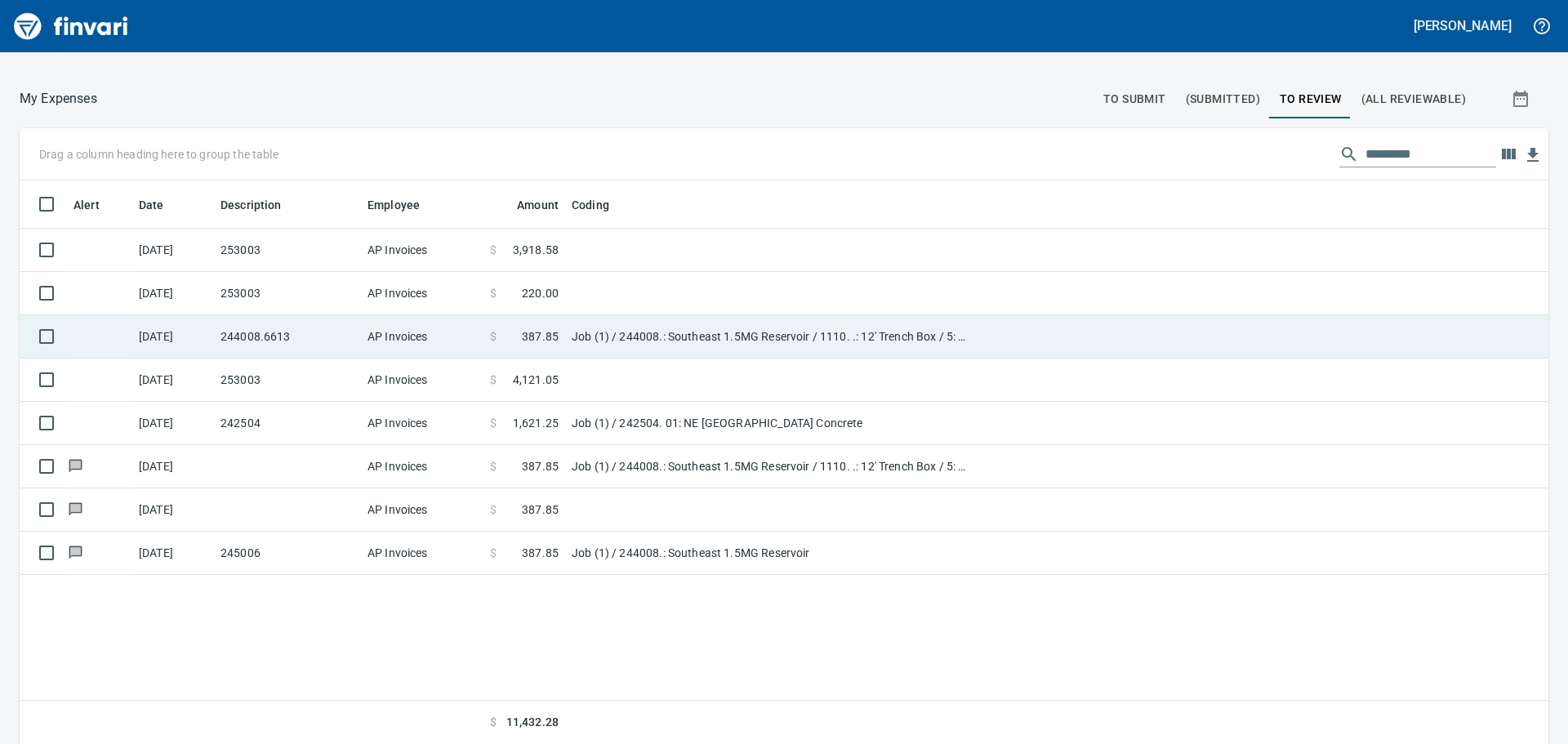
scroll to position [184, 0]
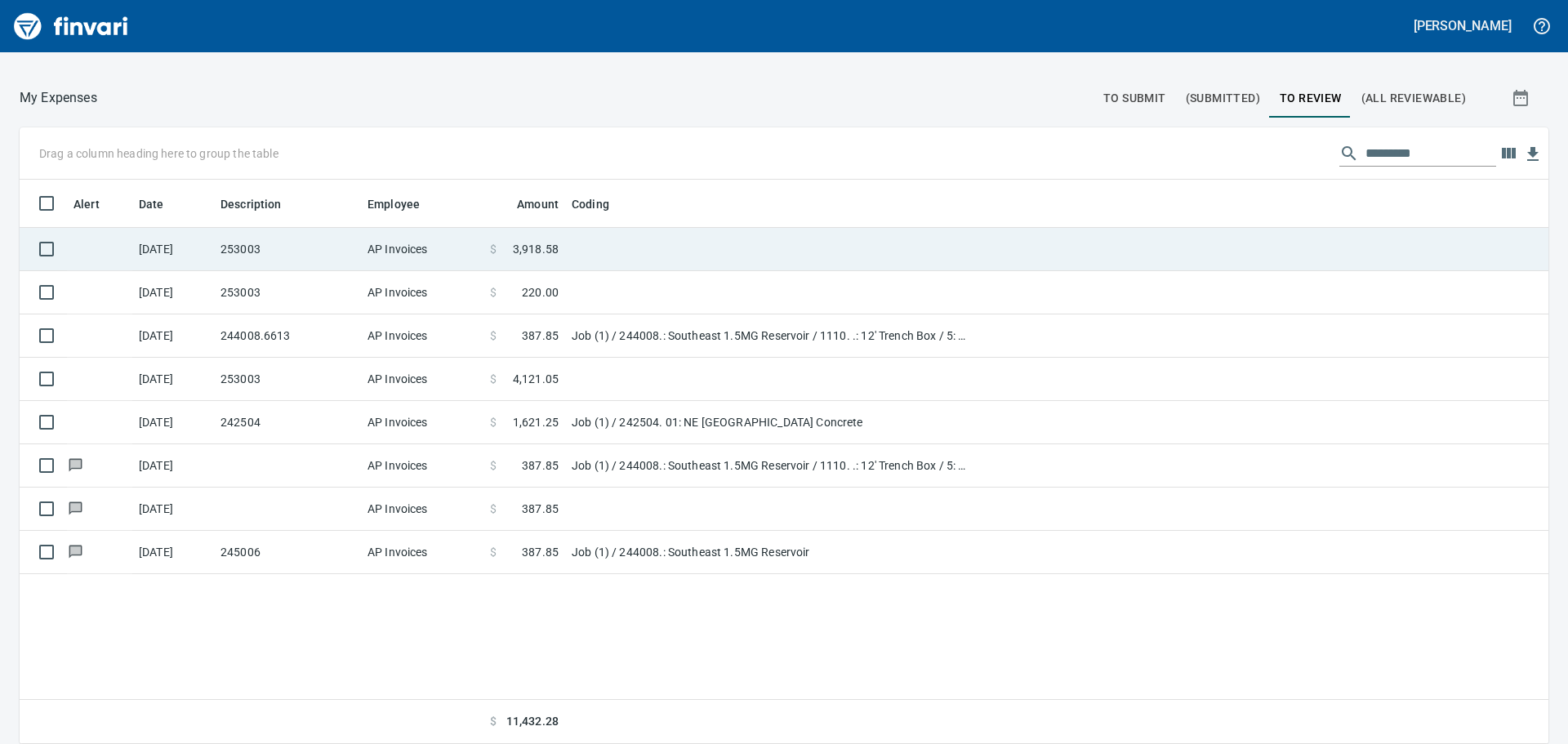
click at [359, 245] on td "253003" at bounding box center [287, 250] width 147 height 43
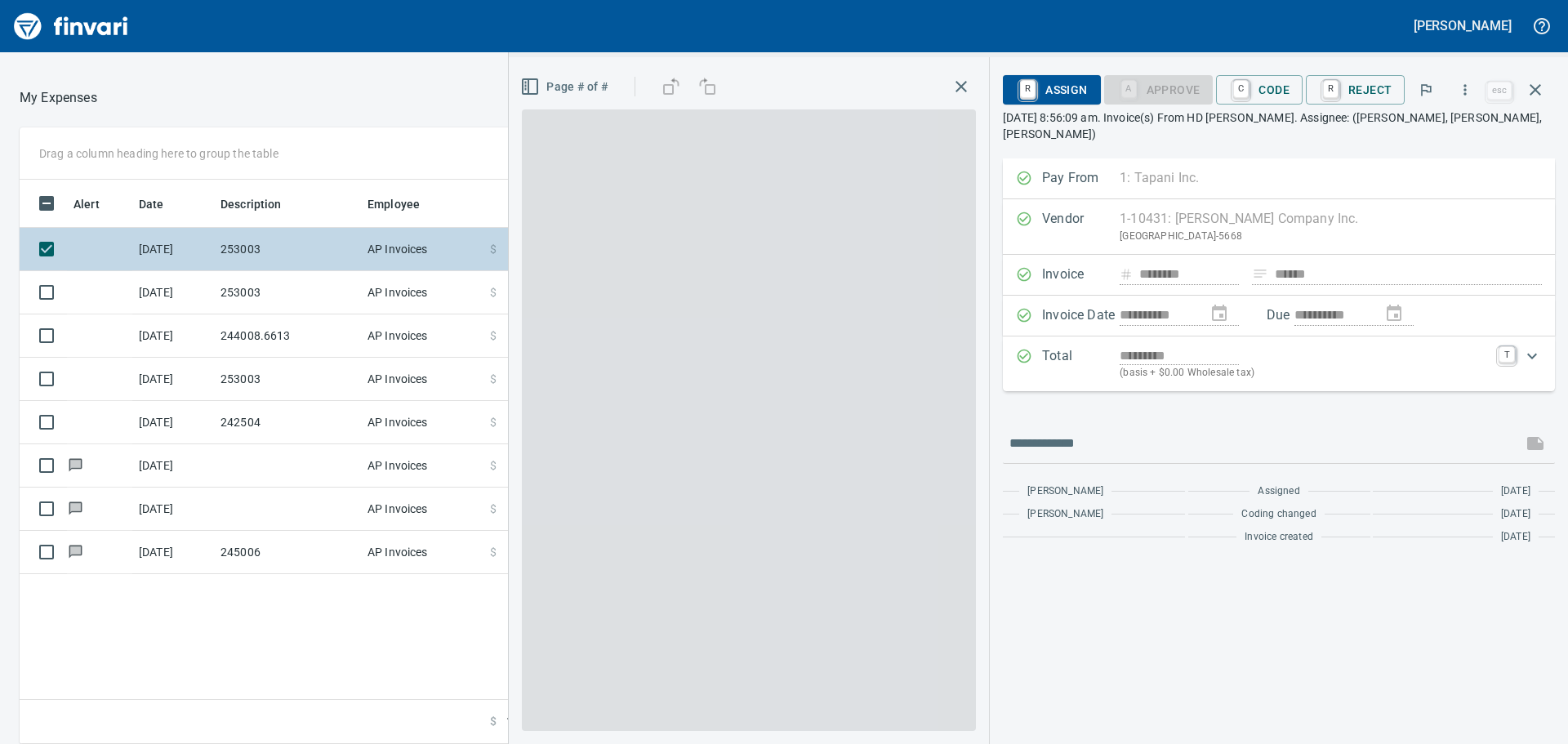
scroll to position [552, 1096]
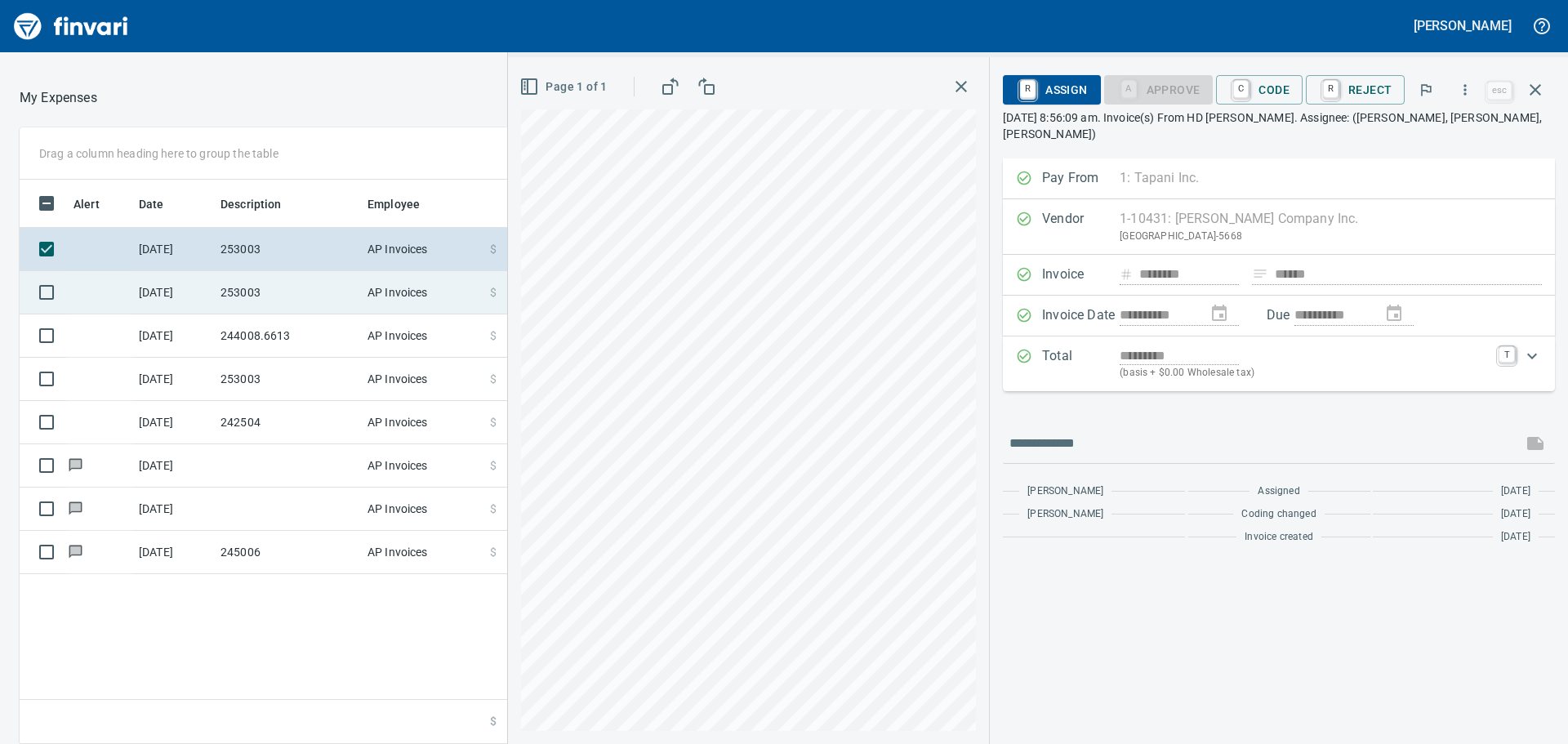
click at [285, 286] on td "253003" at bounding box center [287, 293] width 147 height 43
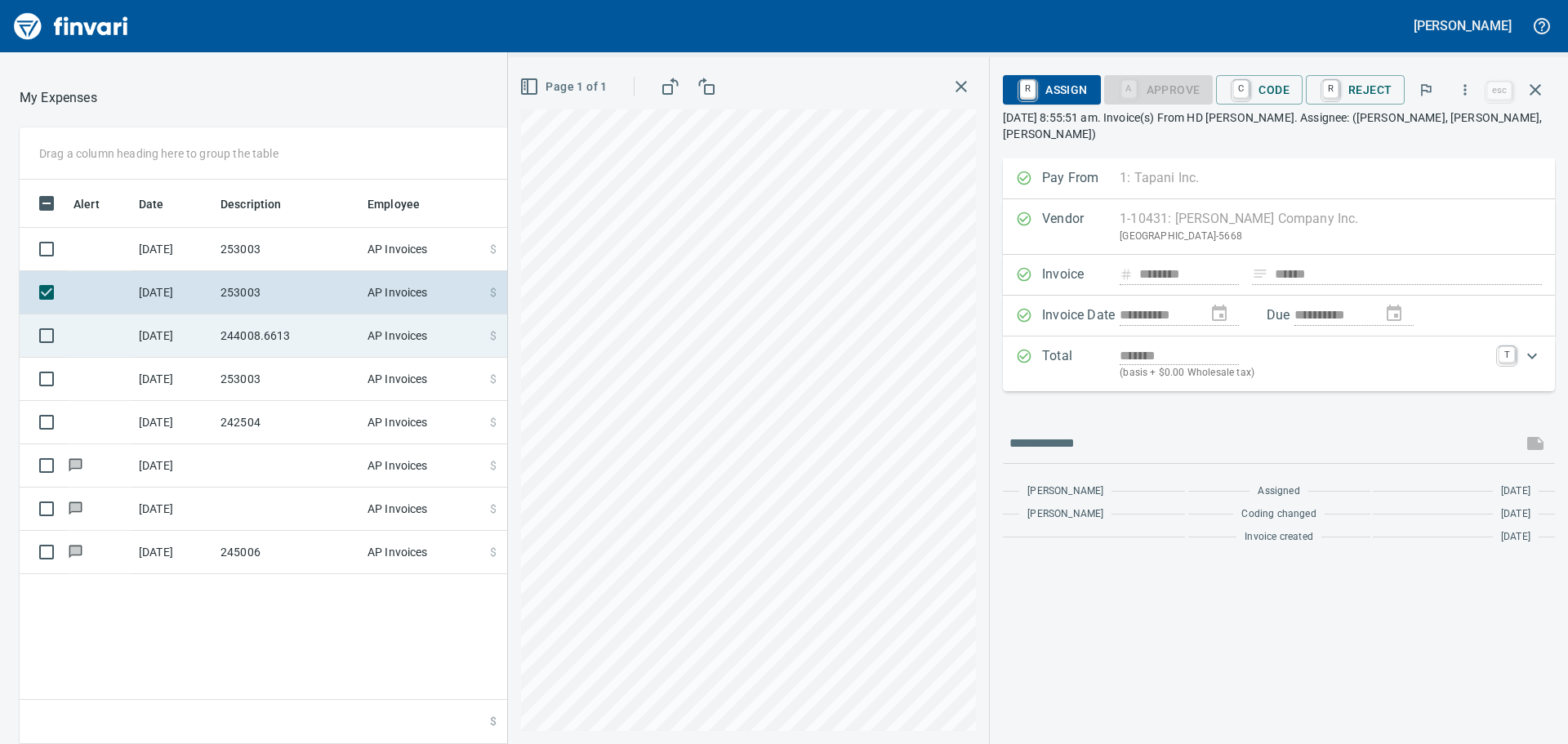
click at [286, 330] on td "244008.6613" at bounding box center [287, 336] width 147 height 43
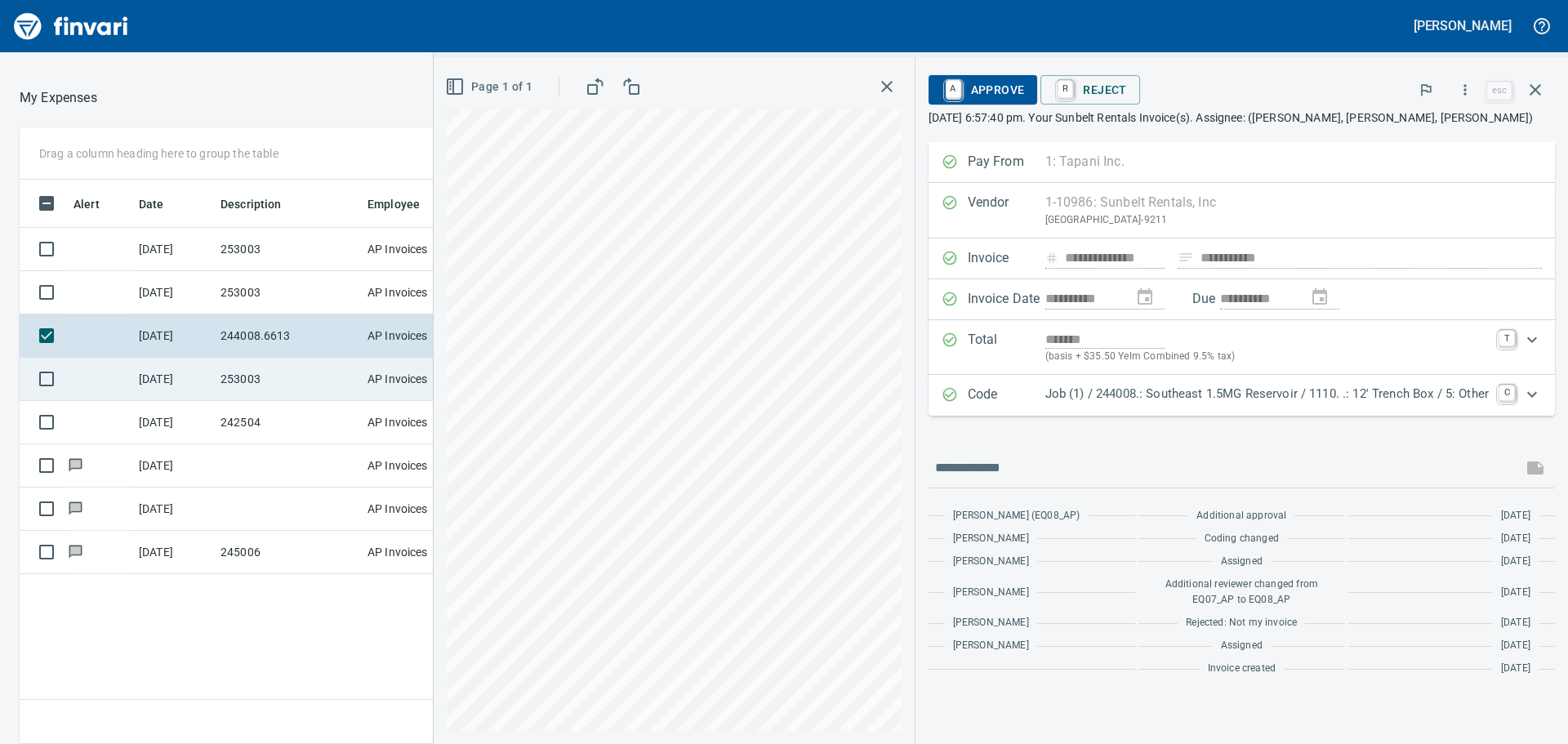
click at [279, 379] on td "253003" at bounding box center [287, 379] width 147 height 43
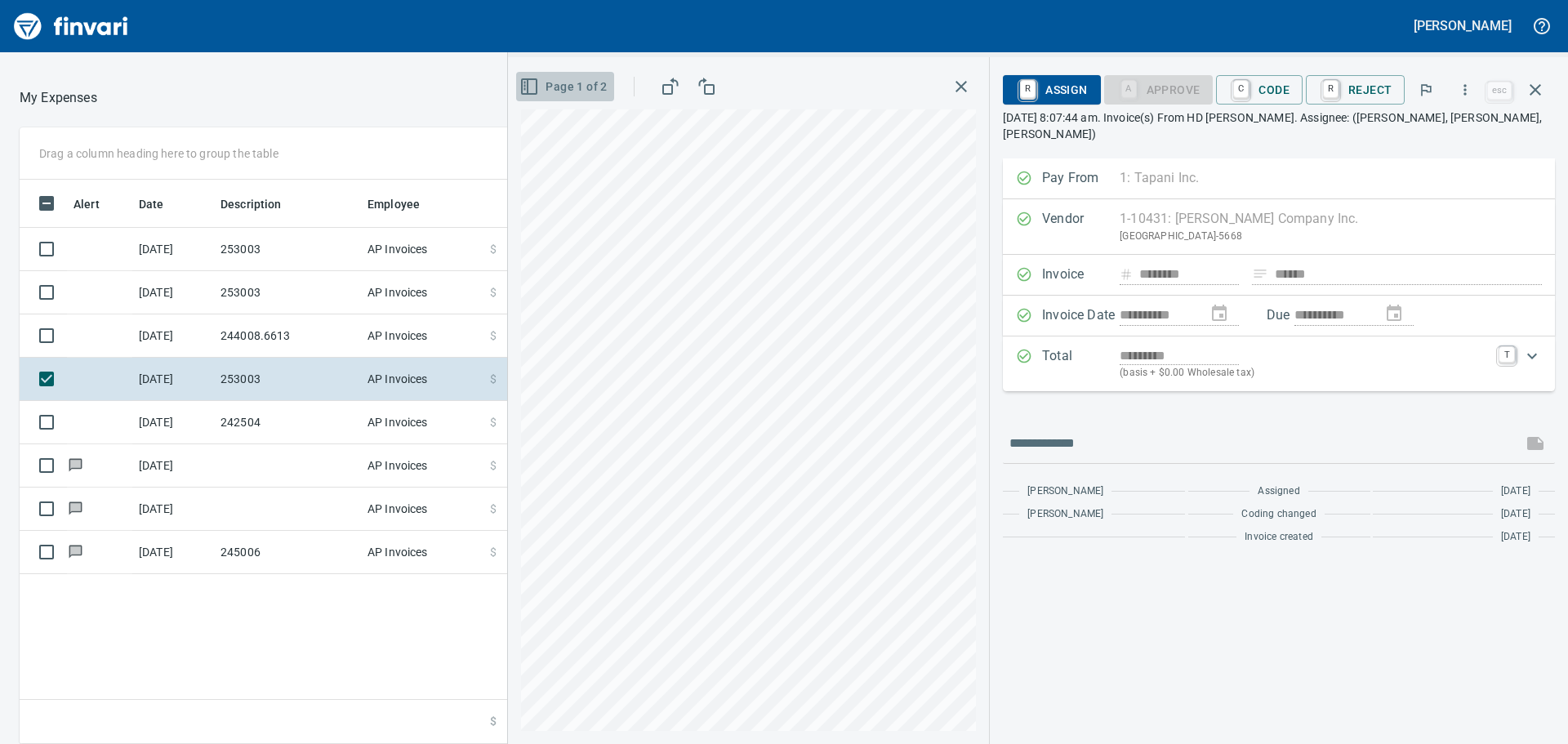
click at [560, 86] on span "Page 1 of 2" at bounding box center [564, 87] width 84 height 21
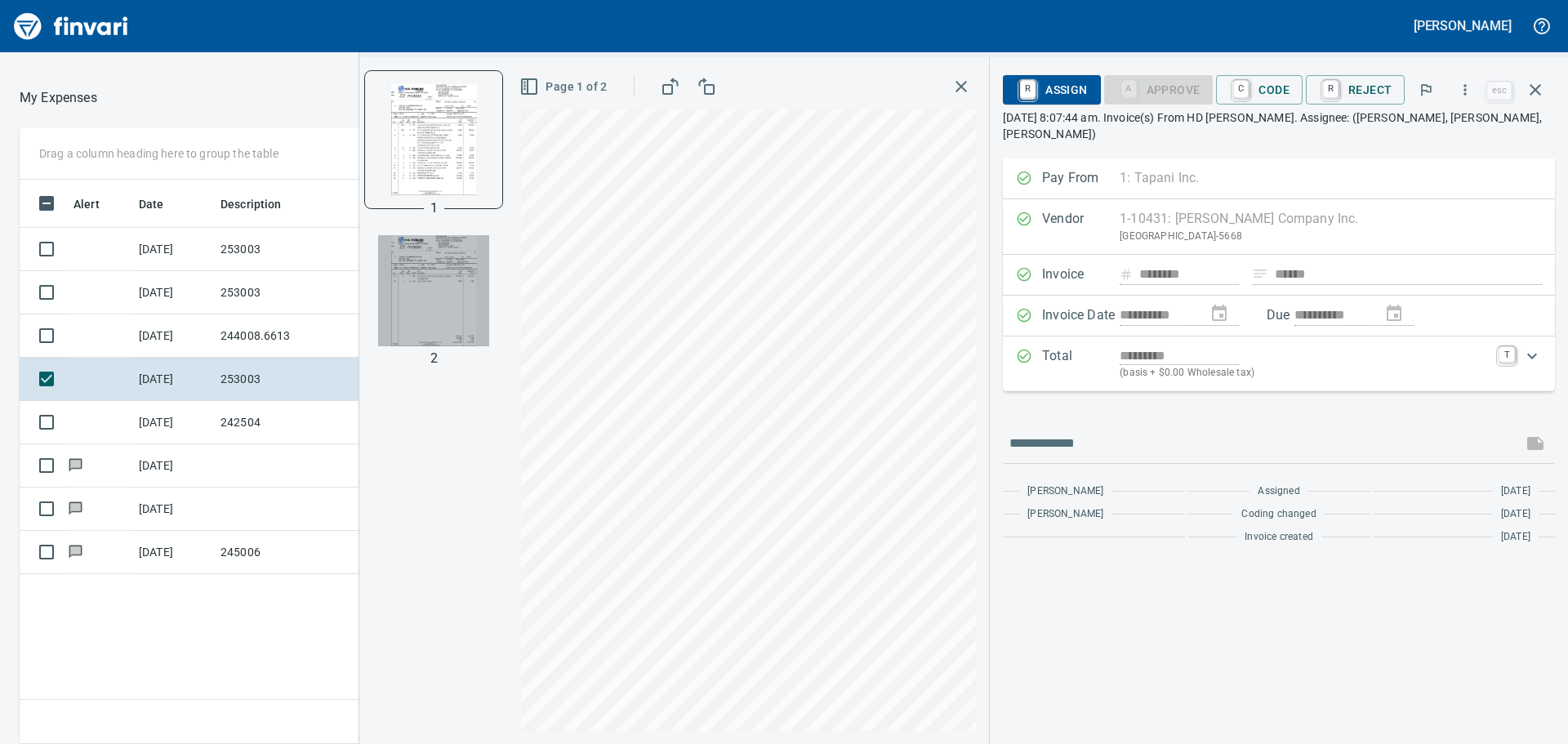
click at [411, 275] on img "button" at bounding box center [434, 291] width 111 height 111
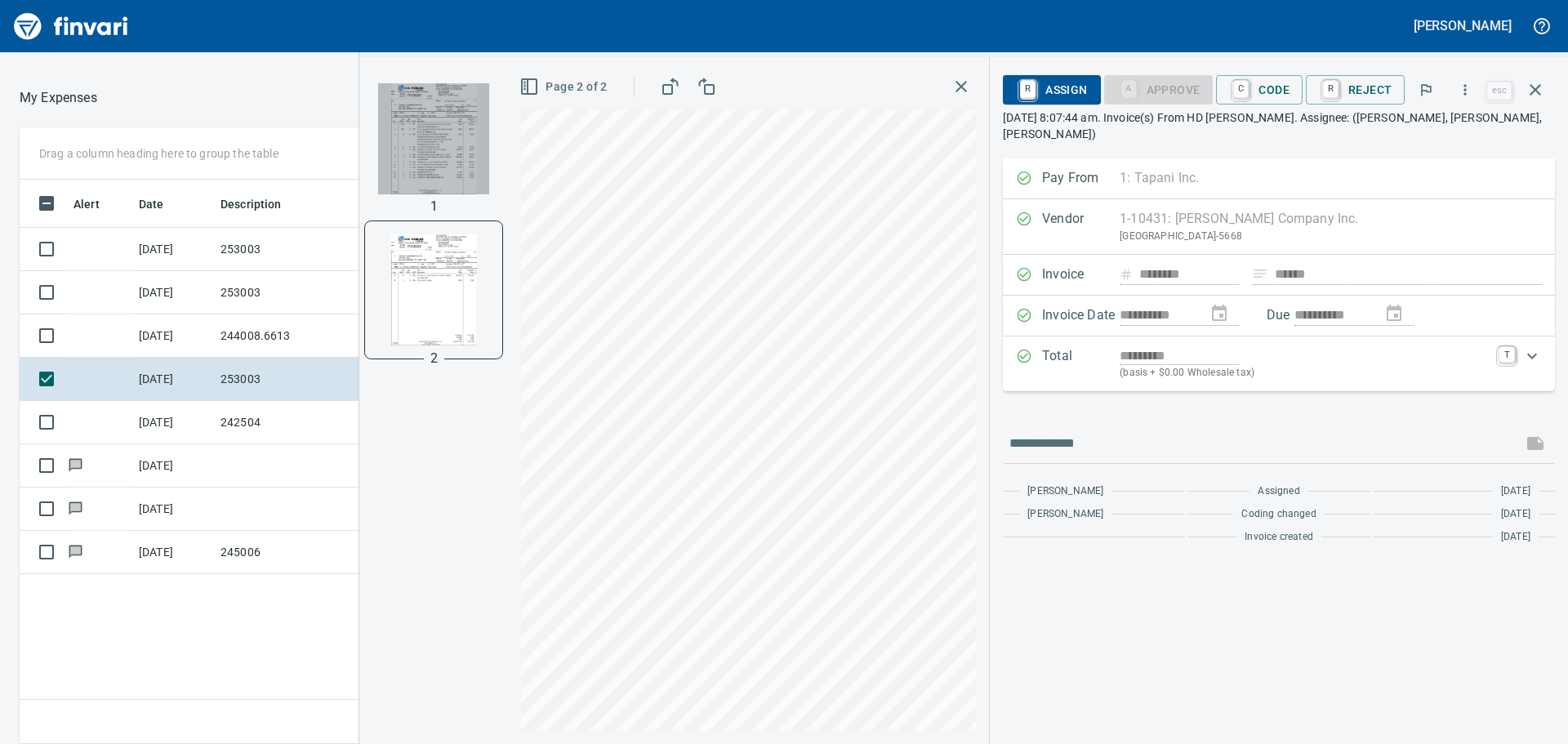
click at [466, 140] on img "button" at bounding box center [434, 138] width 111 height 111
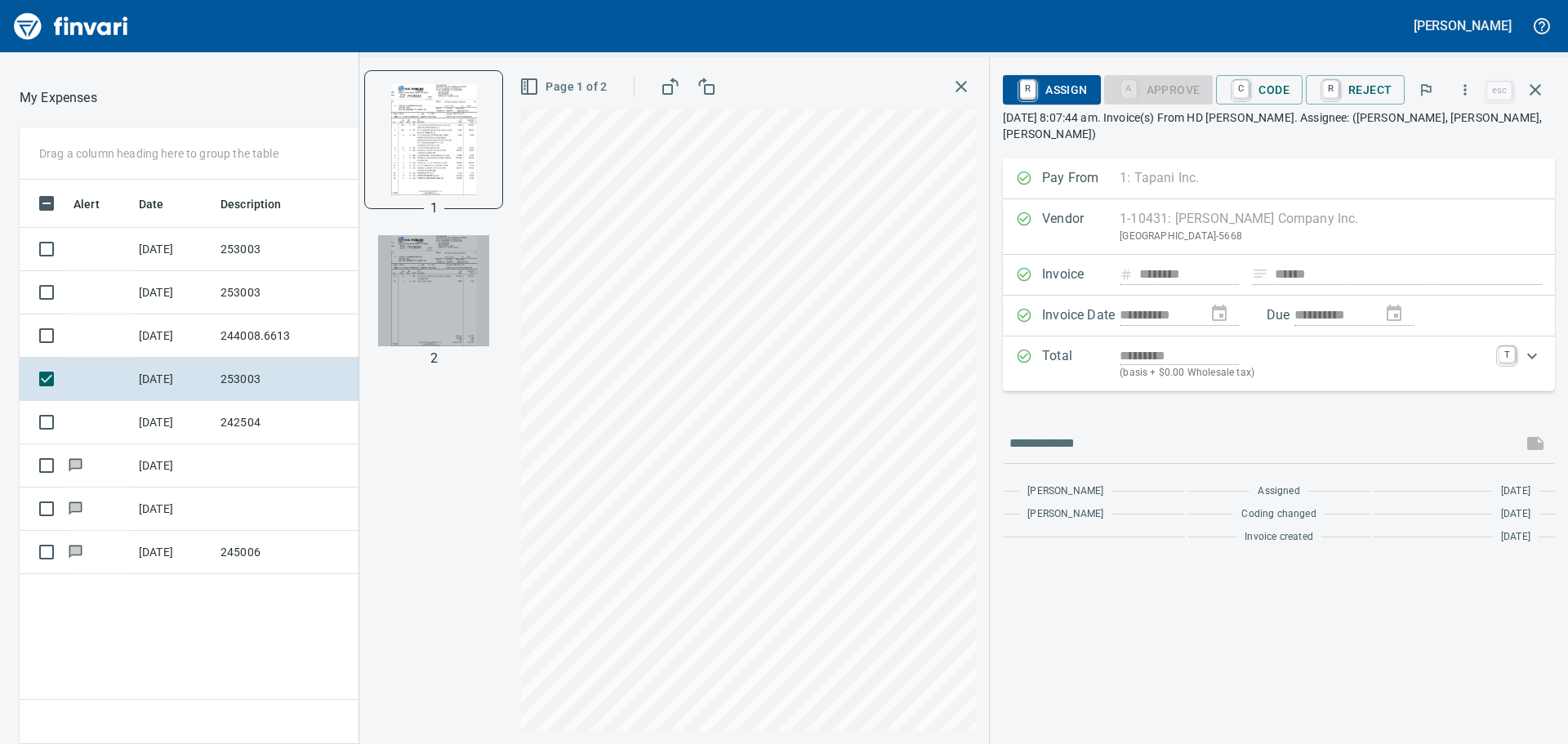
click at [428, 287] on img "button" at bounding box center [434, 291] width 111 height 111
click at [440, 145] on img "button" at bounding box center [434, 138] width 111 height 111
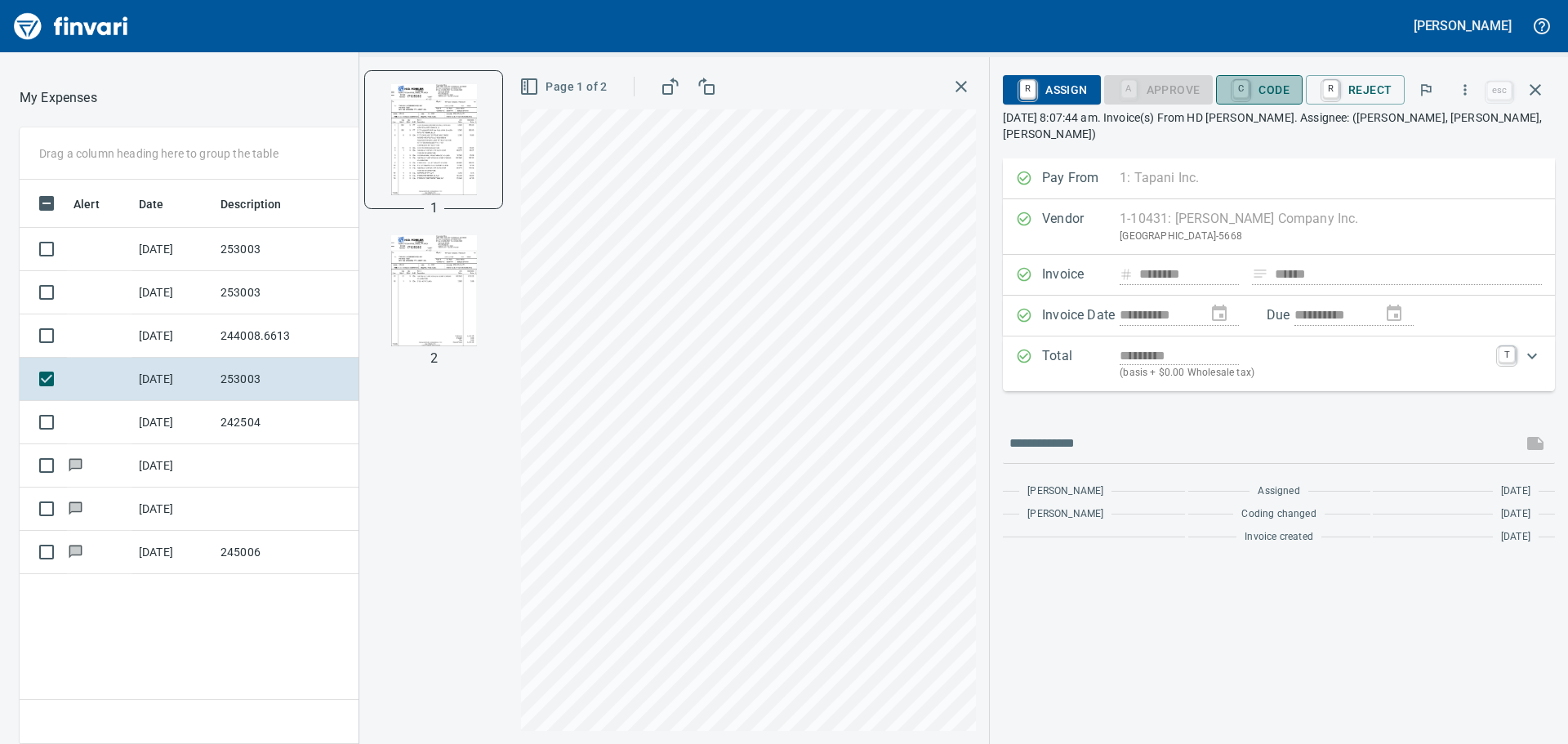
click at [1045, 87] on span "C Code" at bounding box center [1259, 90] width 61 height 28
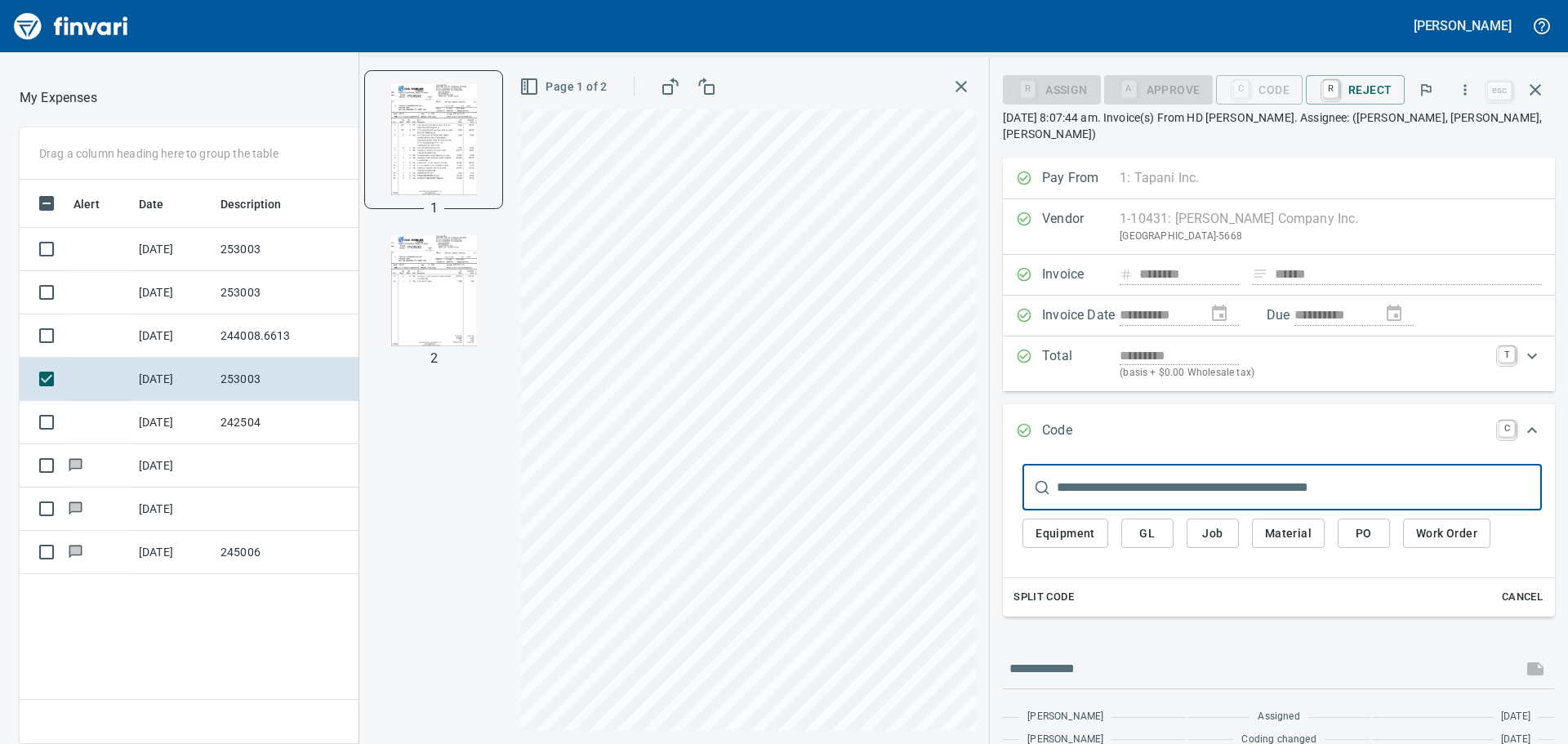
scroll to position [552, 1096]
click at [1045, 450] on span "Job" at bounding box center [1213, 534] width 26 height 21
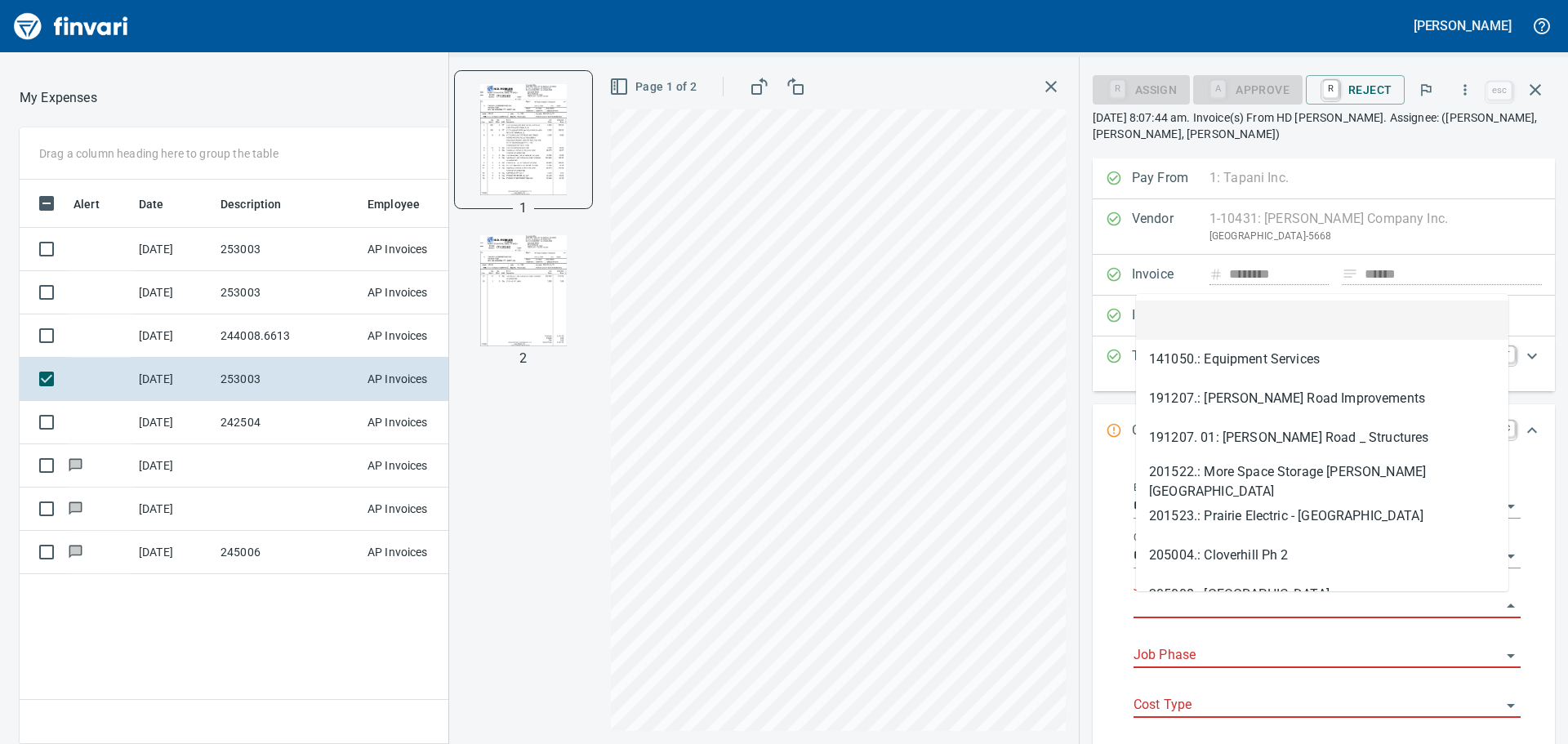
click at [1045, 450] on input "Job" at bounding box center [1317, 606] width 367 height 22
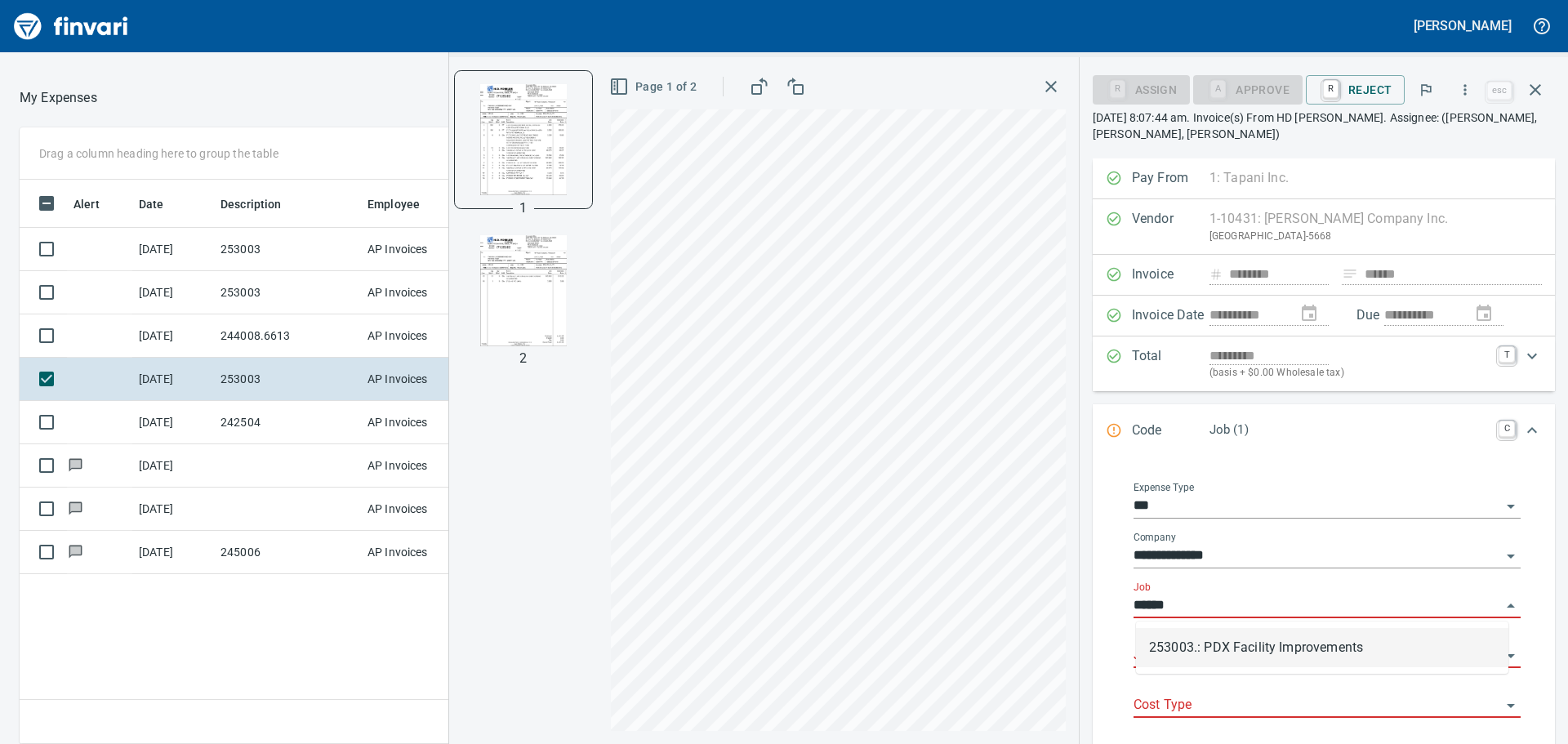
click at [1045, 450] on li "253003.: PDX Facility Improvements" at bounding box center [1321, 648] width 372 height 39
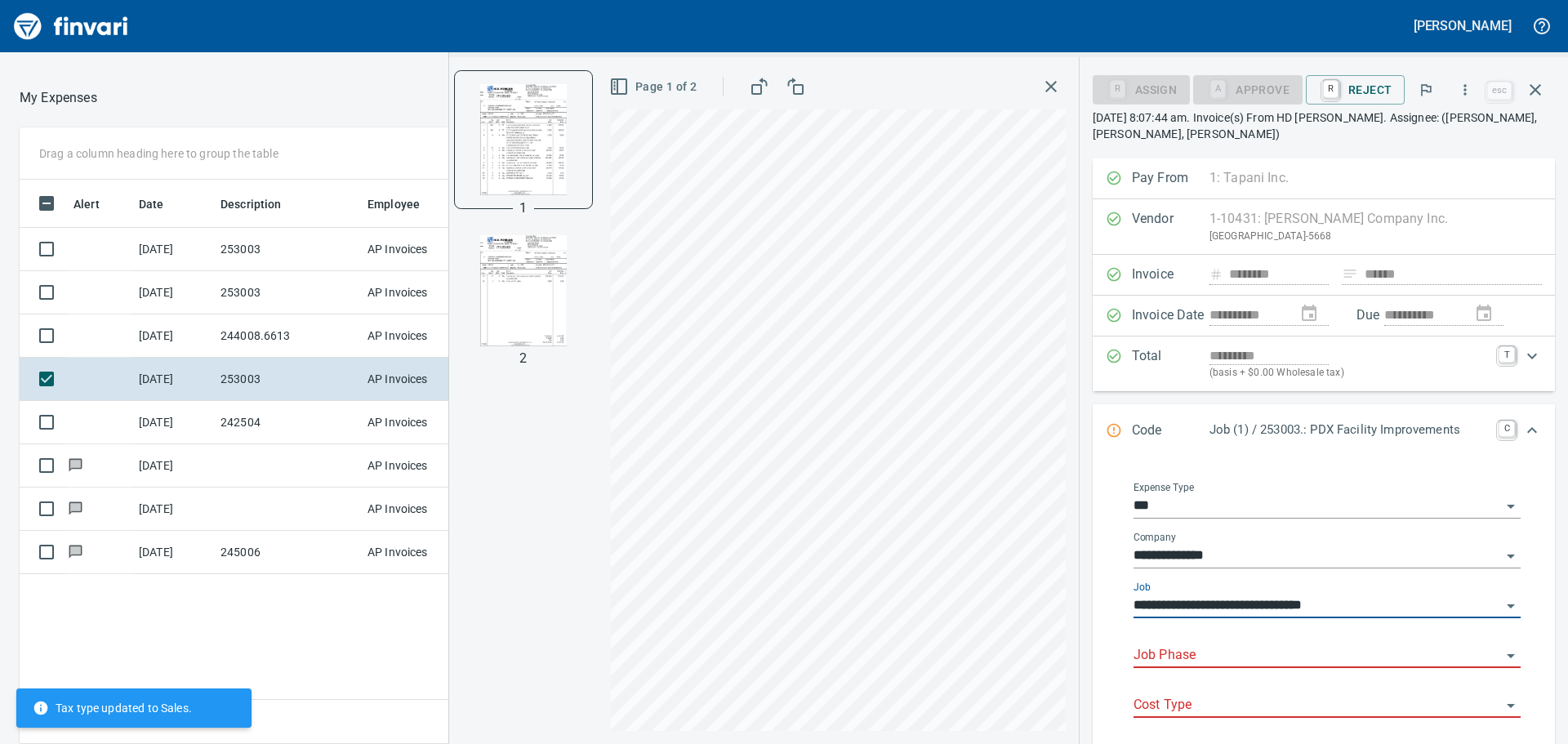
type input "**********"
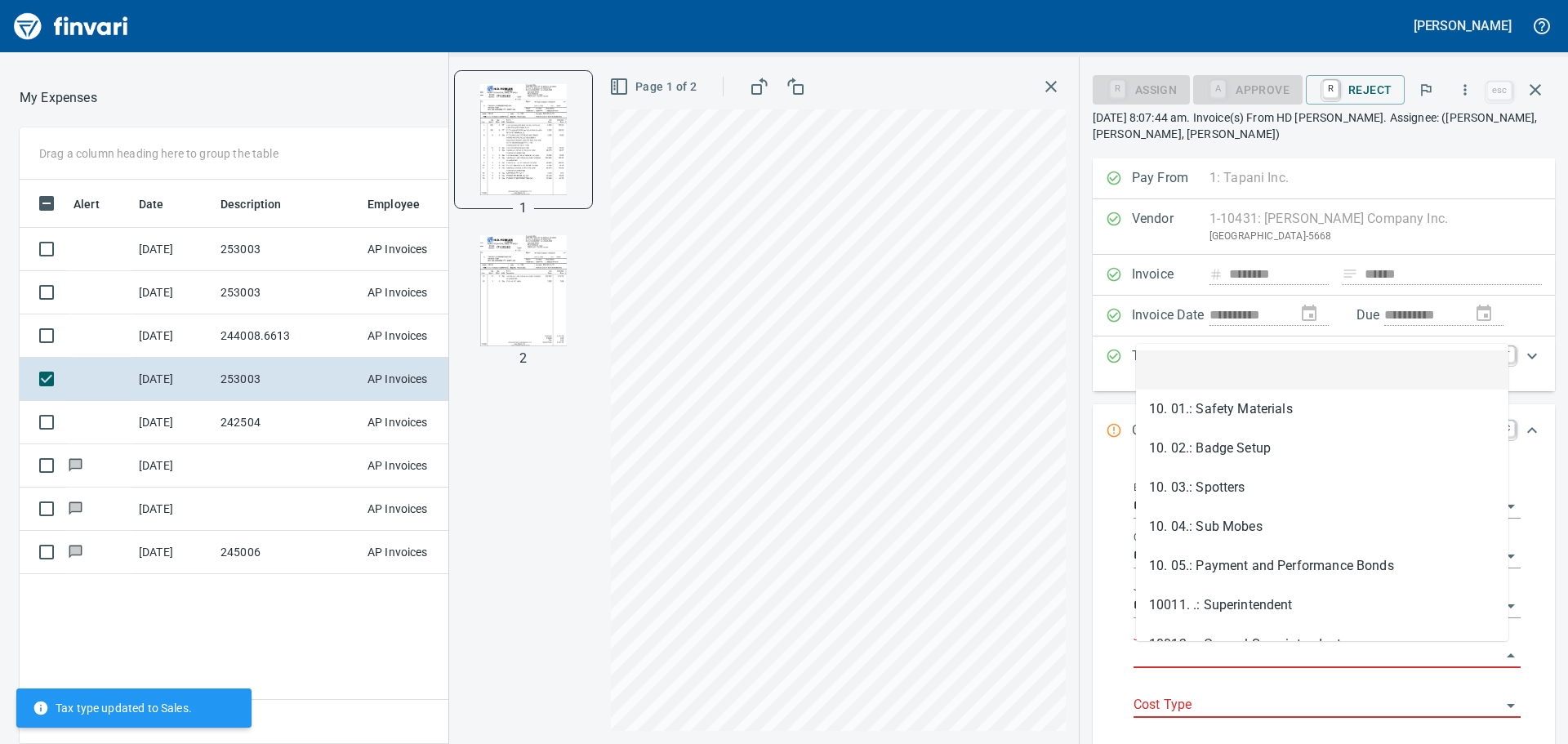
click at [1045, 450] on input "Job Phase" at bounding box center [1317, 655] width 367 height 22
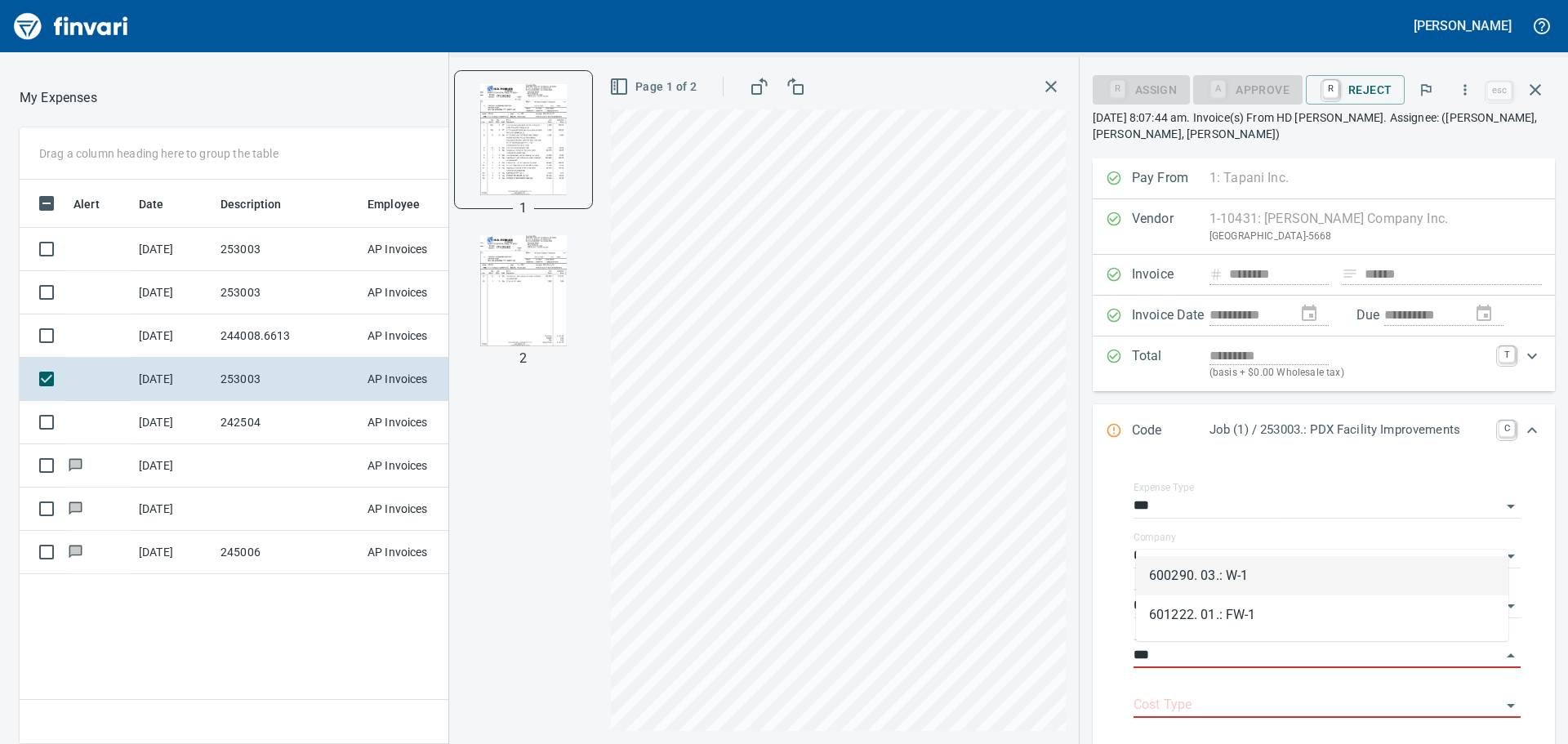
click at [1045, 450] on li "600290. 03.: W-1" at bounding box center [1321, 576] width 372 height 39
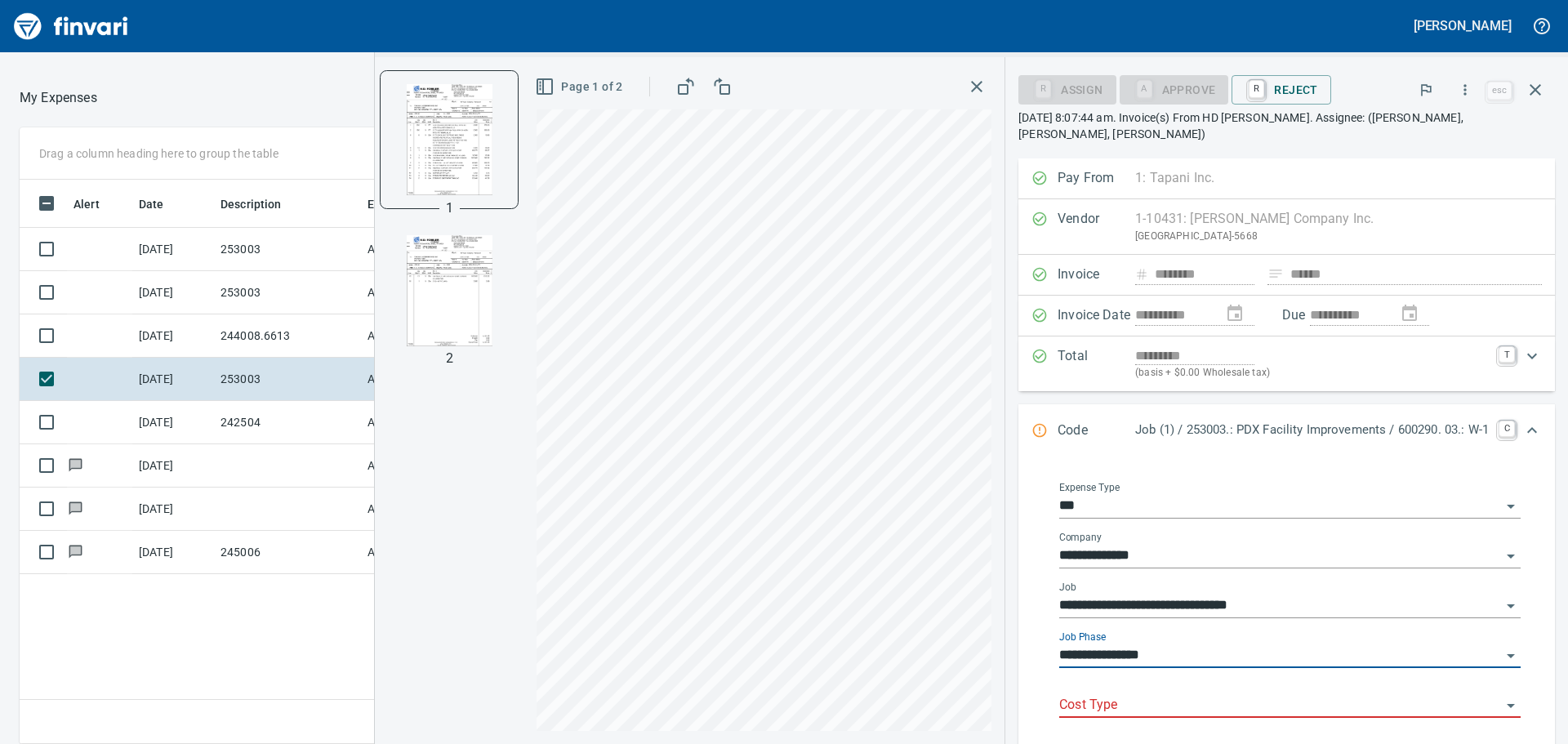
type input "**********"
click at [1045, 450] on input "Cost Type" at bounding box center [1279, 706] width 442 height 22
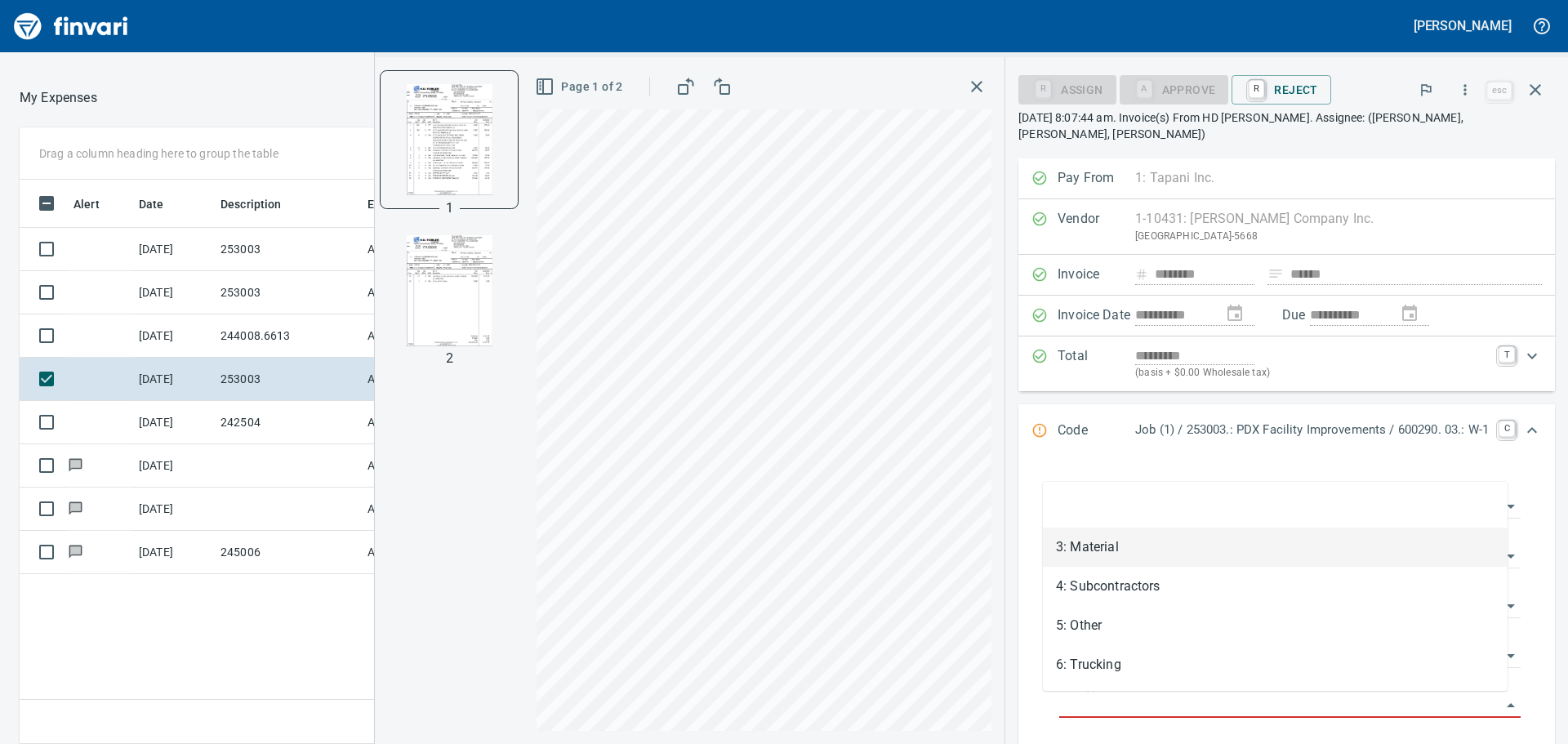
click at [1045, 450] on li "3: Material" at bounding box center [1275, 547] width 464 height 39
type input "**********"
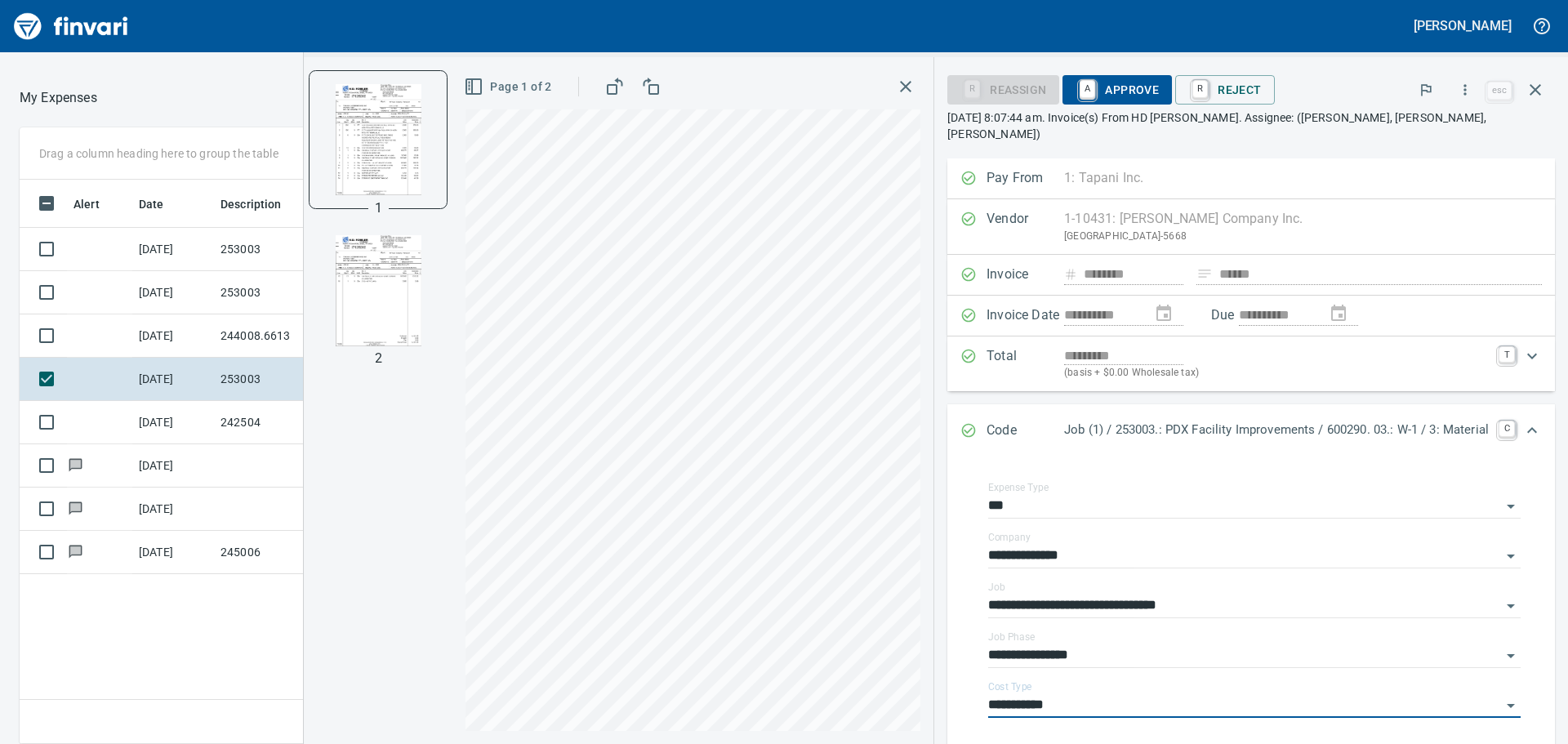
click at [1045, 82] on span "A Approve" at bounding box center [1117, 90] width 83 height 28
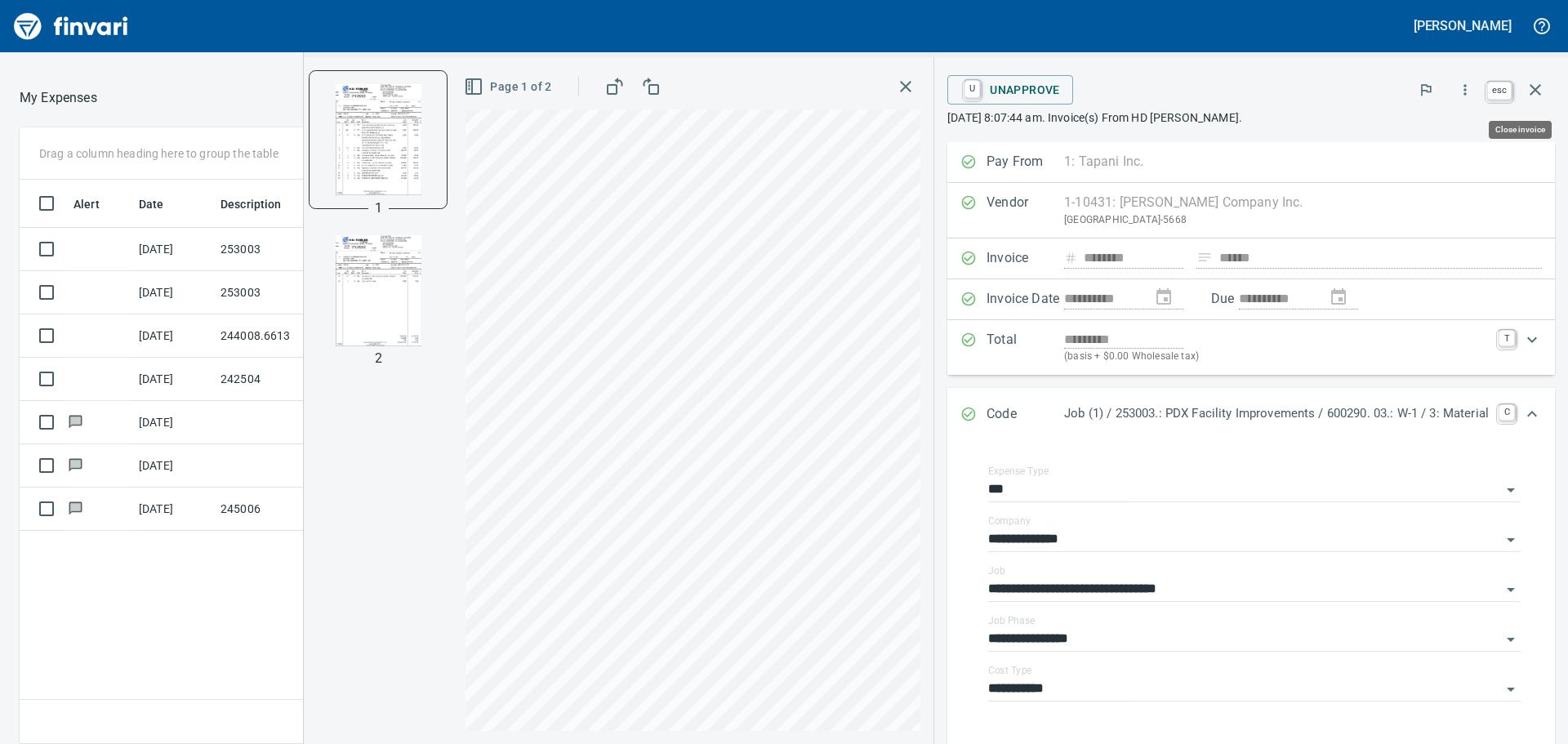
click at [1045, 87] on icon "button" at bounding box center [1534, 90] width 20 height 20
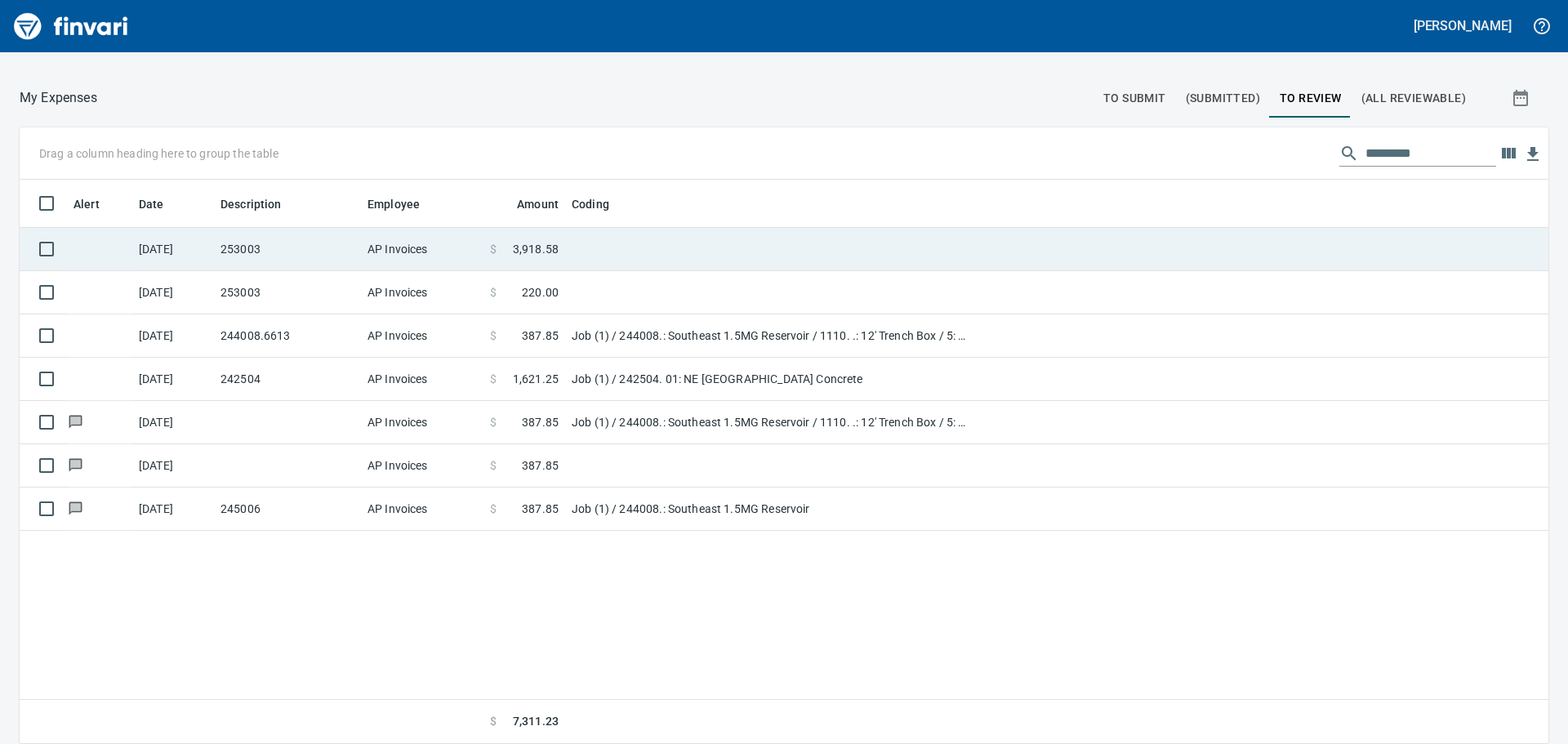
scroll to position [552, 1504]
click at [326, 248] on td "253003" at bounding box center [287, 250] width 147 height 43
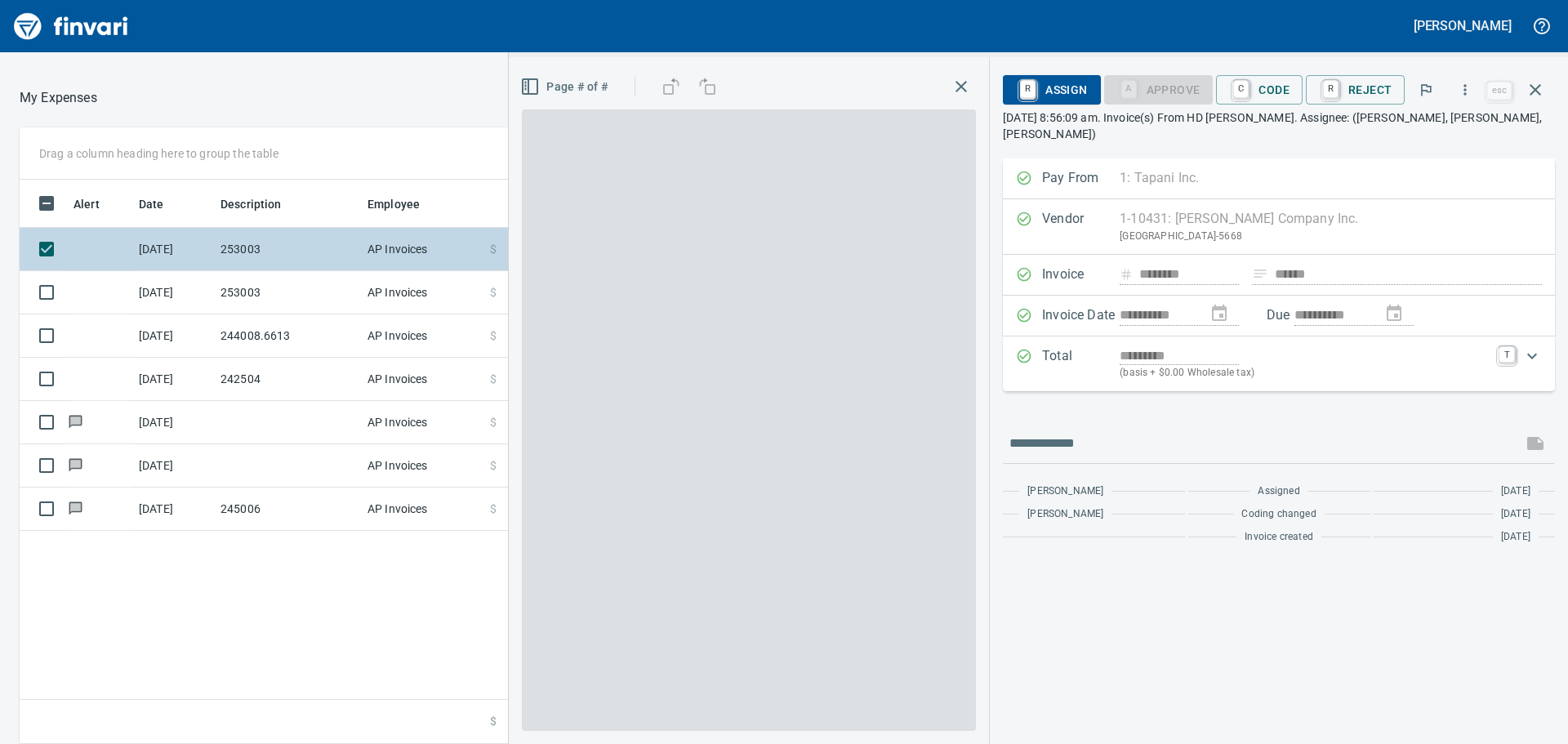
scroll to position [552, 1096]
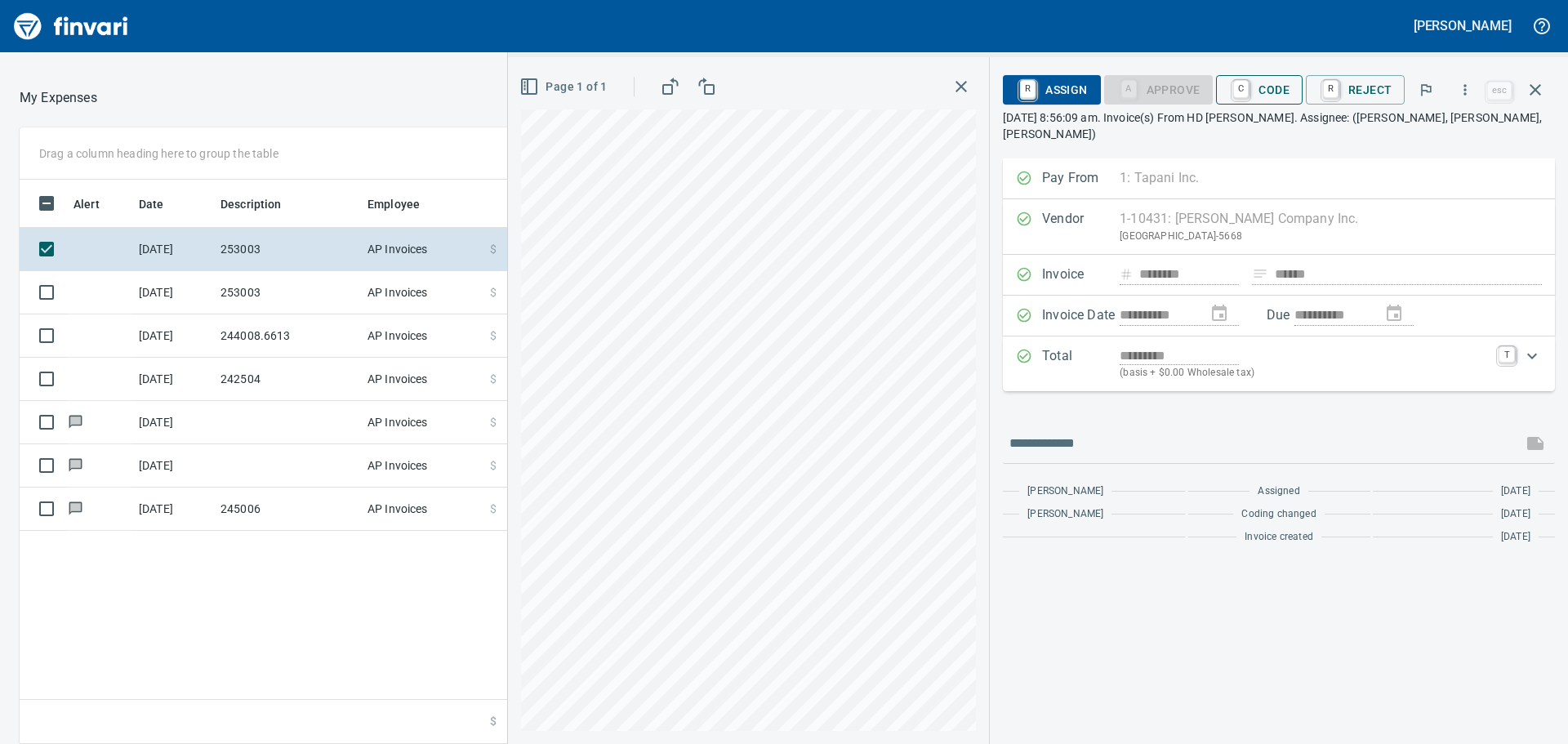
click at [1045, 87] on span "C Code" at bounding box center [1259, 90] width 61 height 28
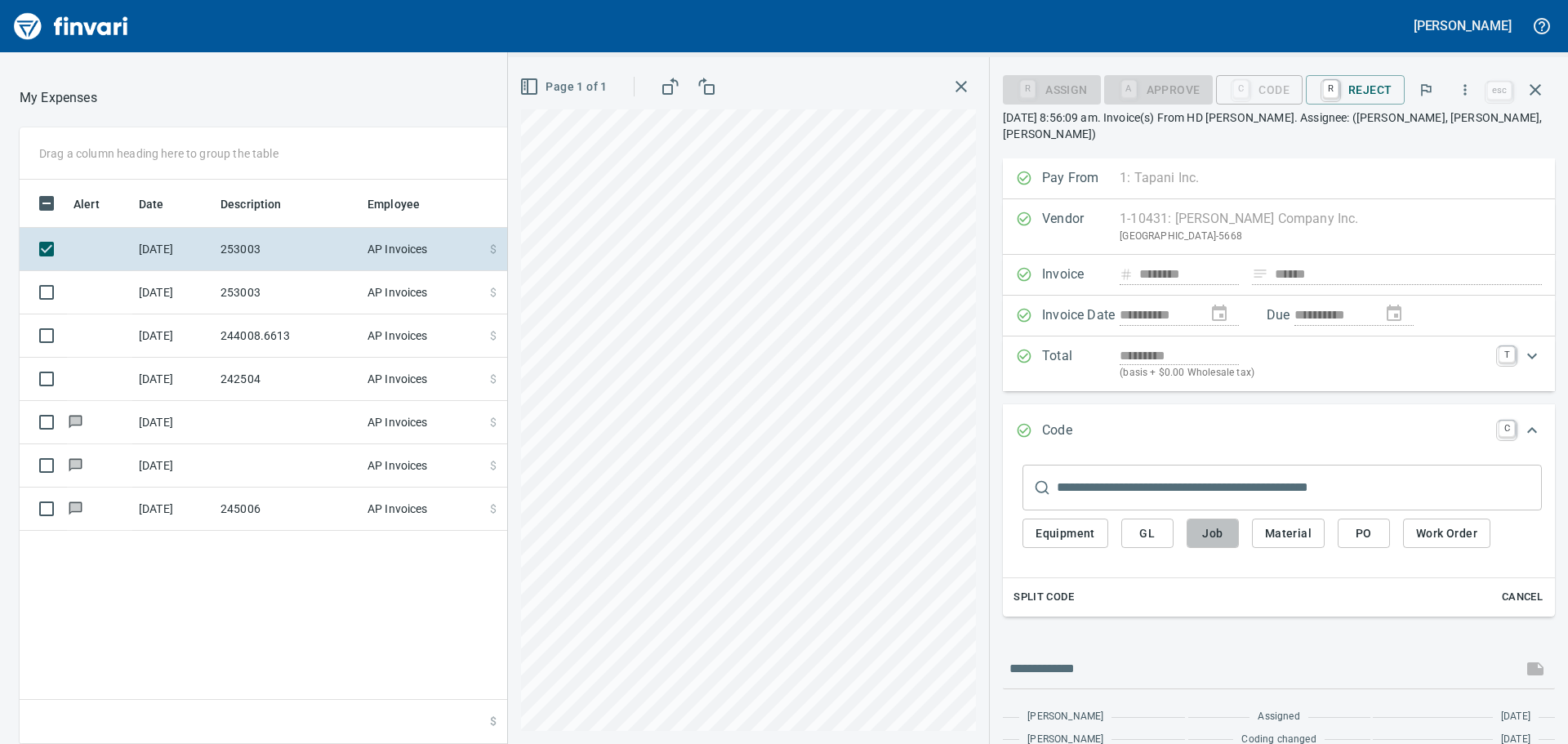
click at [1045, 450] on span "Job" at bounding box center [1213, 534] width 26 height 21
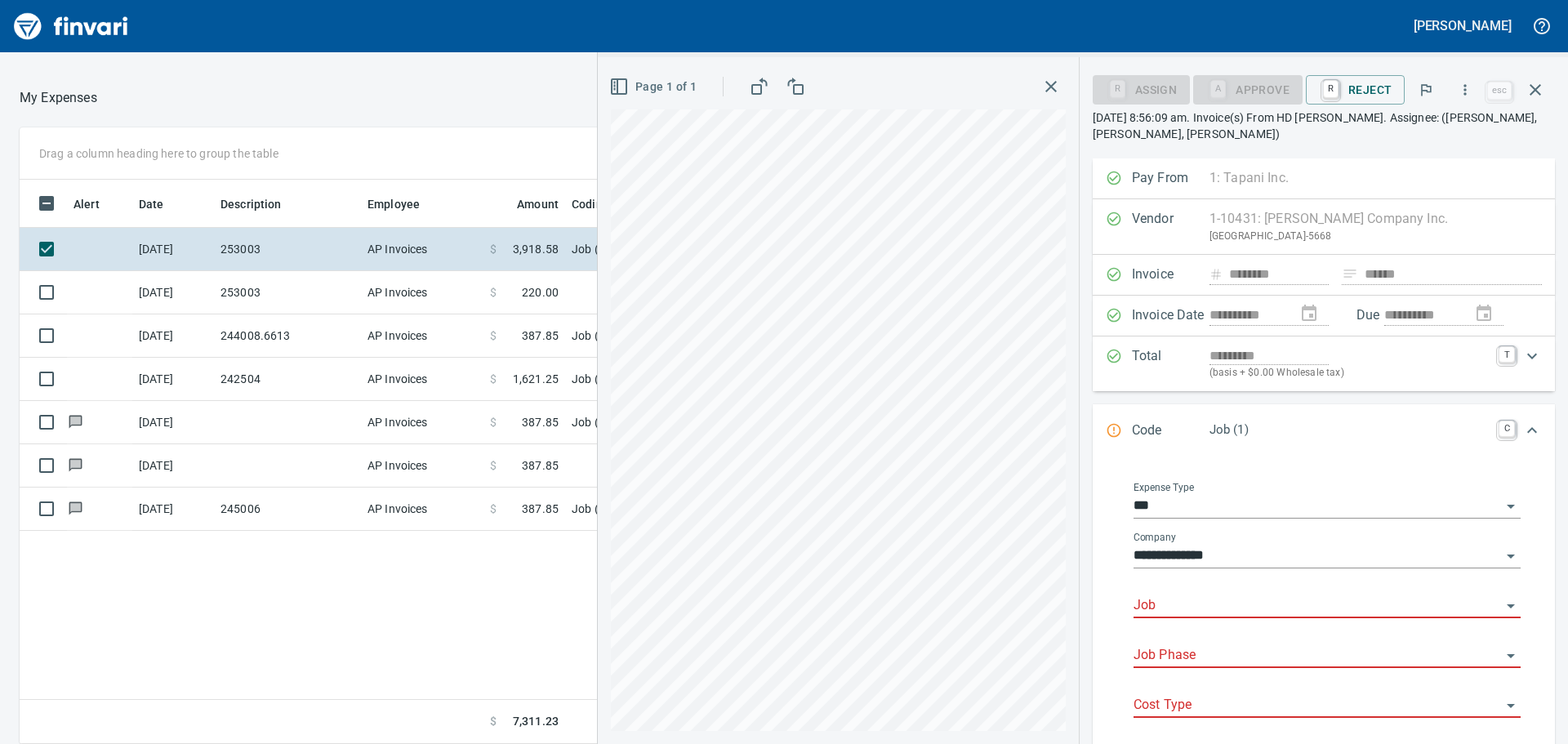
click at [1045, 450] on input "Job" at bounding box center [1317, 606] width 367 height 22
click at [1045, 450] on li "253003.: PDX Facility Improvements" at bounding box center [1321, 648] width 372 height 39
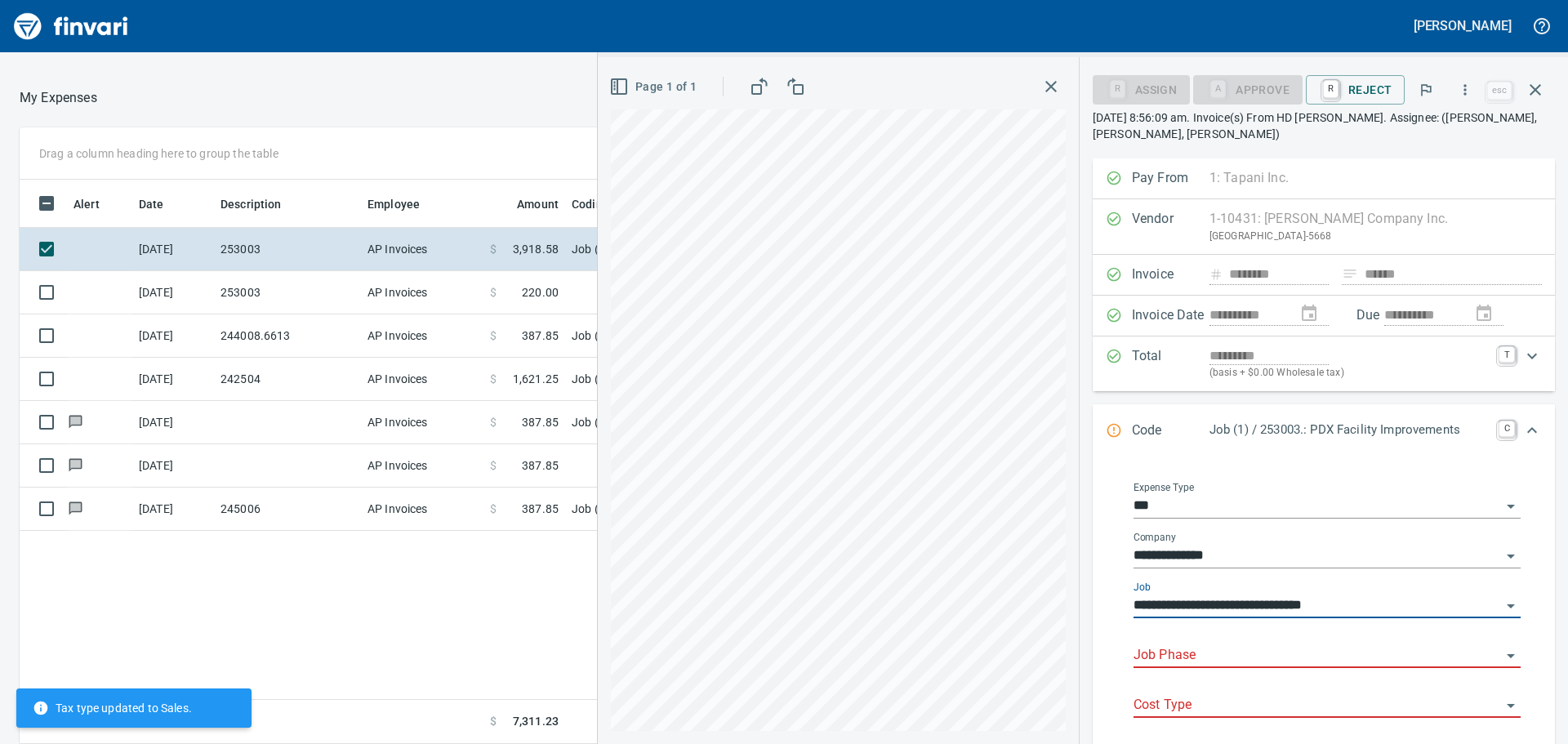
type input "**********"
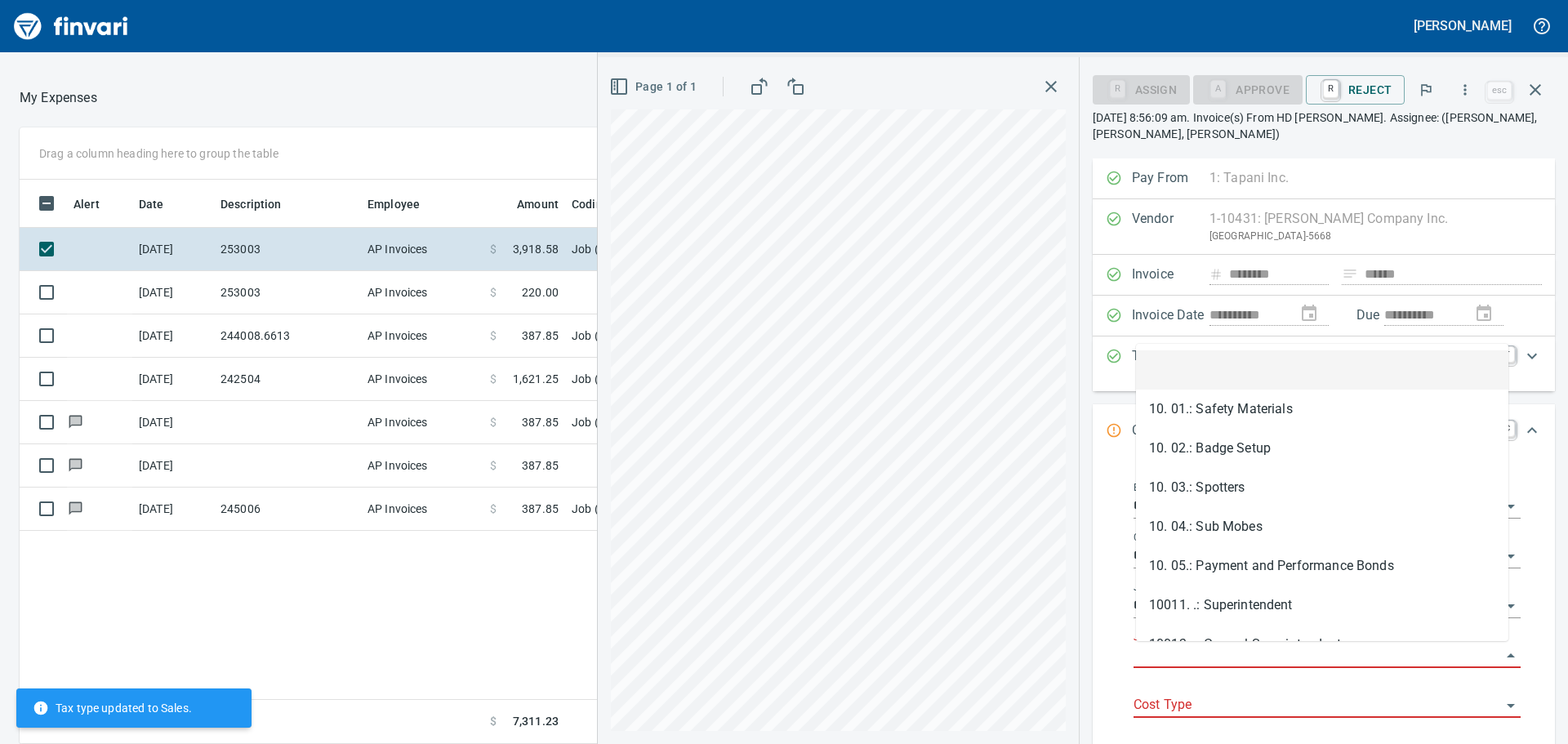
click at [1045, 450] on input "Job Phase" at bounding box center [1317, 655] width 367 height 22
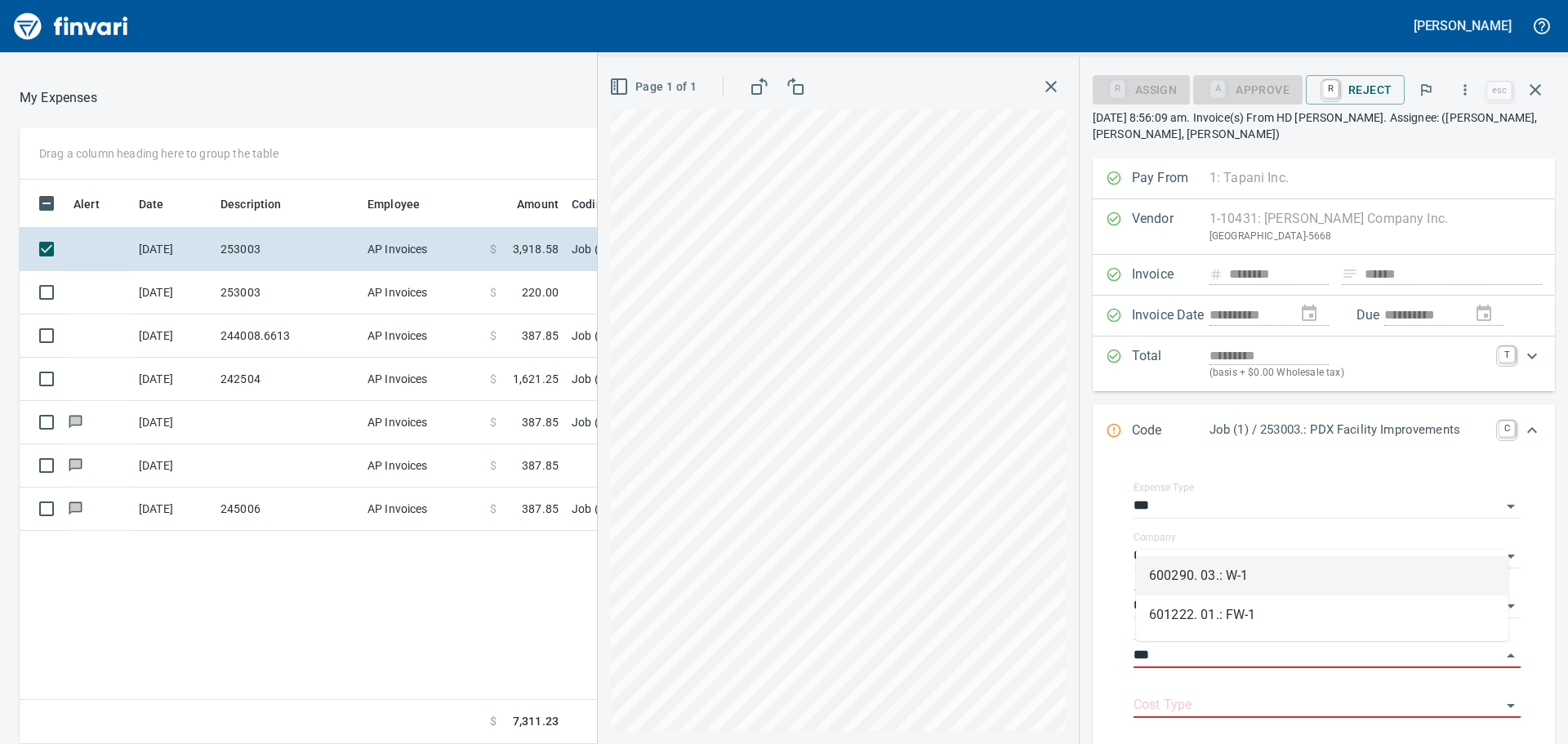
click at [1045, 450] on li "600290. 03.: W-1" at bounding box center [1321, 576] width 372 height 39
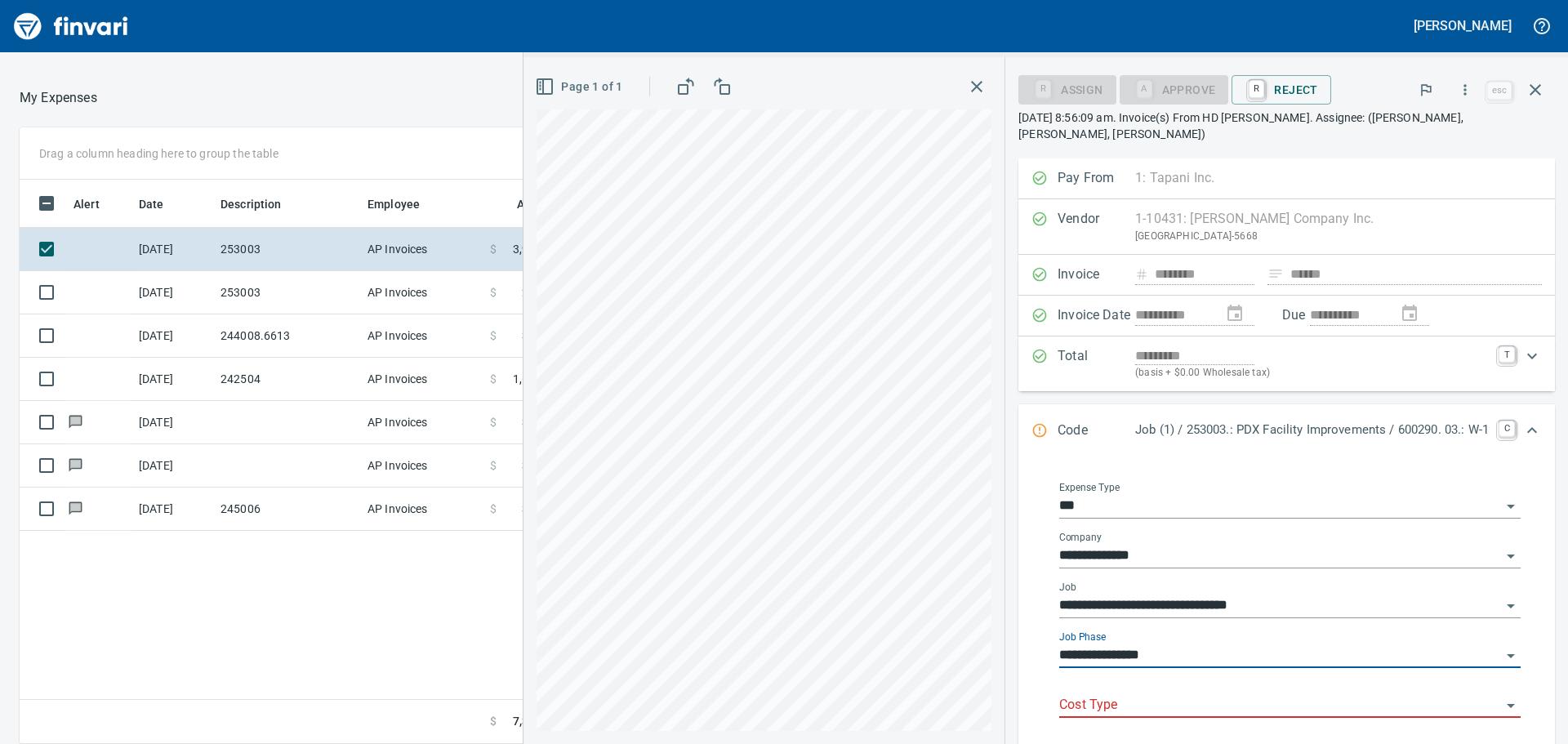
type input "**********"
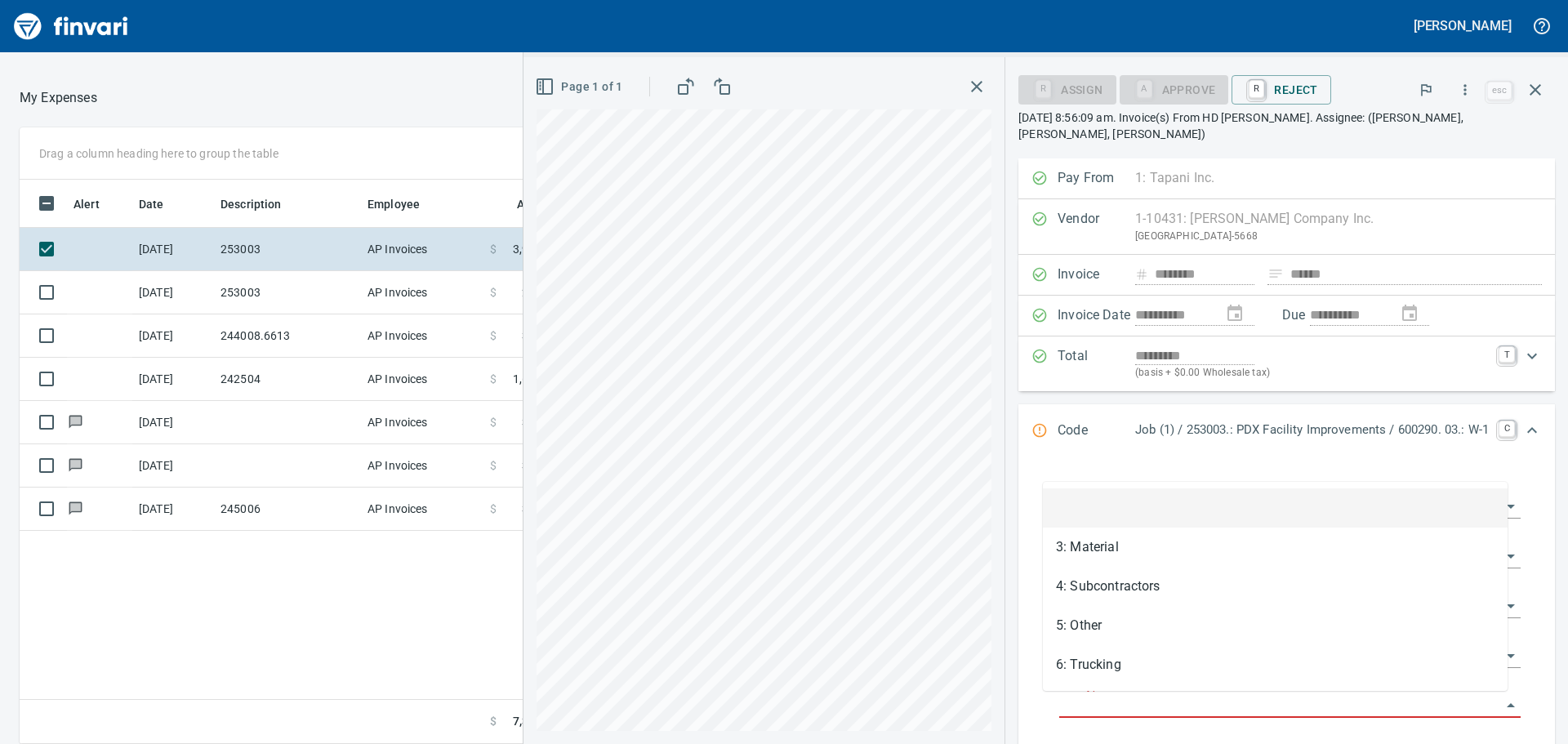
click at [1045, 450] on input "Cost Type" at bounding box center [1279, 706] width 442 height 22
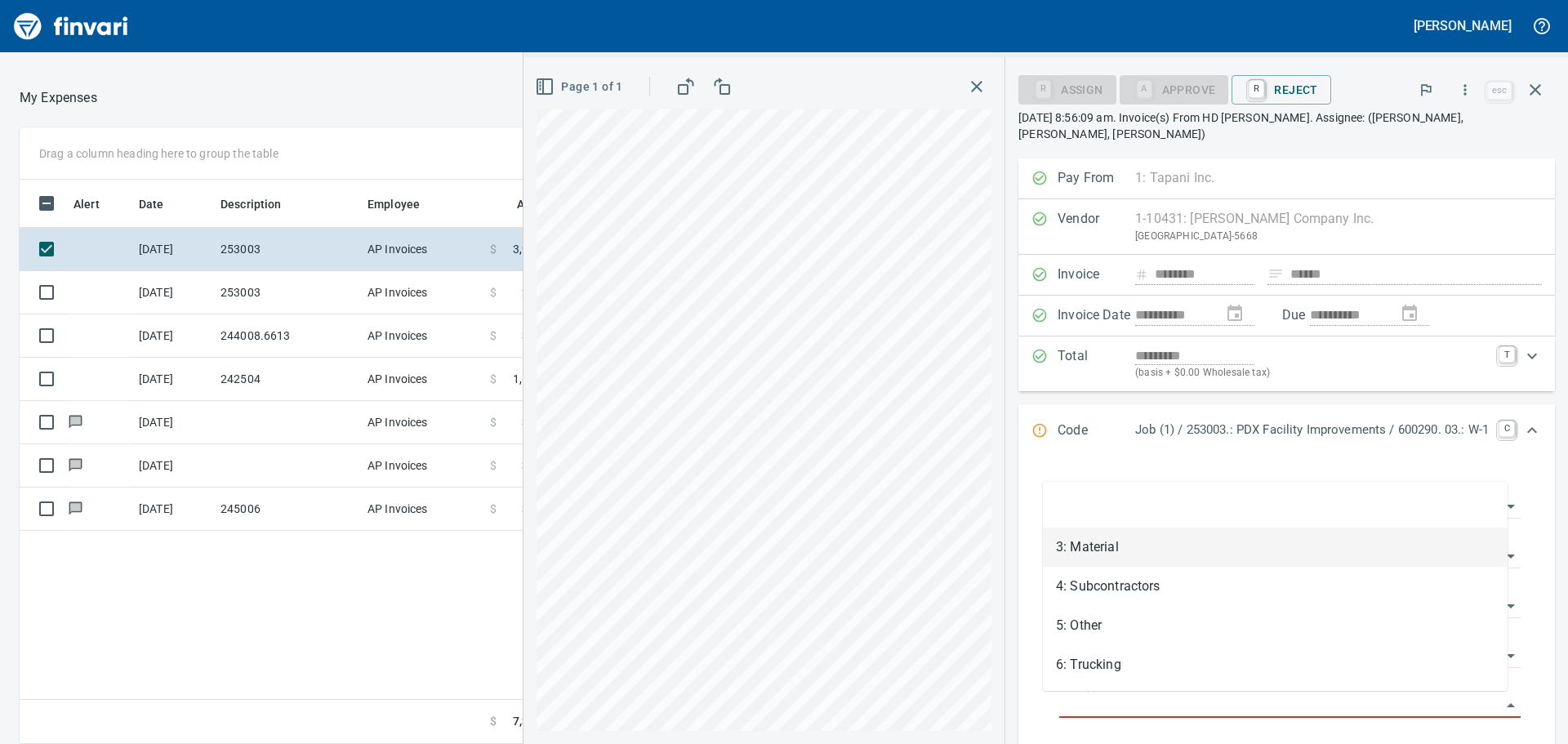
click at [1045, 450] on li "3: Material" at bounding box center [1275, 547] width 464 height 39
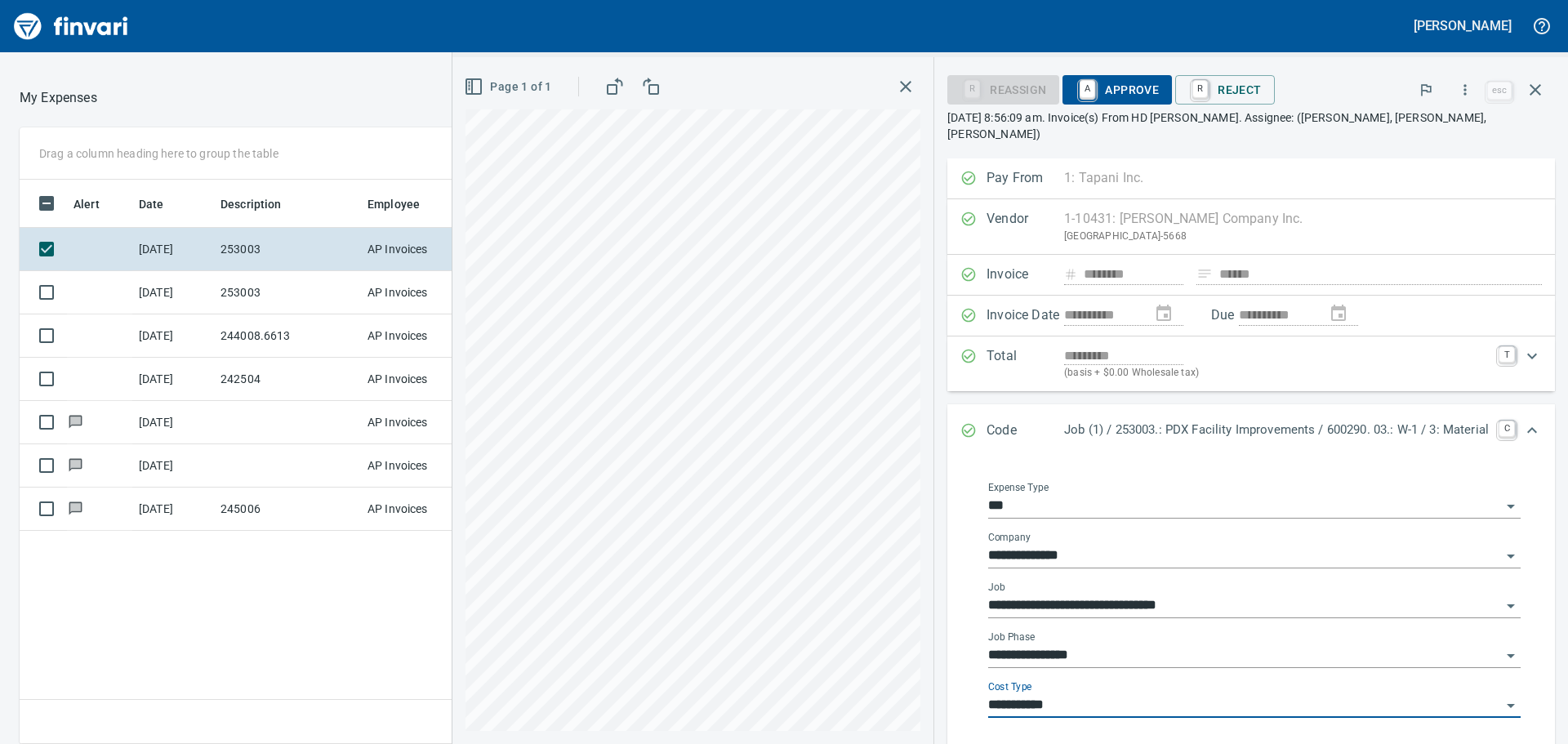
type input "**********"
click at [1045, 85] on span "A Approve" at bounding box center [1117, 90] width 83 height 28
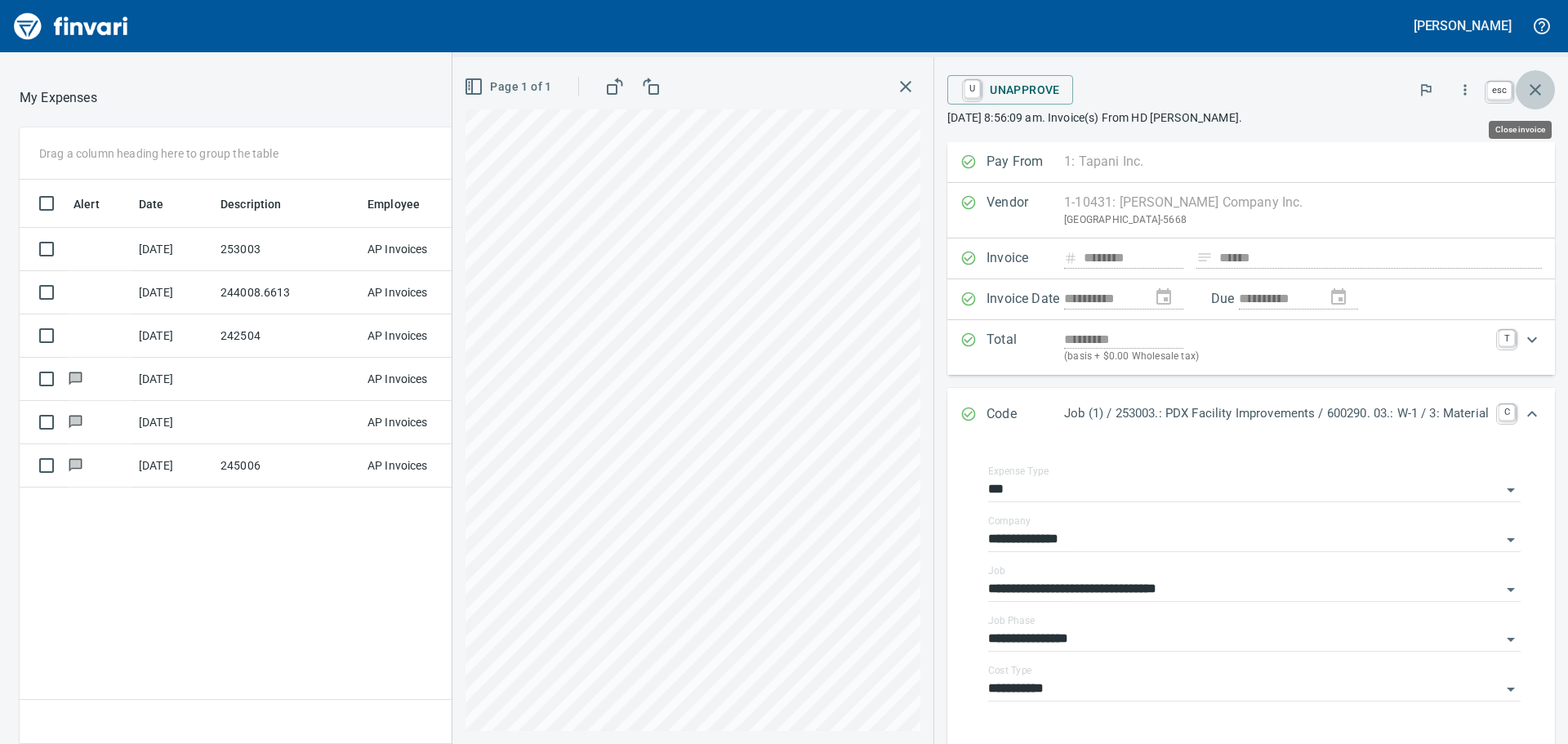
click at [1045, 85] on icon "button" at bounding box center [1534, 90] width 20 height 20
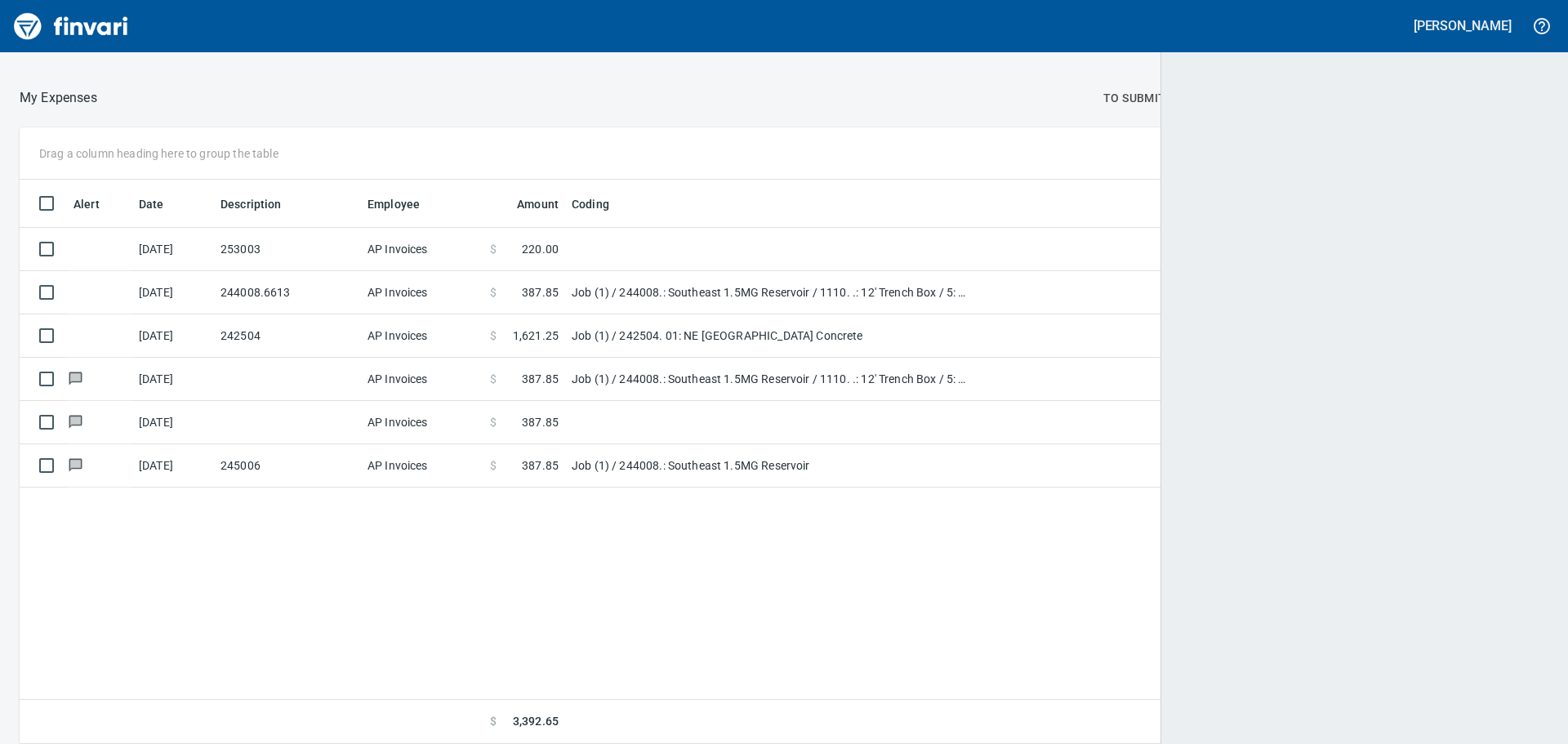
scroll to position [2, 2]
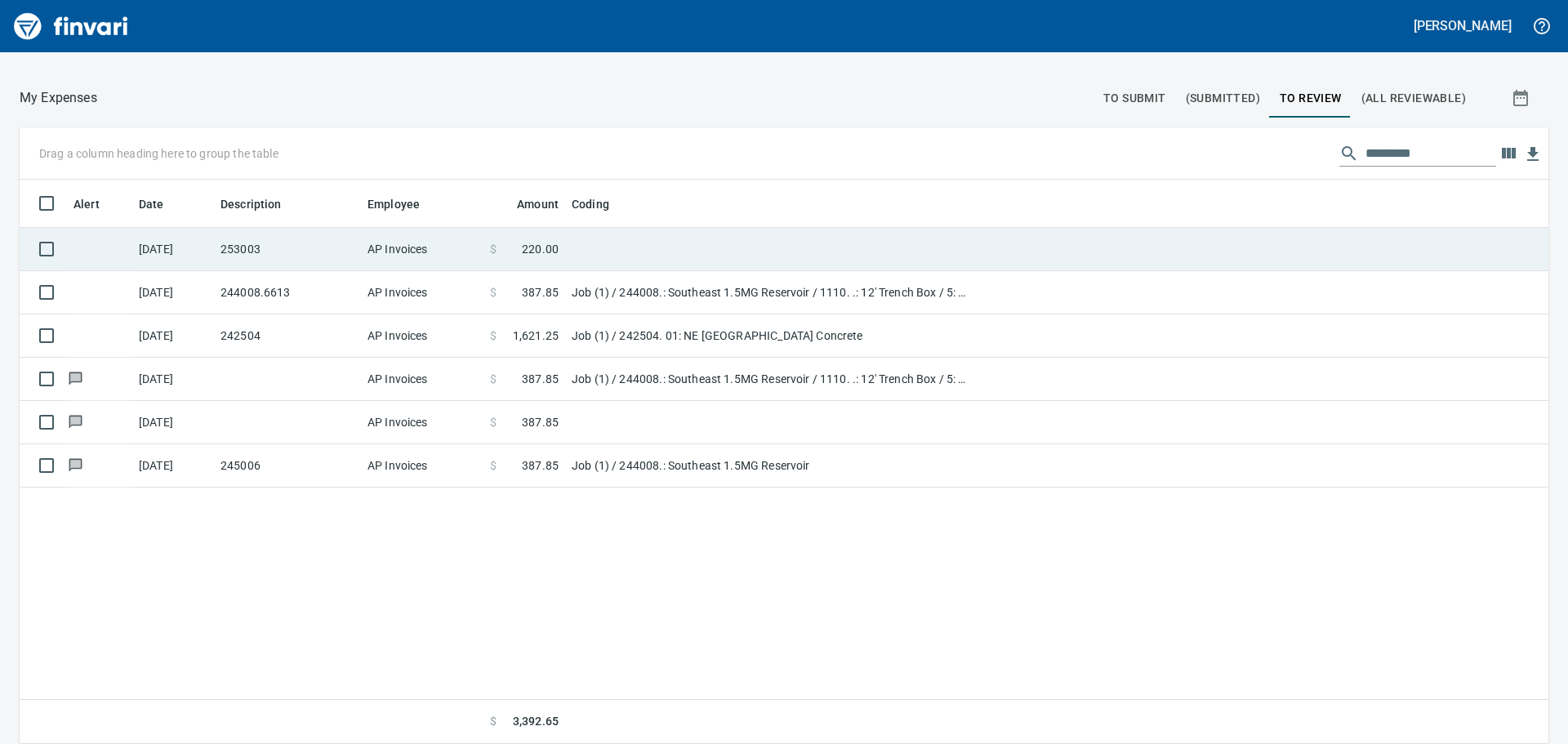
click at [323, 248] on td "253003" at bounding box center [287, 250] width 147 height 43
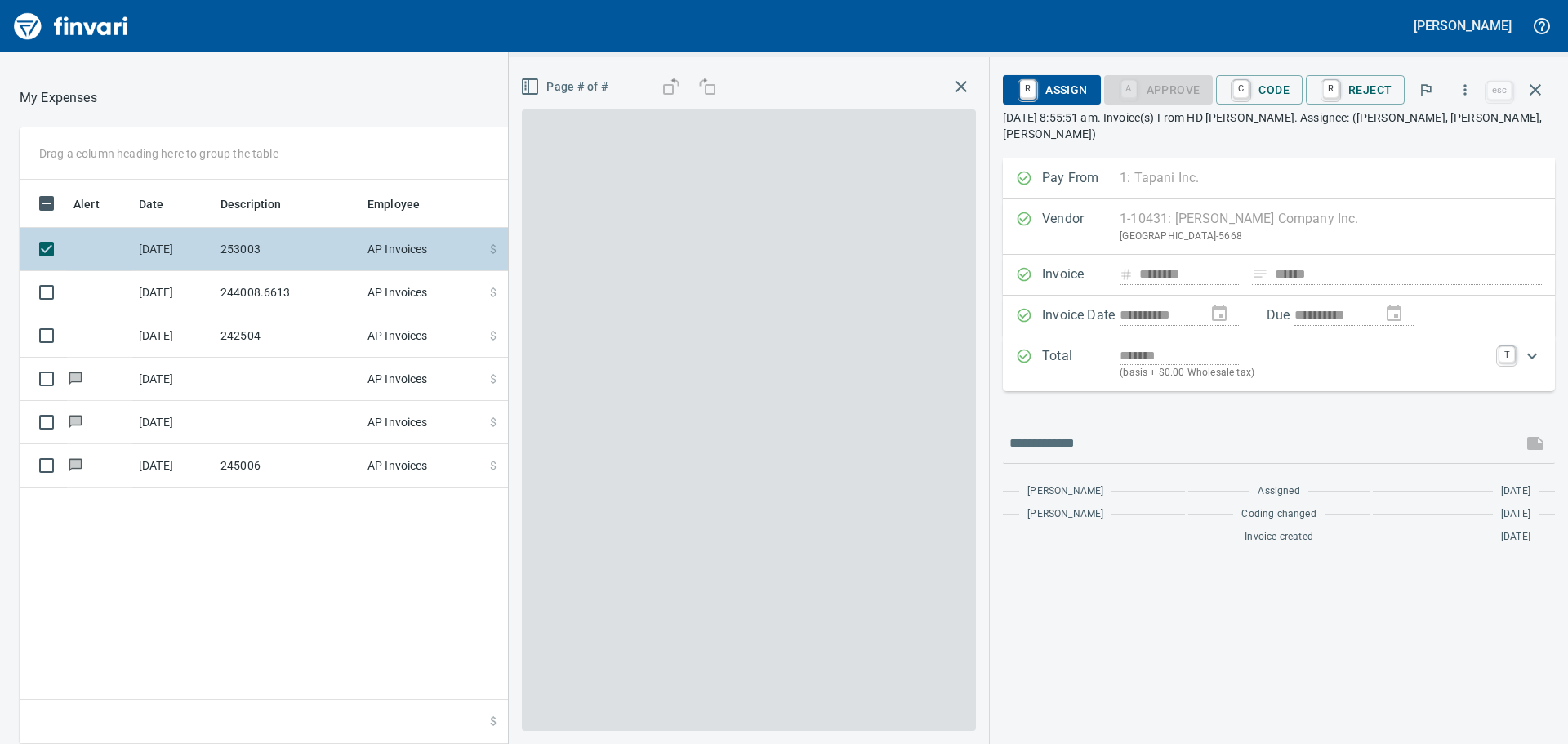
scroll to position [552, 1096]
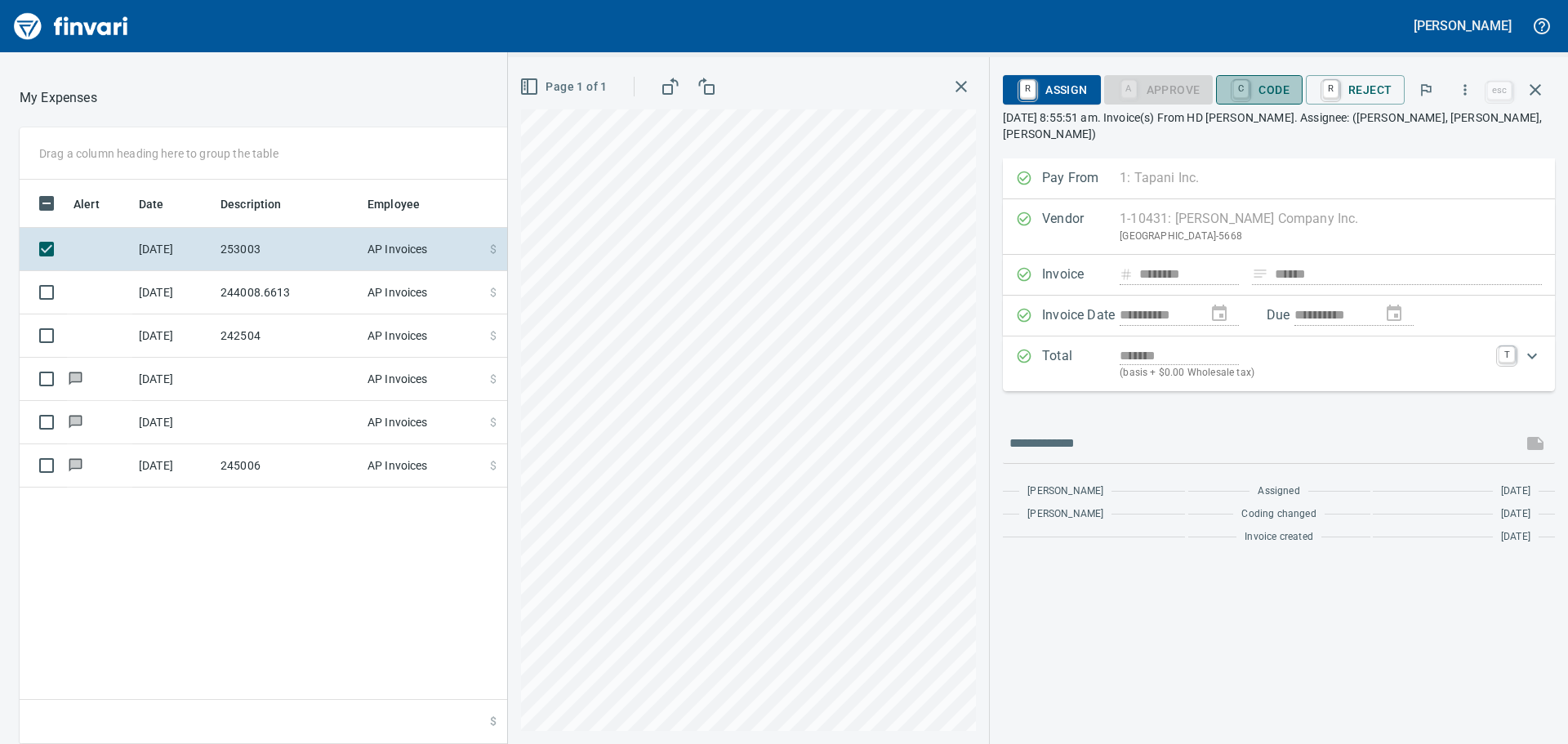
click at [1045, 86] on span "C Code" at bounding box center [1259, 90] width 61 height 28
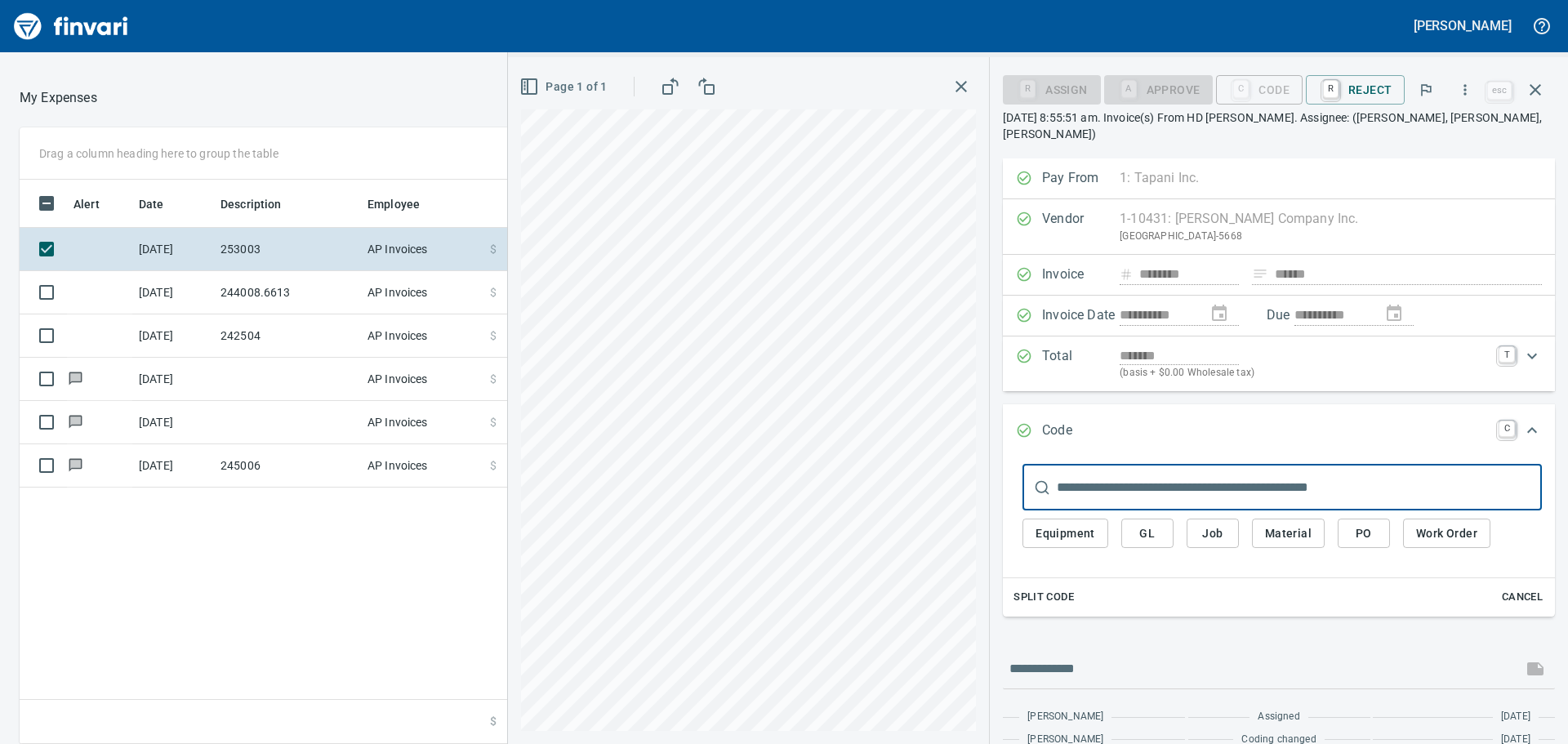
click at [1045, 450] on span "Job" at bounding box center [1213, 534] width 26 height 21
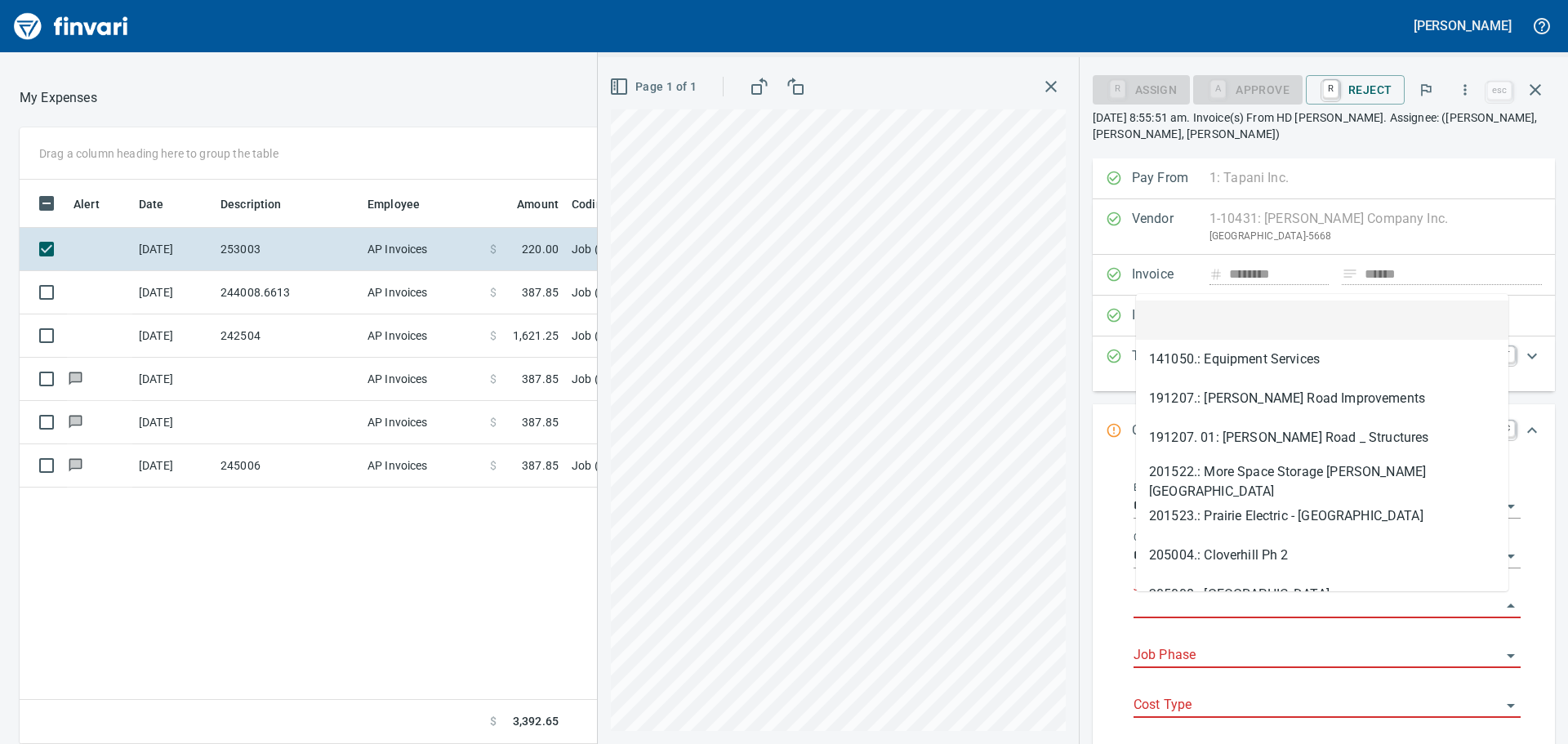
click at [1045, 450] on input "Job" at bounding box center [1317, 606] width 367 height 22
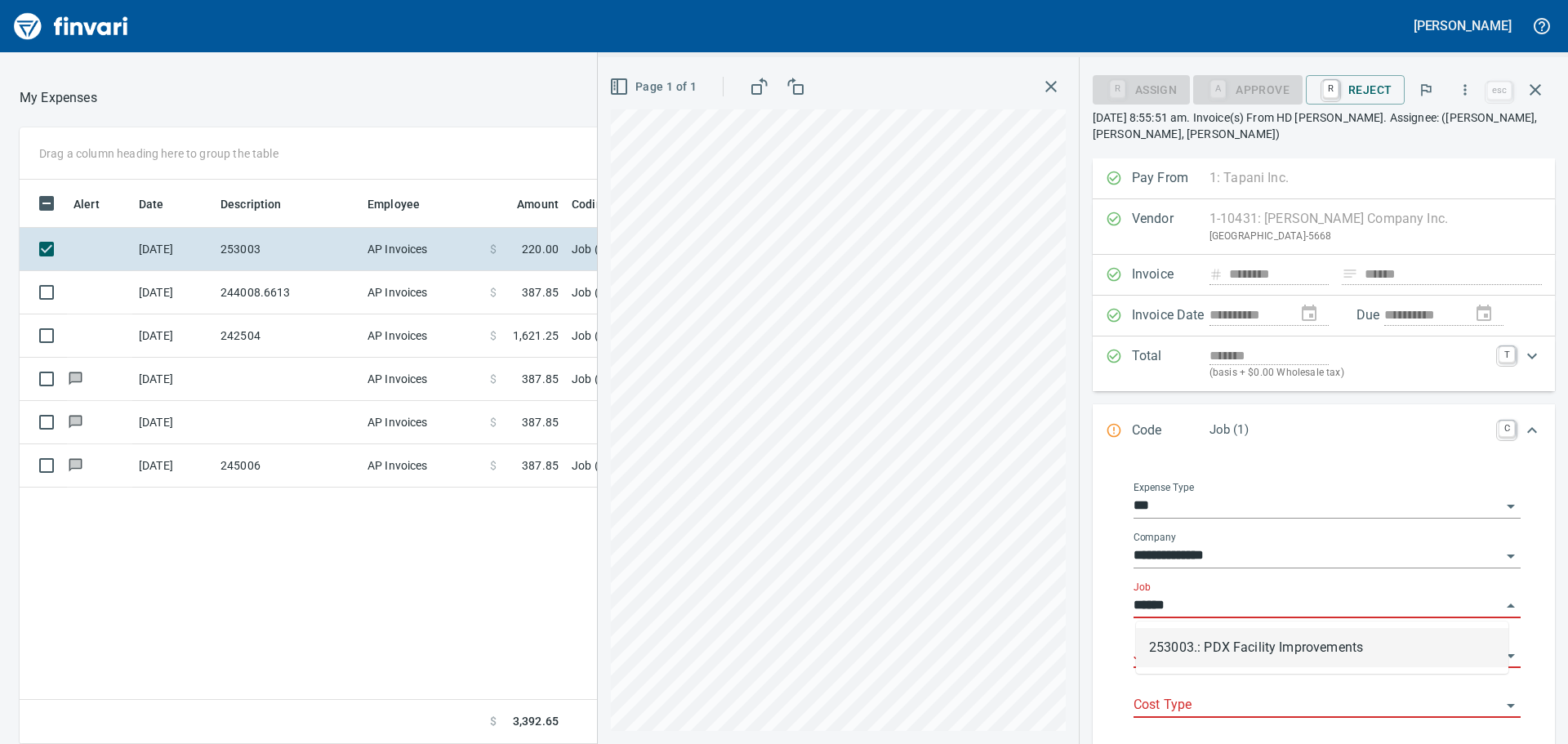
click at [1045, 450] on li "253003.: PDX Facility Improvements" at bounding box center [1321, 648] width 372 height 39
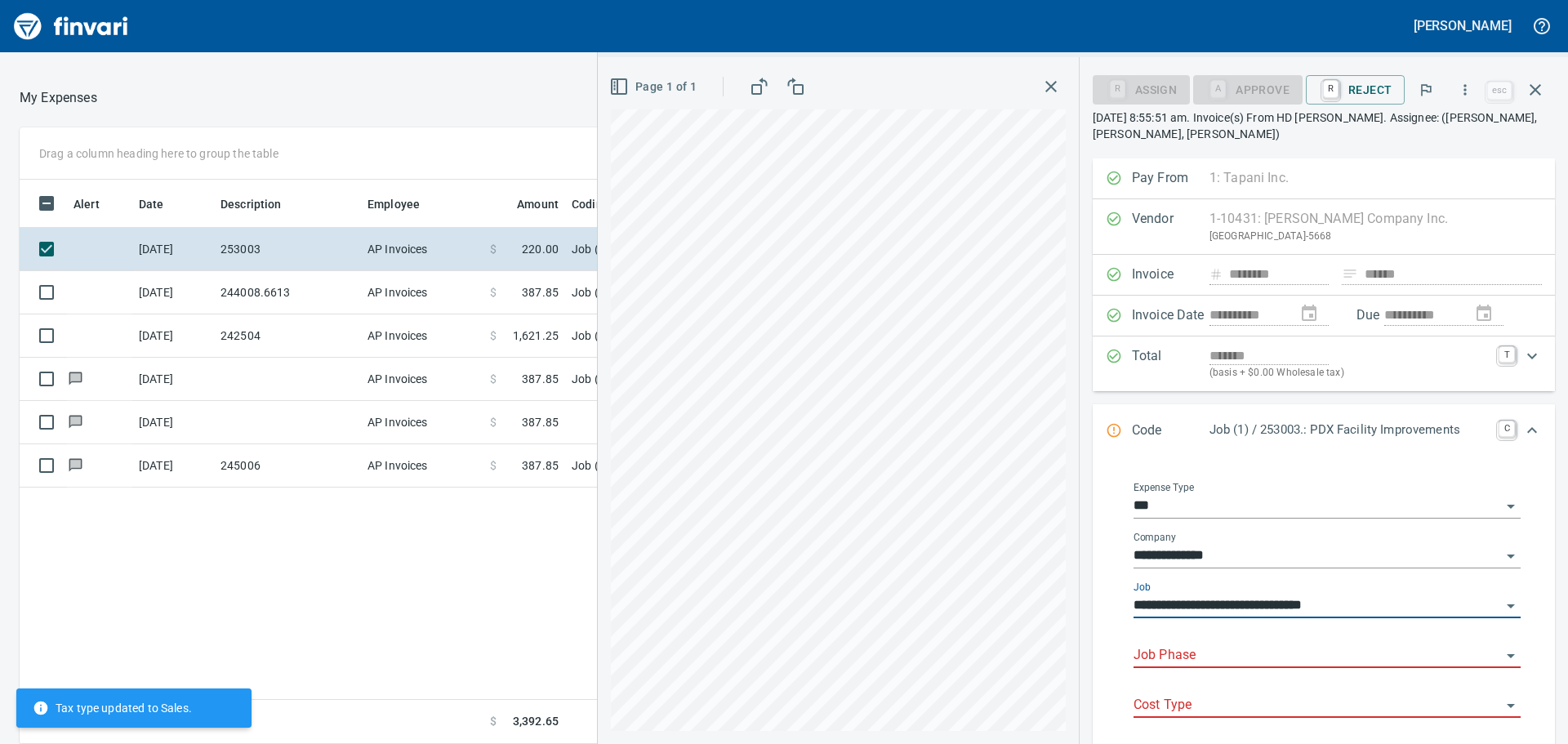
type input "**********"
click at [1045, 450] on input "Job Phase" at bounding box center [1317, 655] width 367 height 22
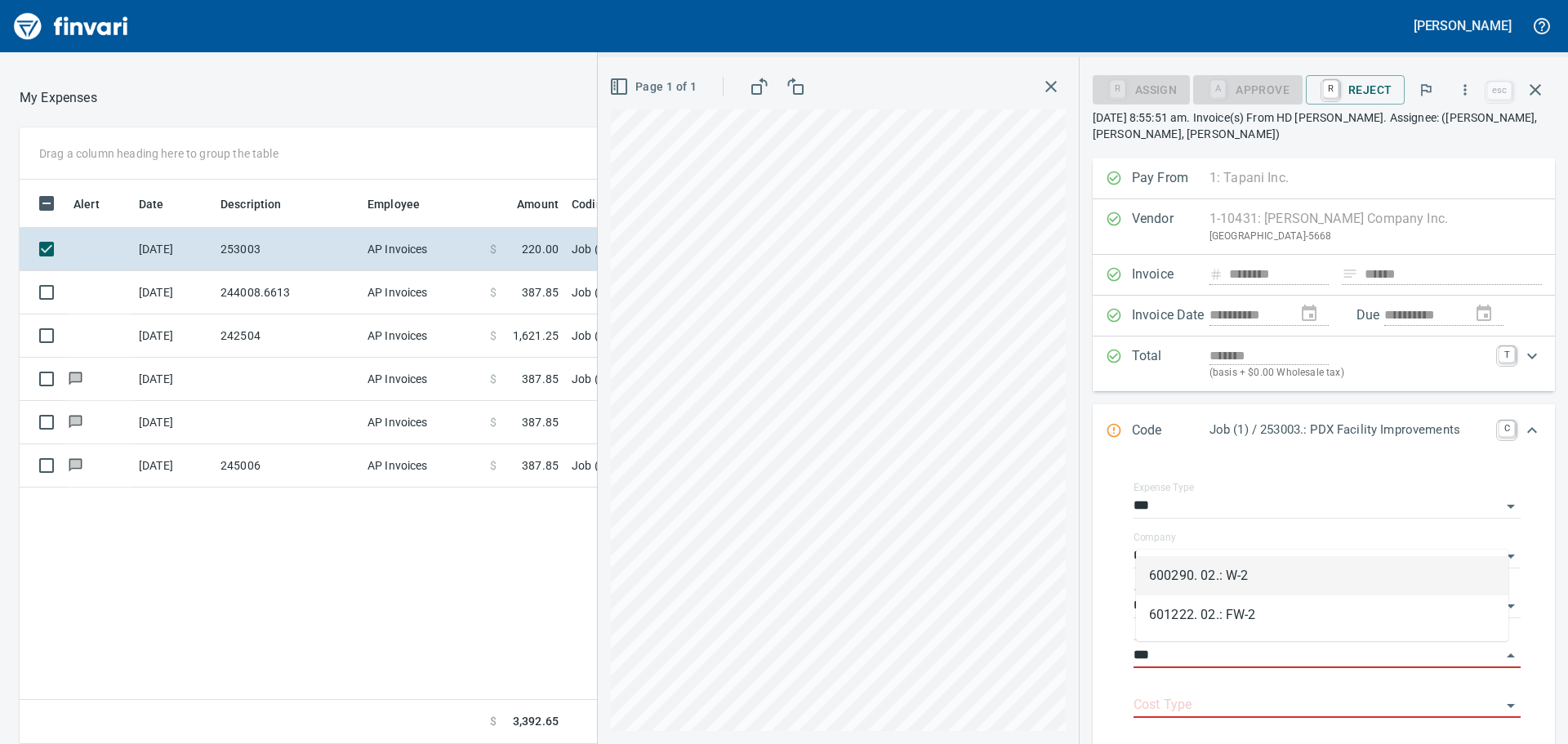
click at [1045, 450] on li "600290. 02.: W-2" at bounding box center [1321, 576] width 372 height 39
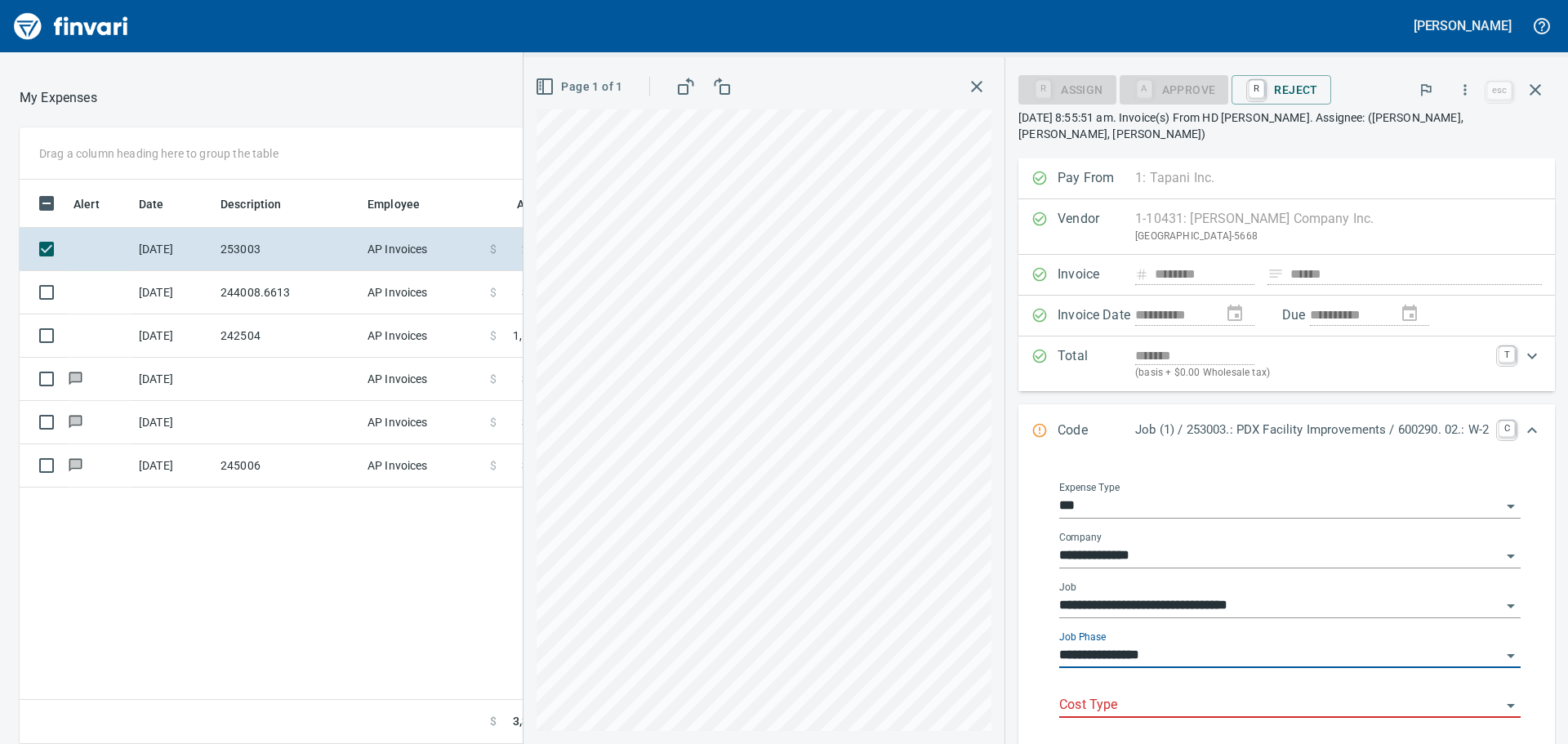
type input "**********"
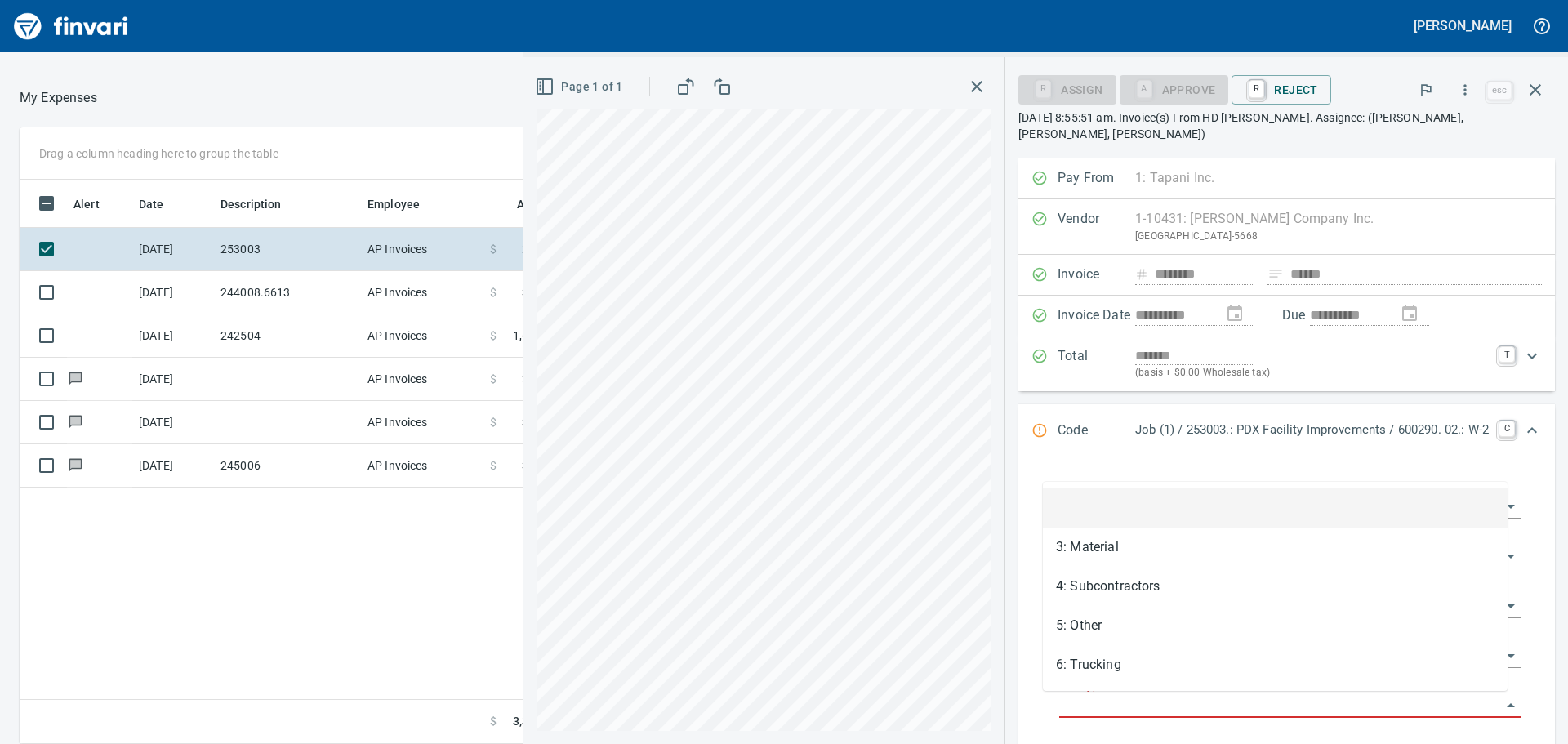
click at [1045, 450] on input "Cost Type" at bounding box center [1279, 706] width 442 height 22
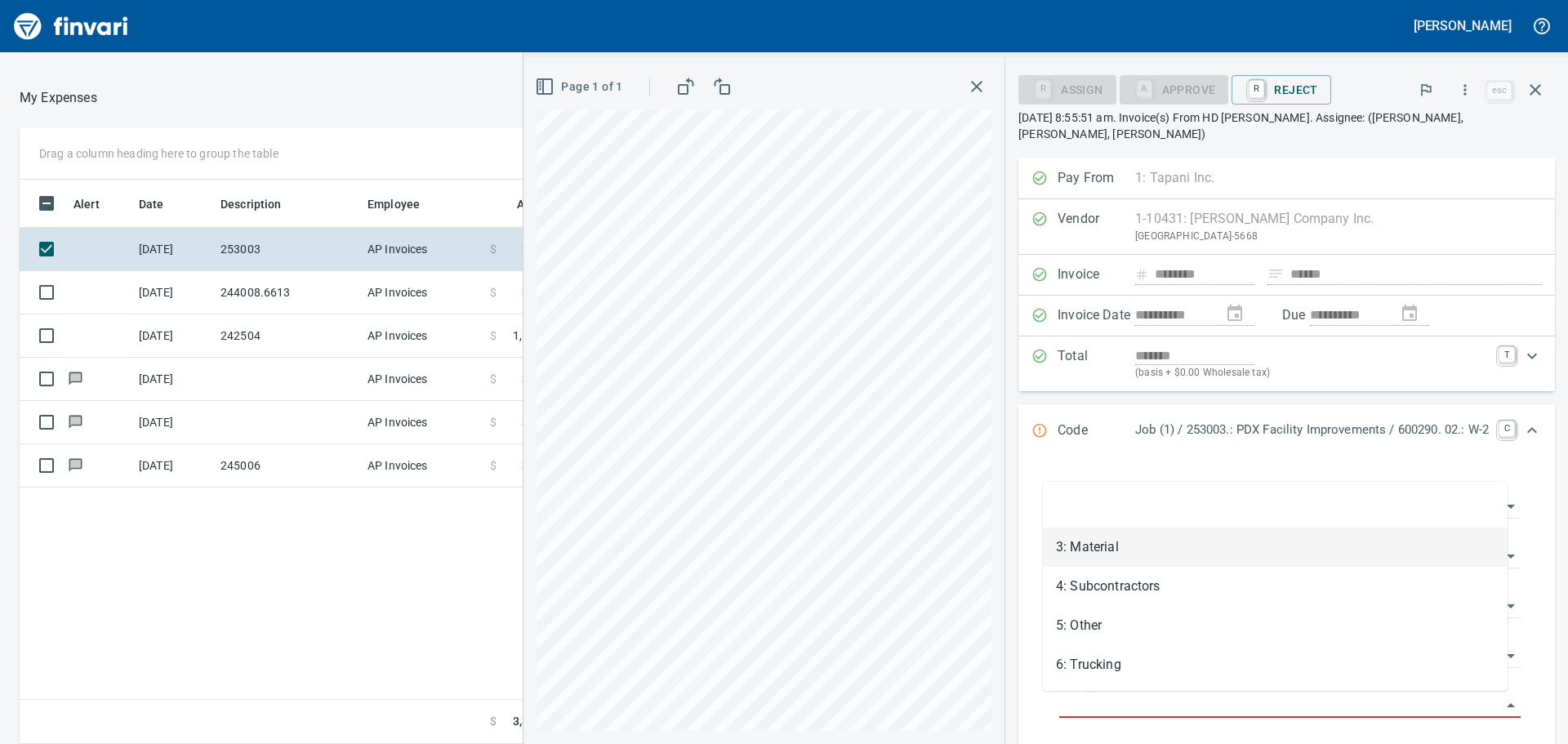
click at [1045, 450] on li "3: Material" at bounding box center [1275, 547] width 464 height 39
type input "**********"
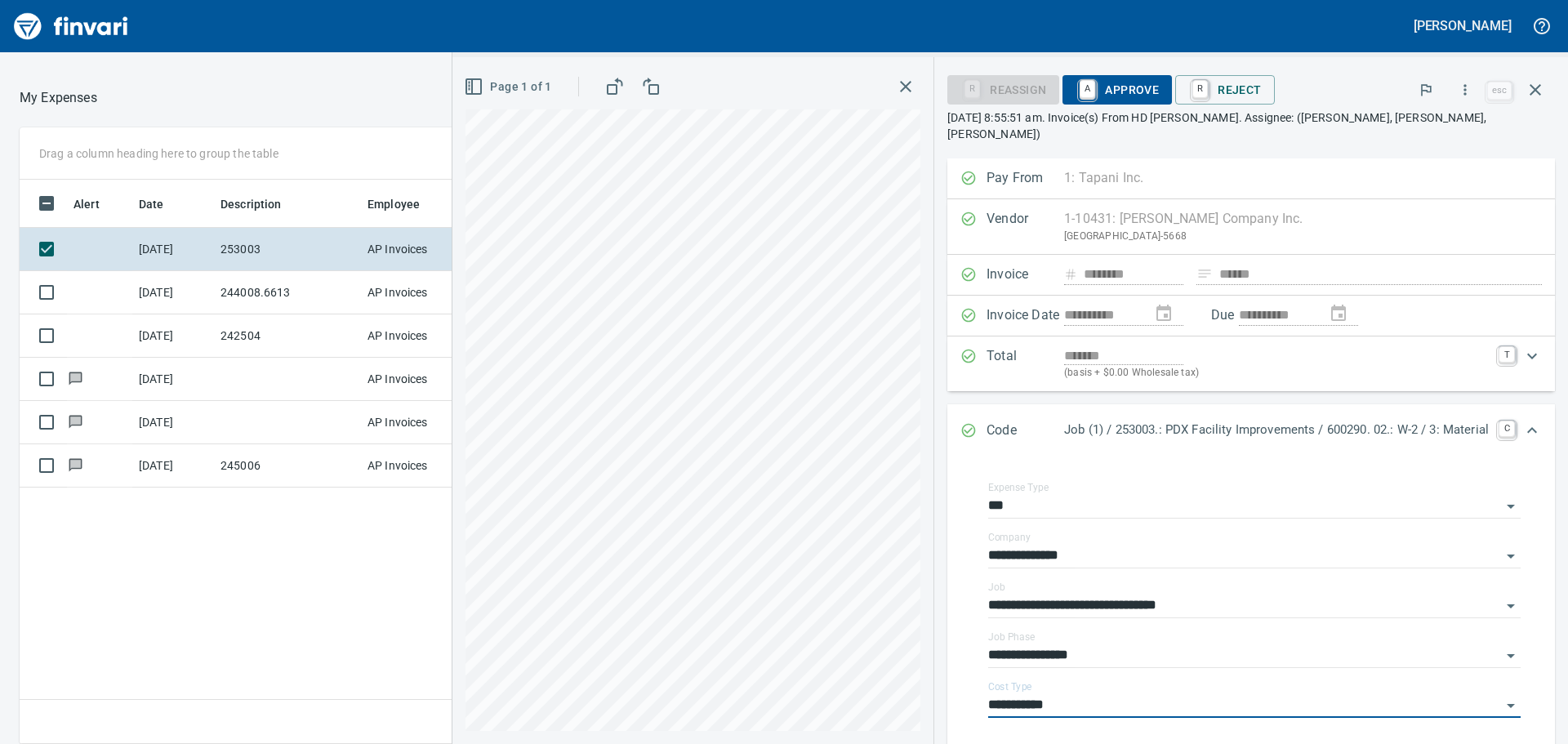
click at [1045, 86] on span "A Approve" at bounding box center [1117, 90] width 83 height 28
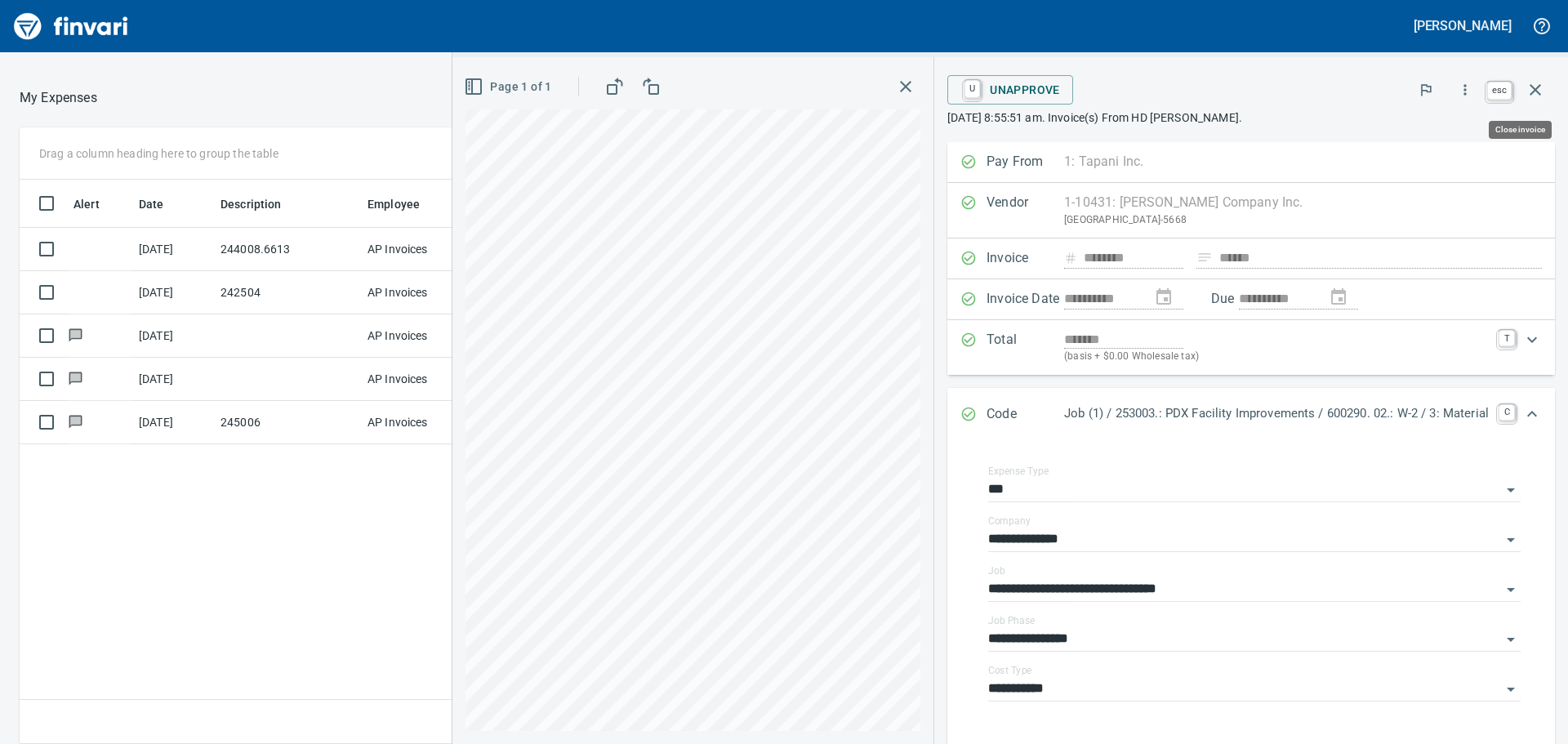
click at [1045, 90] on icon "button" at bounding box center [1535, 90] width 11 height 11
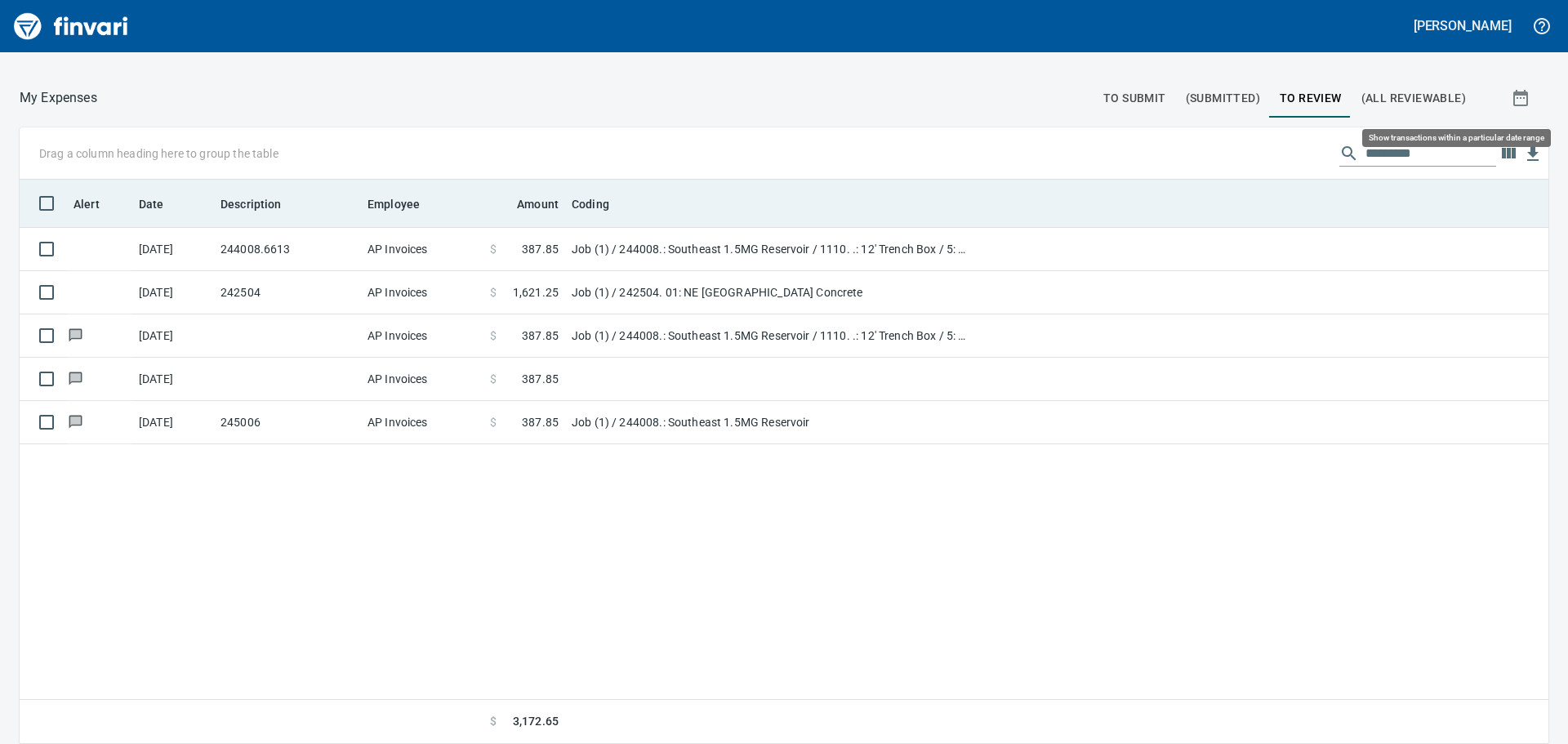
scroll to position [552, 1504]
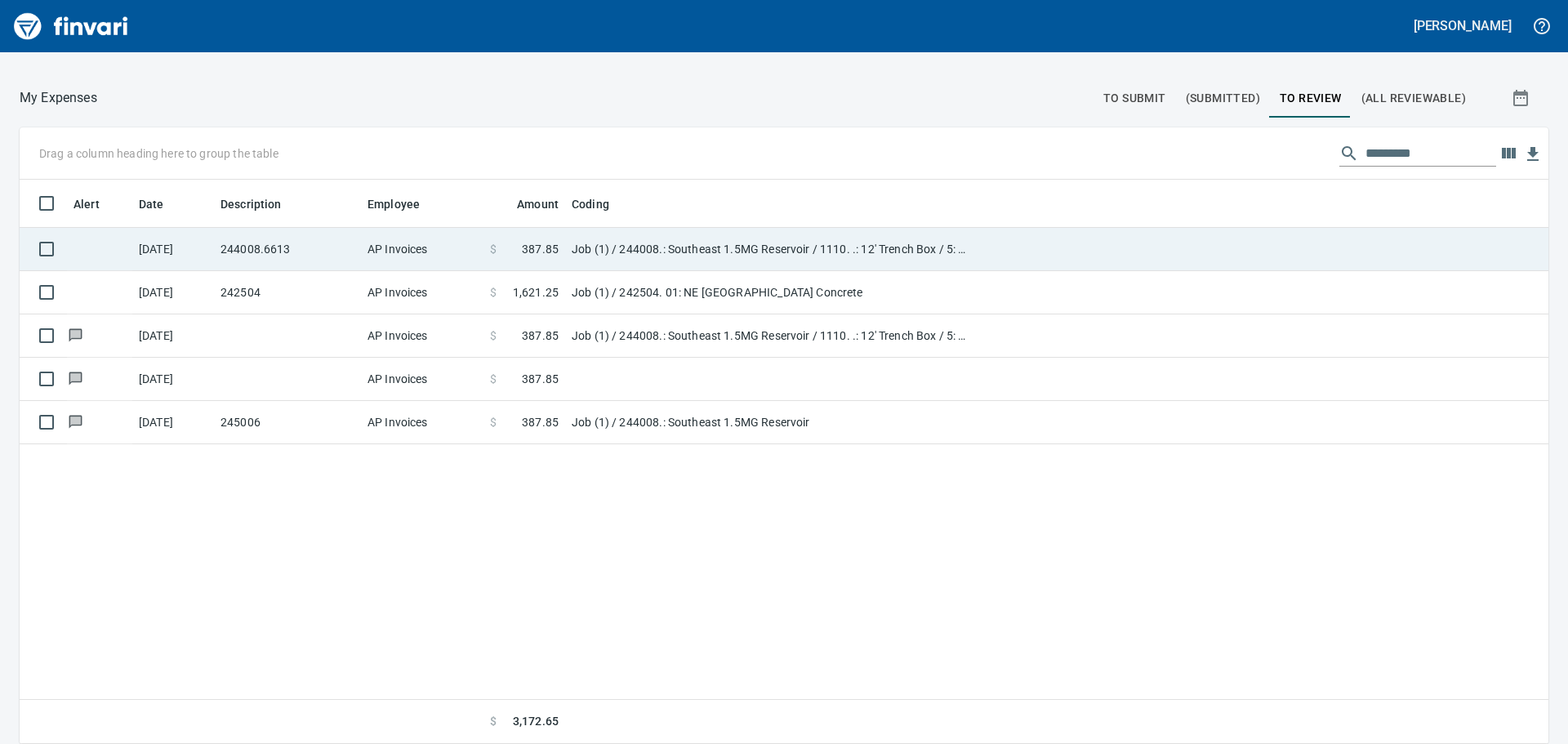
click at [292, 246] on td "244008.6613" at bounding box center [287, 250] width 147 height 43
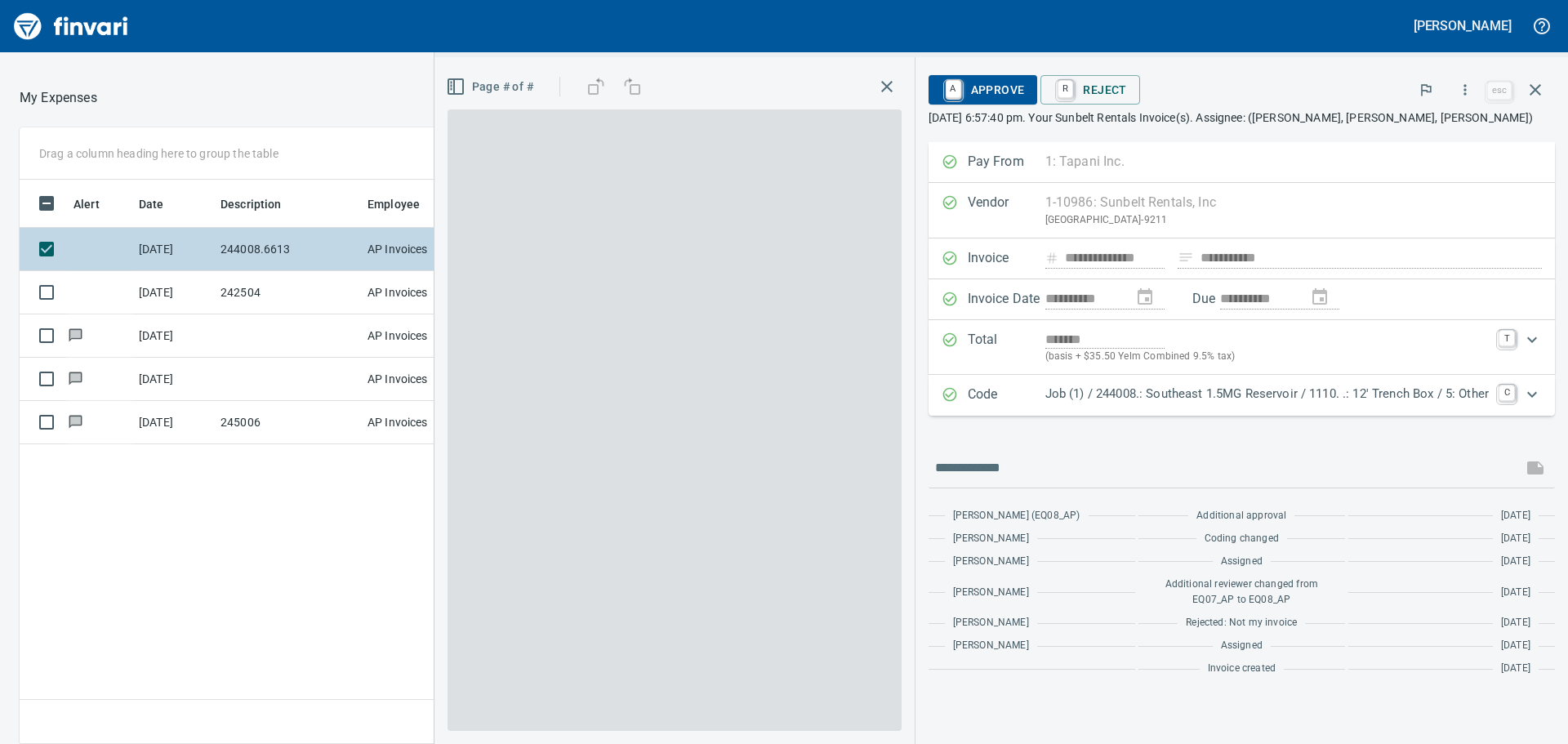
scroll to position [552, 1096]
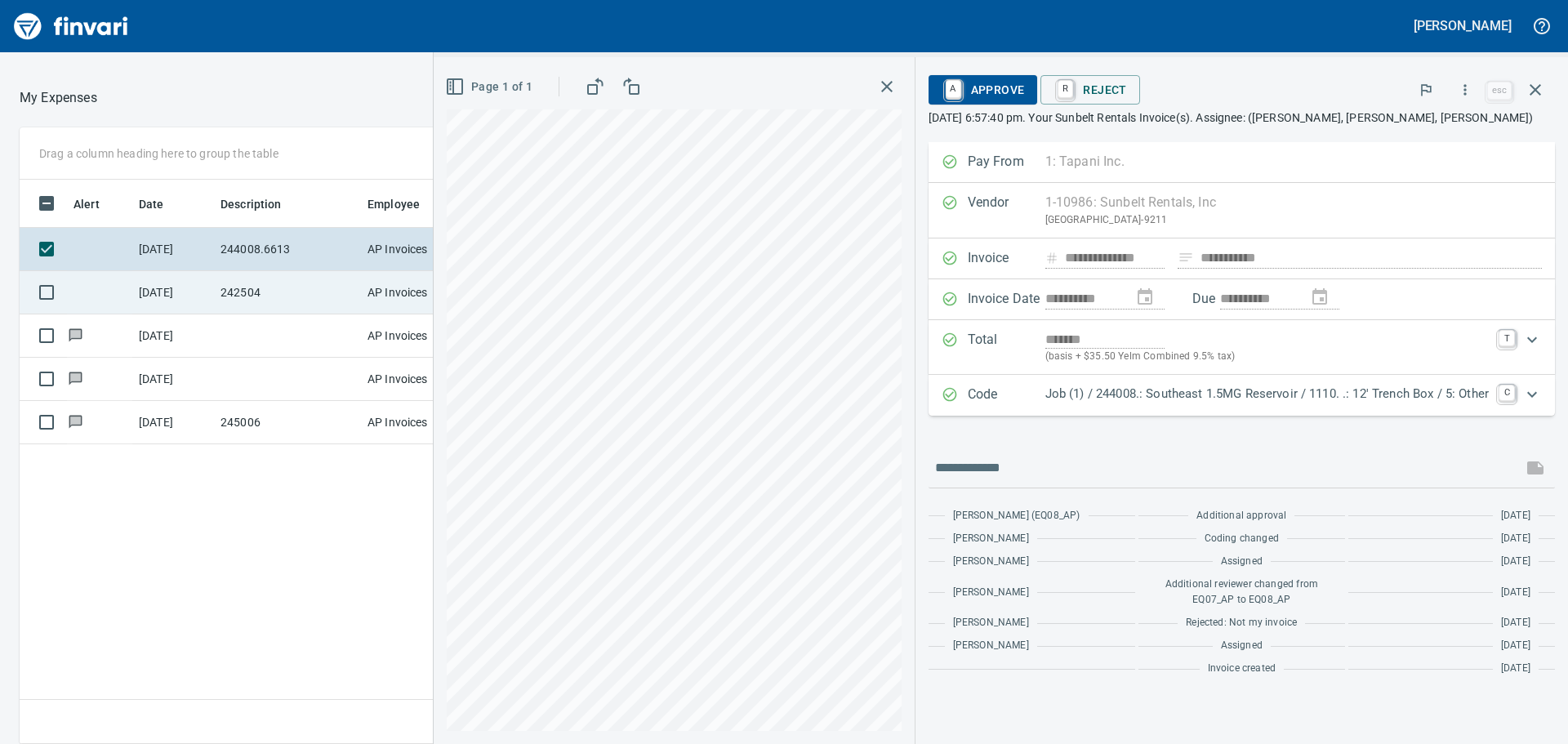
click at [292, 284] on td "242504" at bounding box center [287, 293] width 147 height 43
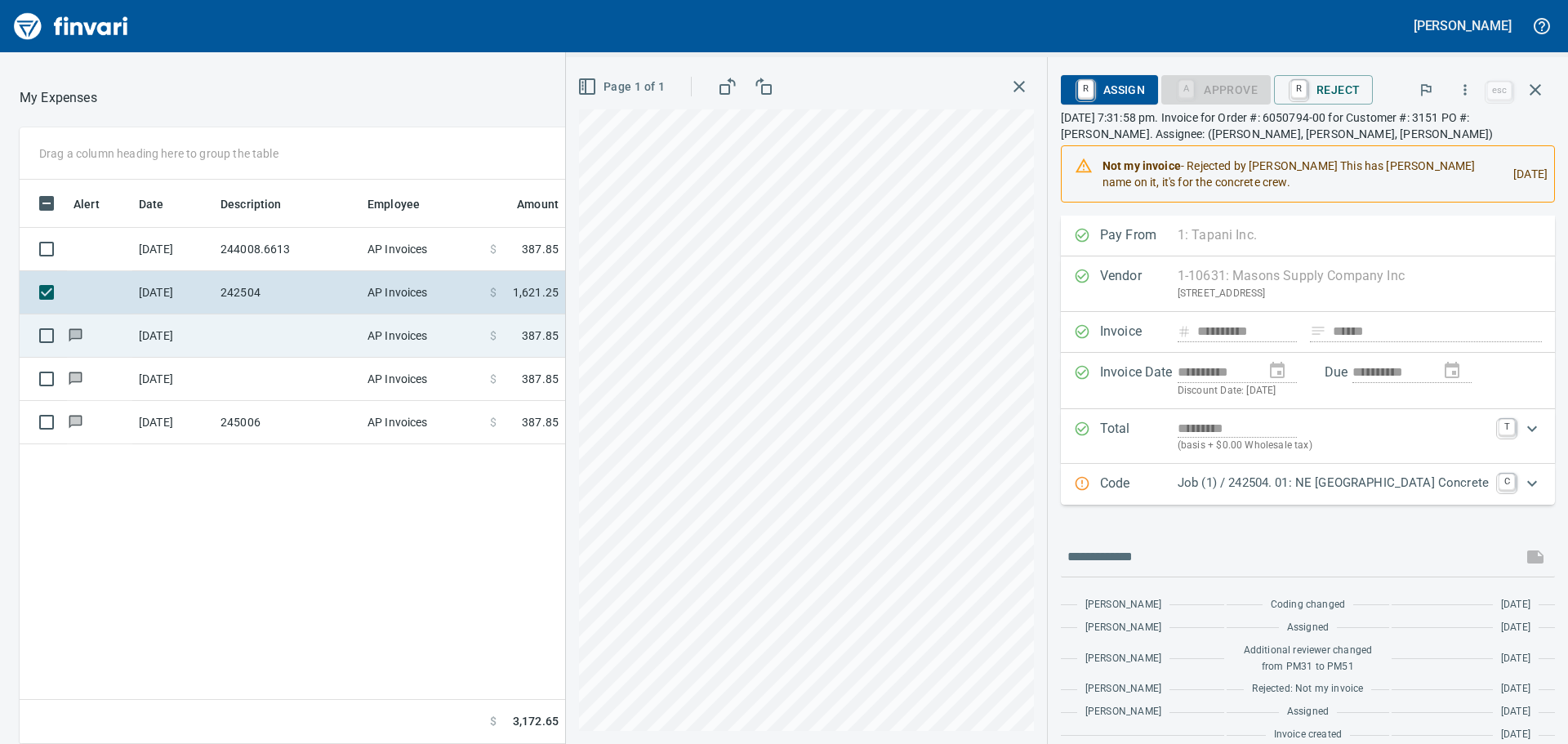
click at [302, 329] on td at bounding box center [287, 336] width 147 height 43
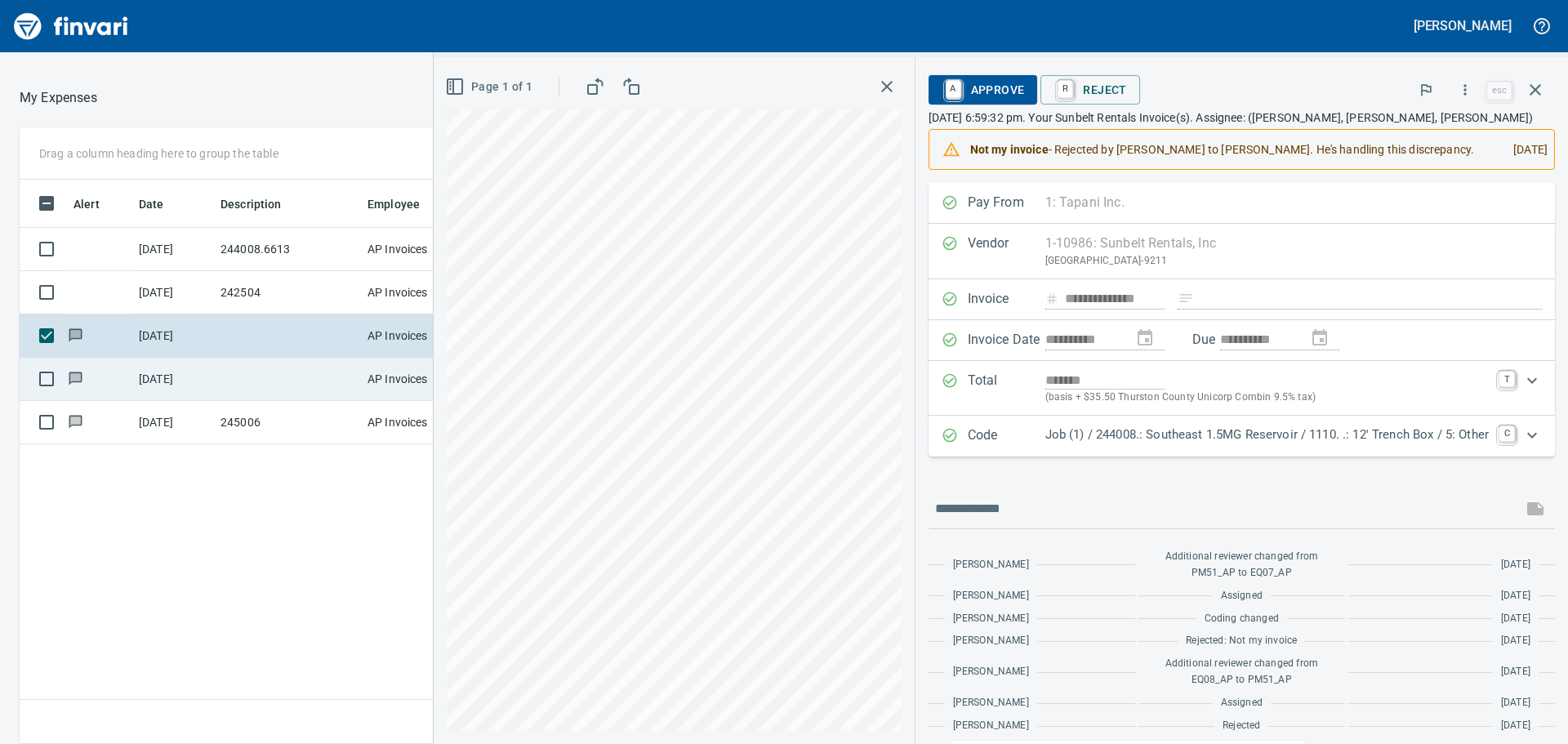
click at [300, 375] on td at bounding box center [287, 379] width 147 height 43
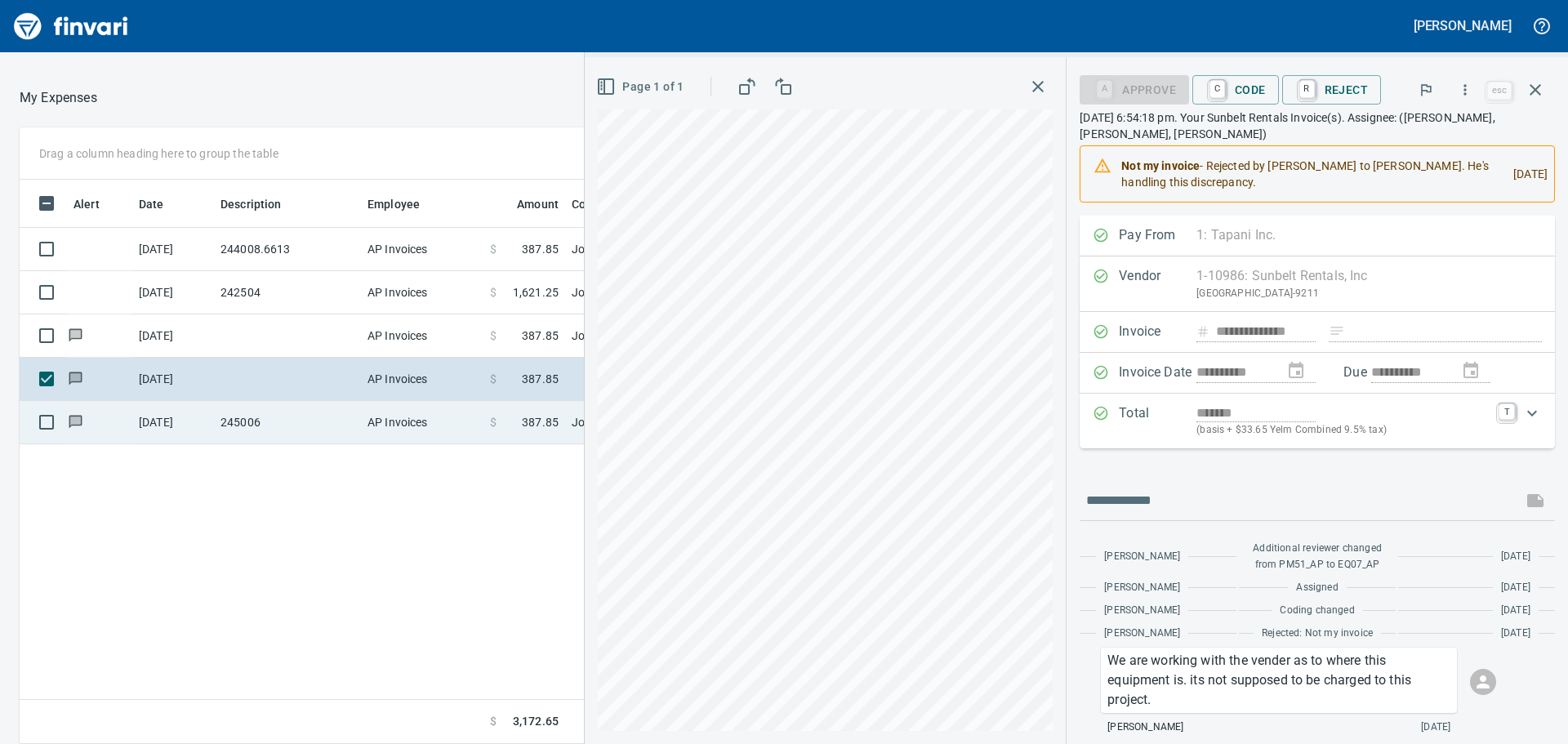
click at [302, 421] on td "245006" at bounding box center [287, 422] width 147 height 43
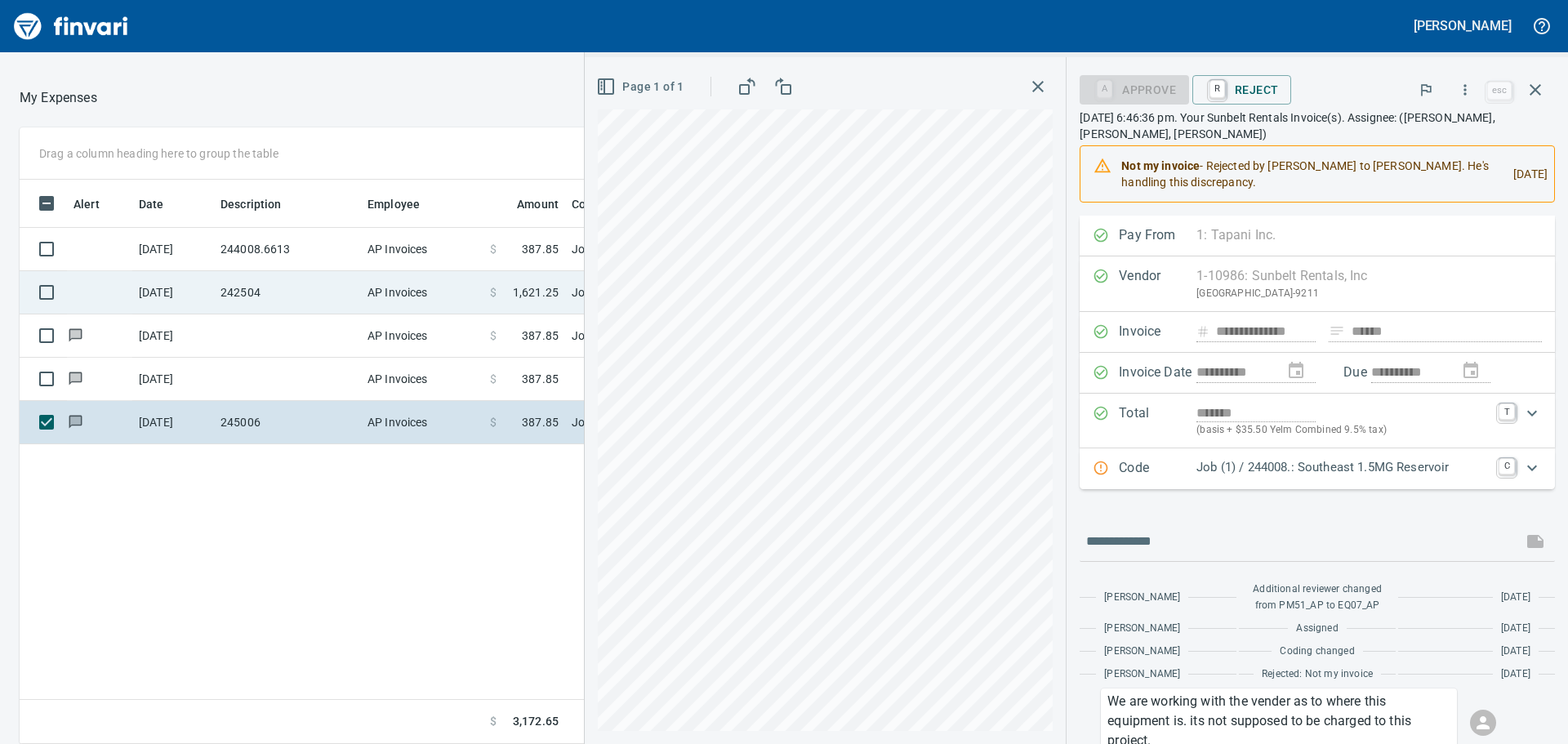
click at [275, 287] on td "242504" at bounding box center [287, 293] width 147 height 43
